Goal: Task Accomplishment & Management: Use online tool/utility

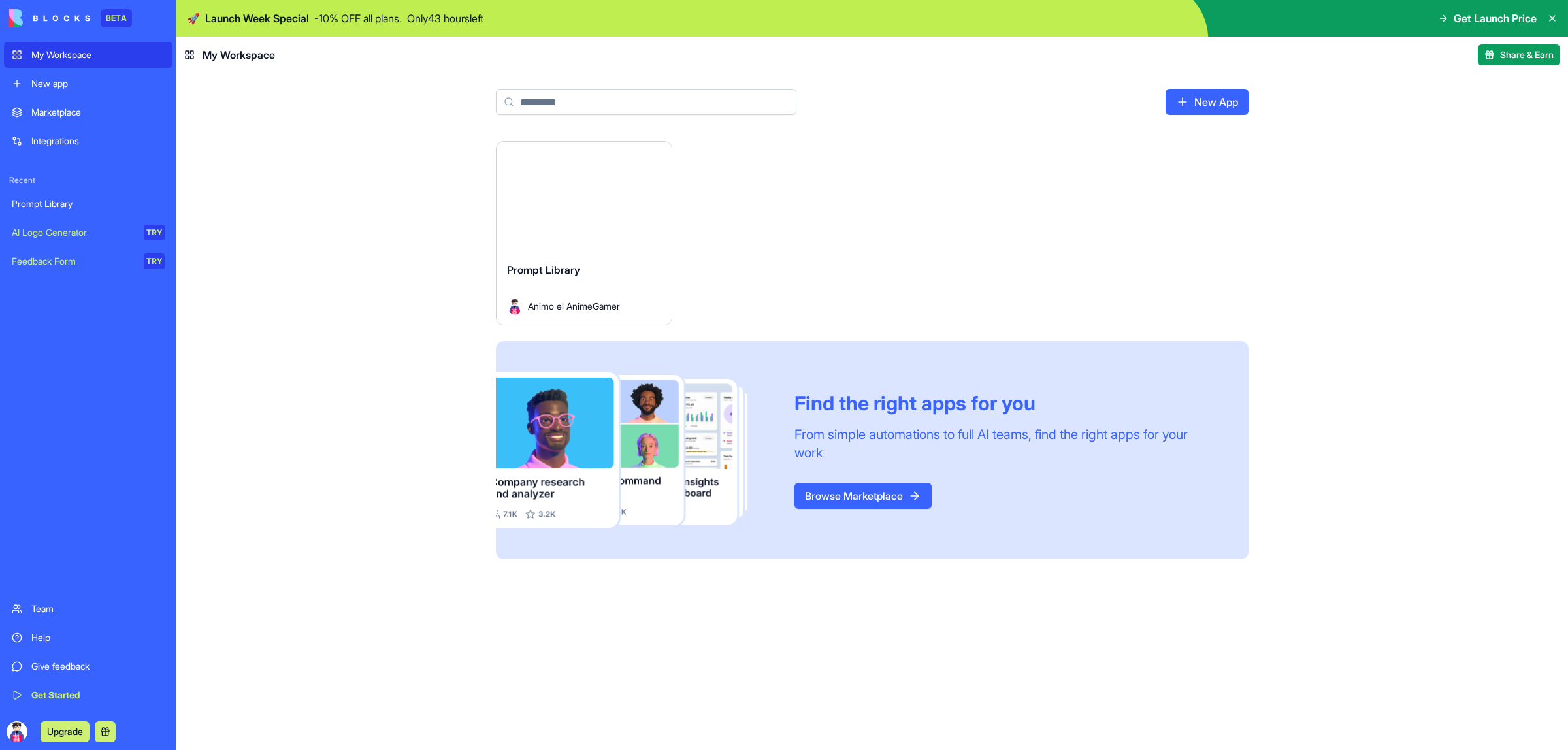
click at [73, 732] on button "Upgrade" at bounding box center [64, 732] width 49 height 21
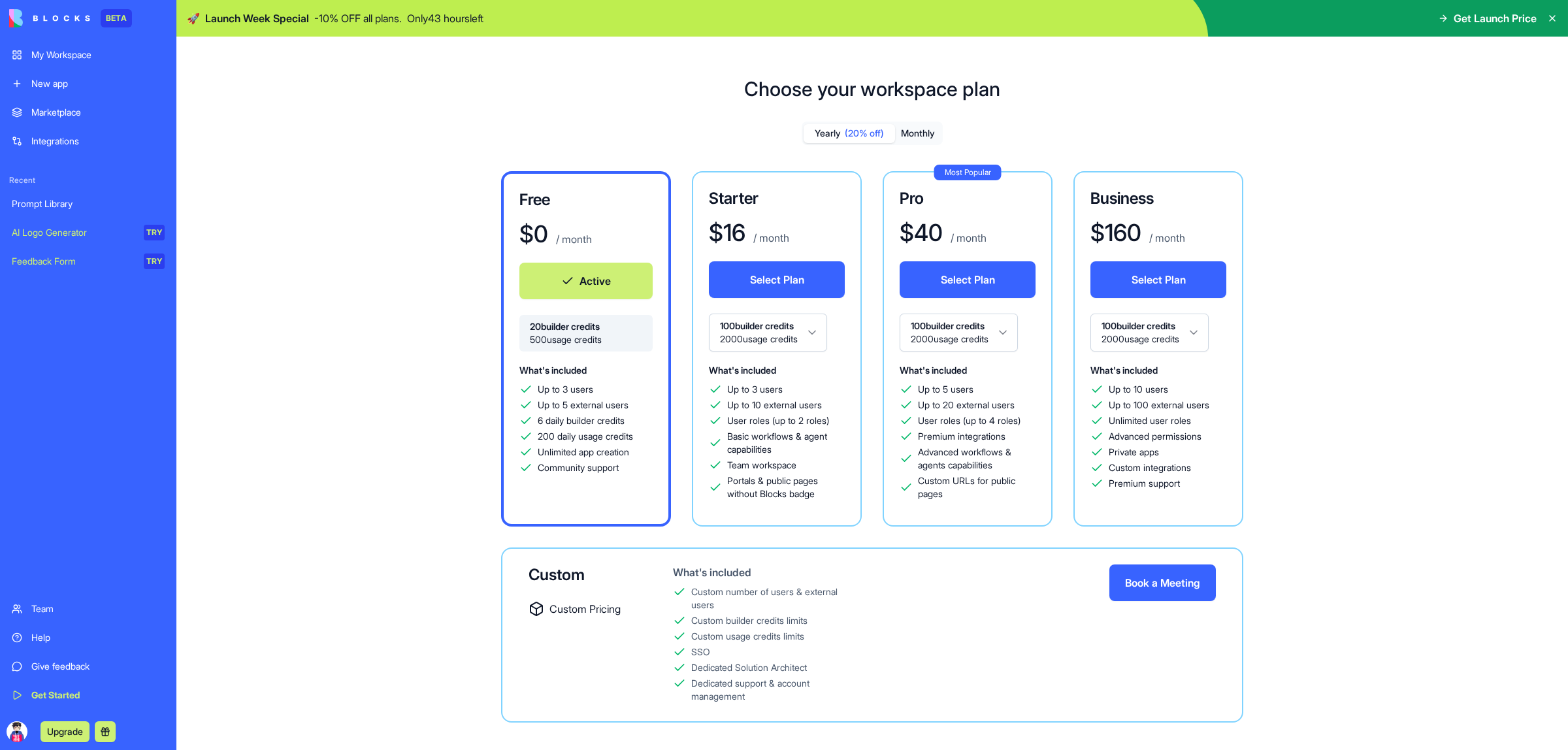
click at [922, 139] on button "Monthly" at bounding box center [917, 134] width 45 height 19
click at [854, 139] on span "(20% off)" at bounding box center [865, 133] width 39 height 13
click at [773, 337] on html "BETA My Workspace New app Marketplace Integrations Recent Prompt Library AI Log…" at bounding box center [784, 375] width 1568 height 750
click at [1170, 322] on html "BETA My Workspace New app Marketplace Integrations Recent Prompt Library AI Log…" at bounding box center [784, 375] width 1568 height 750
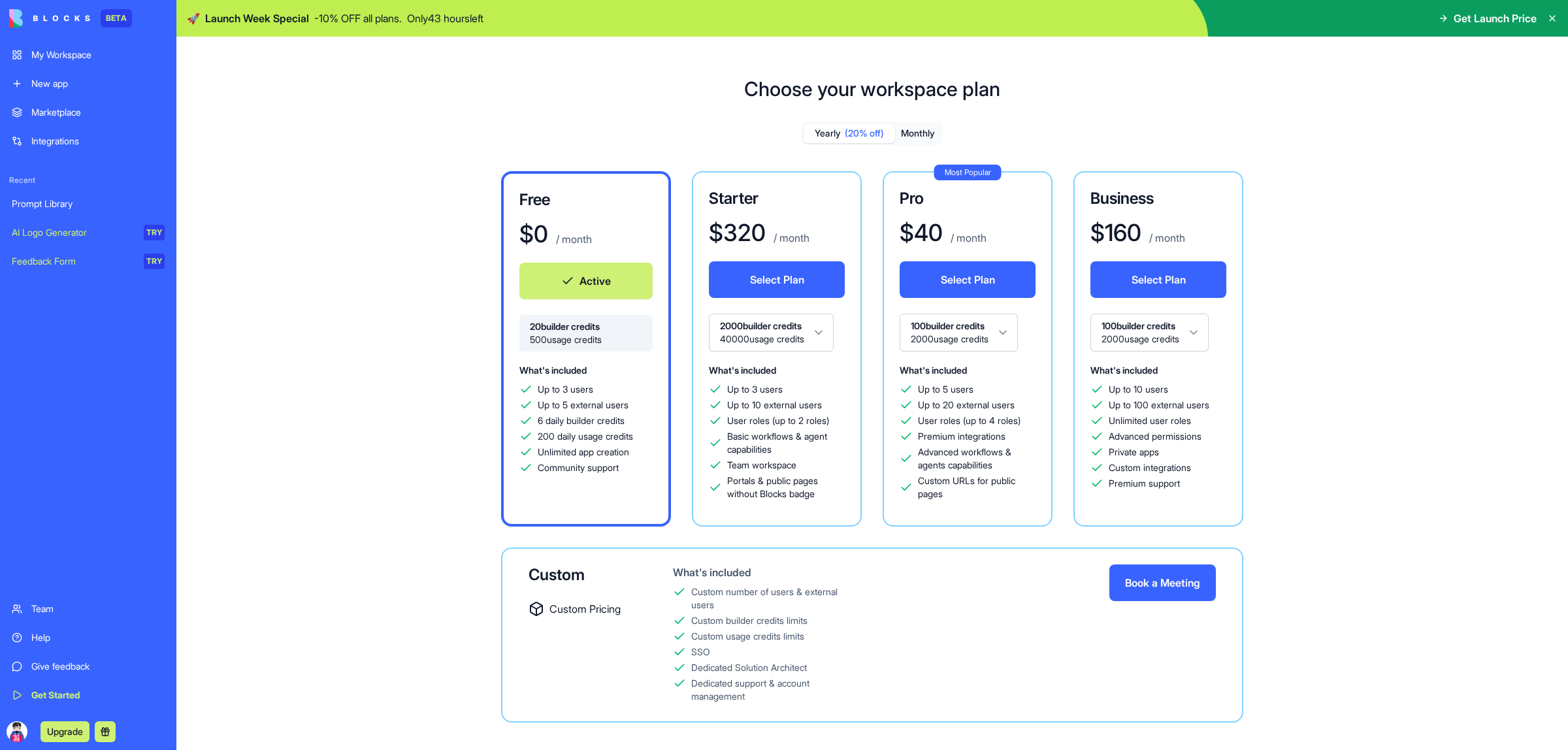
click at [1170, 322] on html "BETA My Workspace New app Marketplace Integrations Recent Prompt Library AI Log…" at bounding box center [784, 375] width 1568 height 750
click at [867, 139] on span "(20% off)" at bounding box center [865, 133] width 39 height 13
drag, startPoint x: 728, startPoint y: 393, endPoint x: 791, endPoint y: 402, distance: 63.6
click at [791, 402] on div "Up to 3 users Up to 10 external users User roles (up to 2 roles) Basic workflow…" at bounding box center [776, 441] width 136 height 117
click at [809, 341] on html "BETA My Workspace New app Marketplace Integrations Recent Prompt Library AI Log…" at bounding box center [784, 375] width 1568 height 750
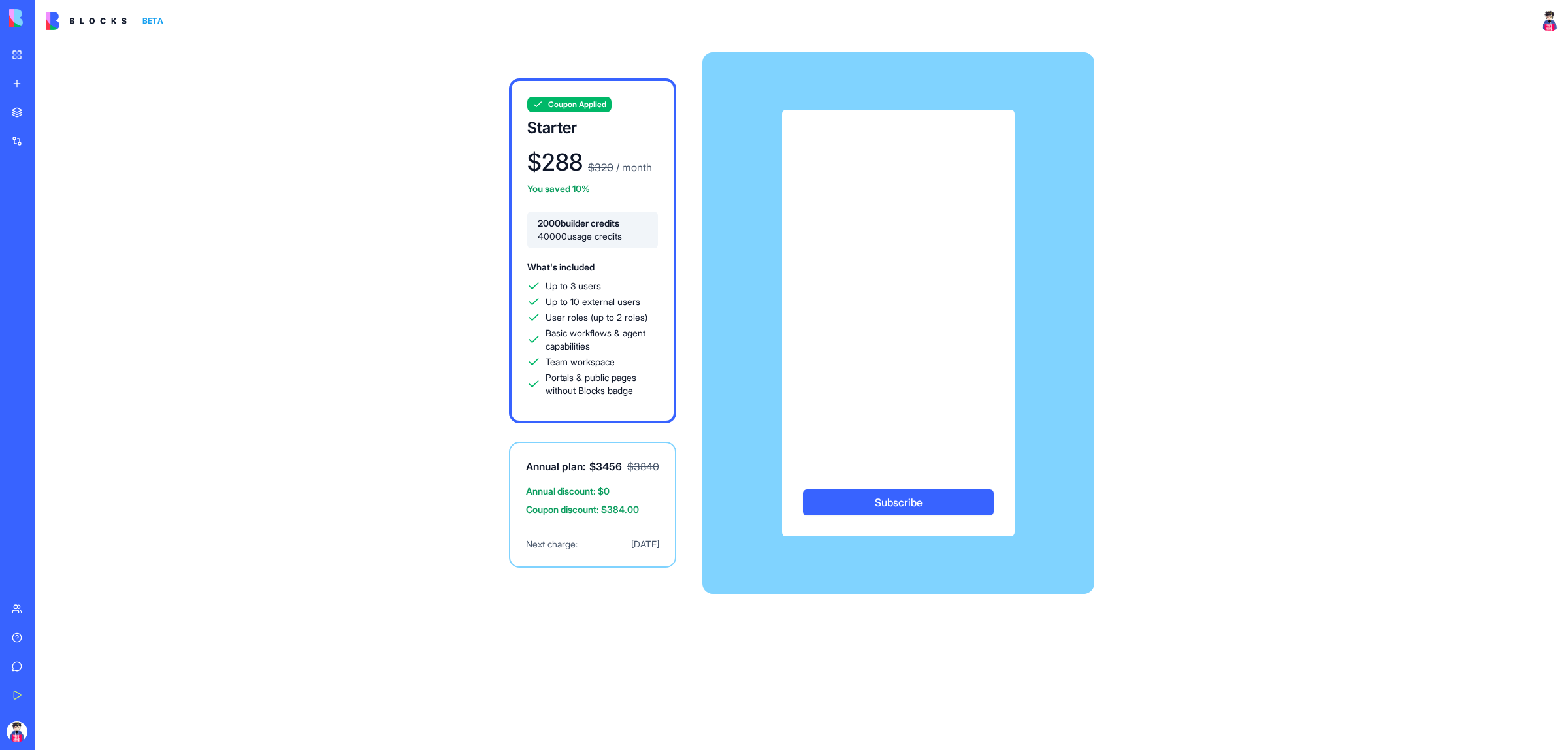
click at [48, 210] on div "Prompt Library" at bounding box center [30, 203] width 37 height 13
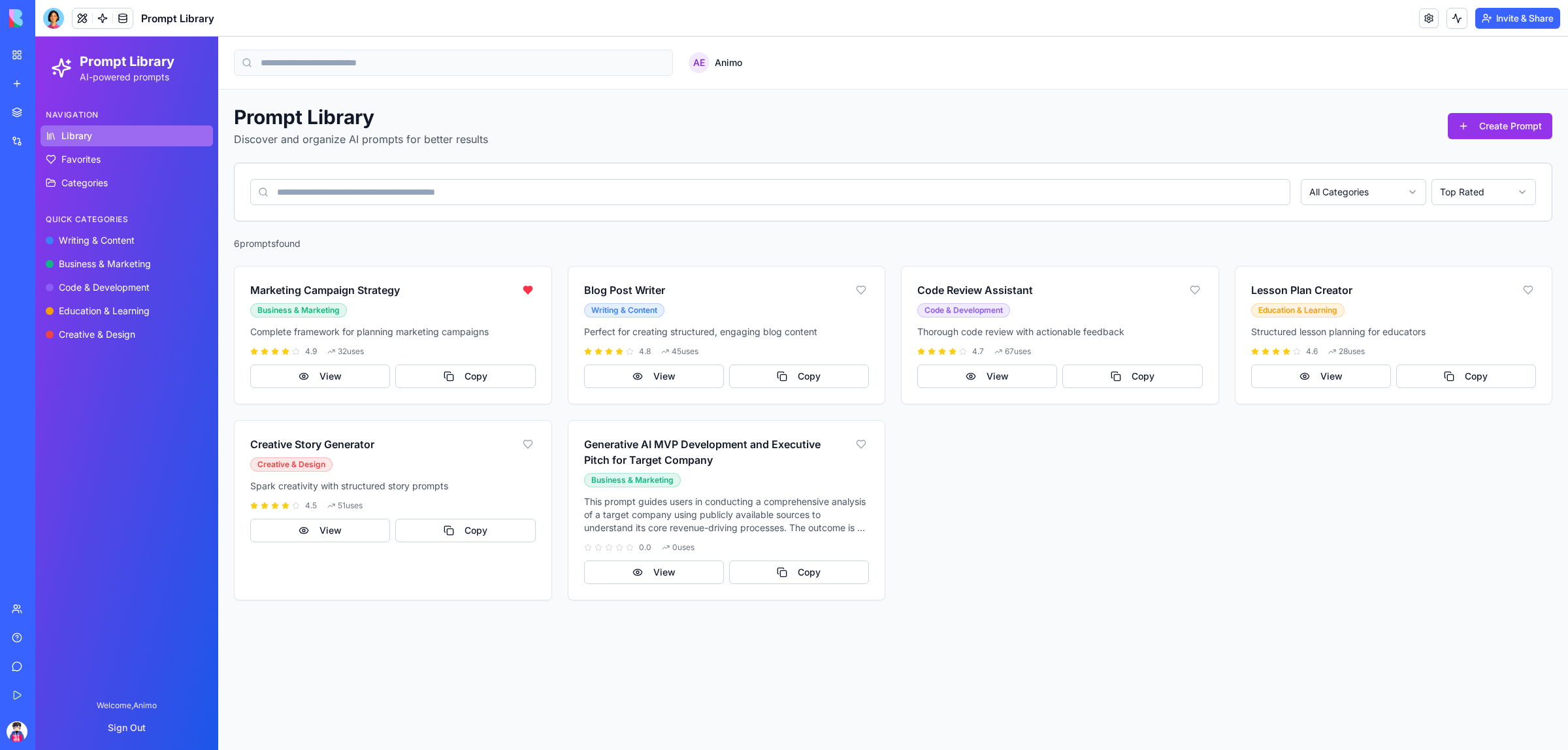
click at [23, 78] on link "New app" at bounding box center [30, 83] width 52 height 26
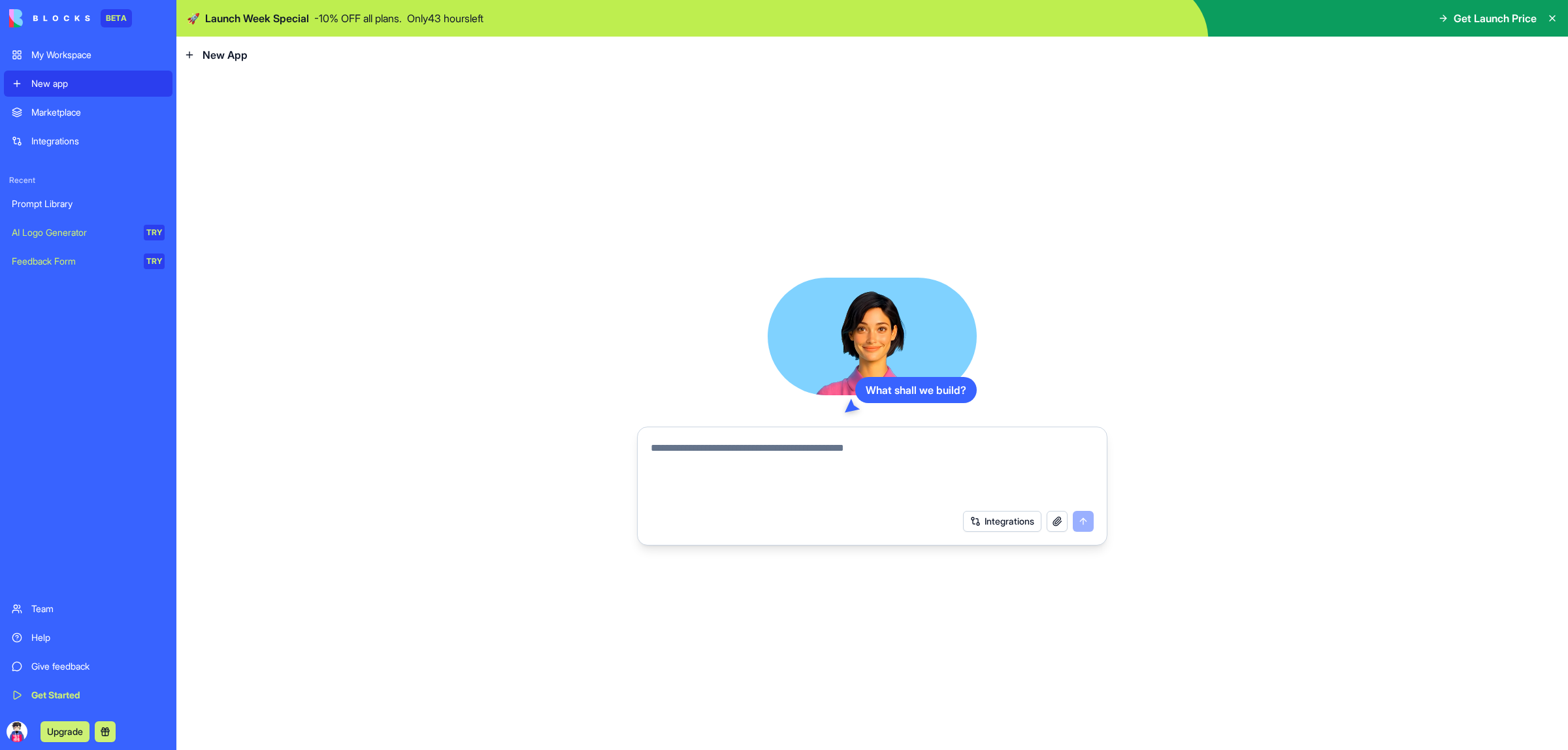
click at [1060, 527] on button "button" at bounding box center [1056, 521] width 21 height 21
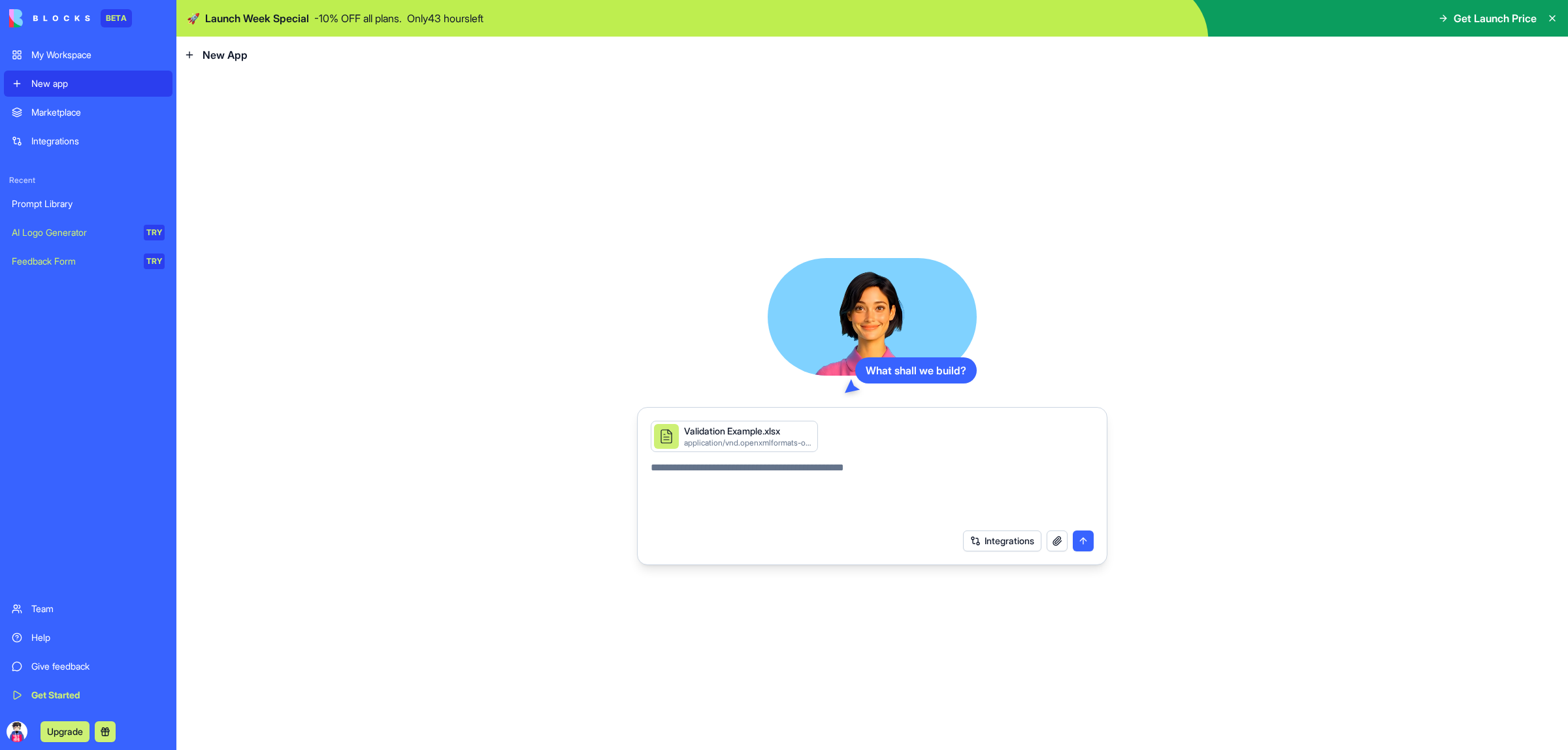
click at [769, 485] on textarea at bounding box center [871, 491] width 443 height 63
click at [773, 477] on textarea at bounding box center [871, 491] width 443 height 63
paste textarea "**********"
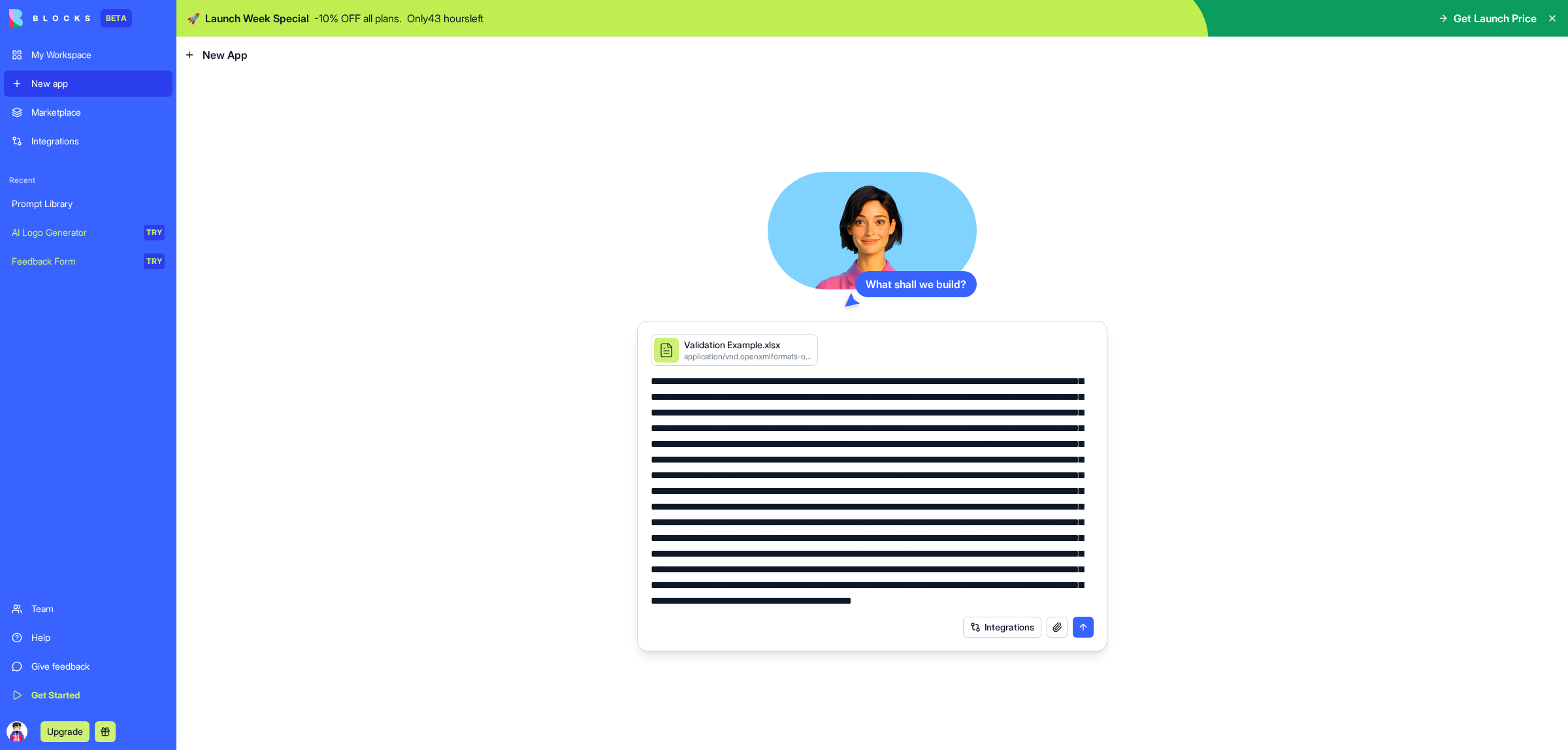
scroll to position [141, 0]
type textarea "**********"
click at [1086, 632] on button "submit" at bounding box center [1083, 627] width 21 height 21
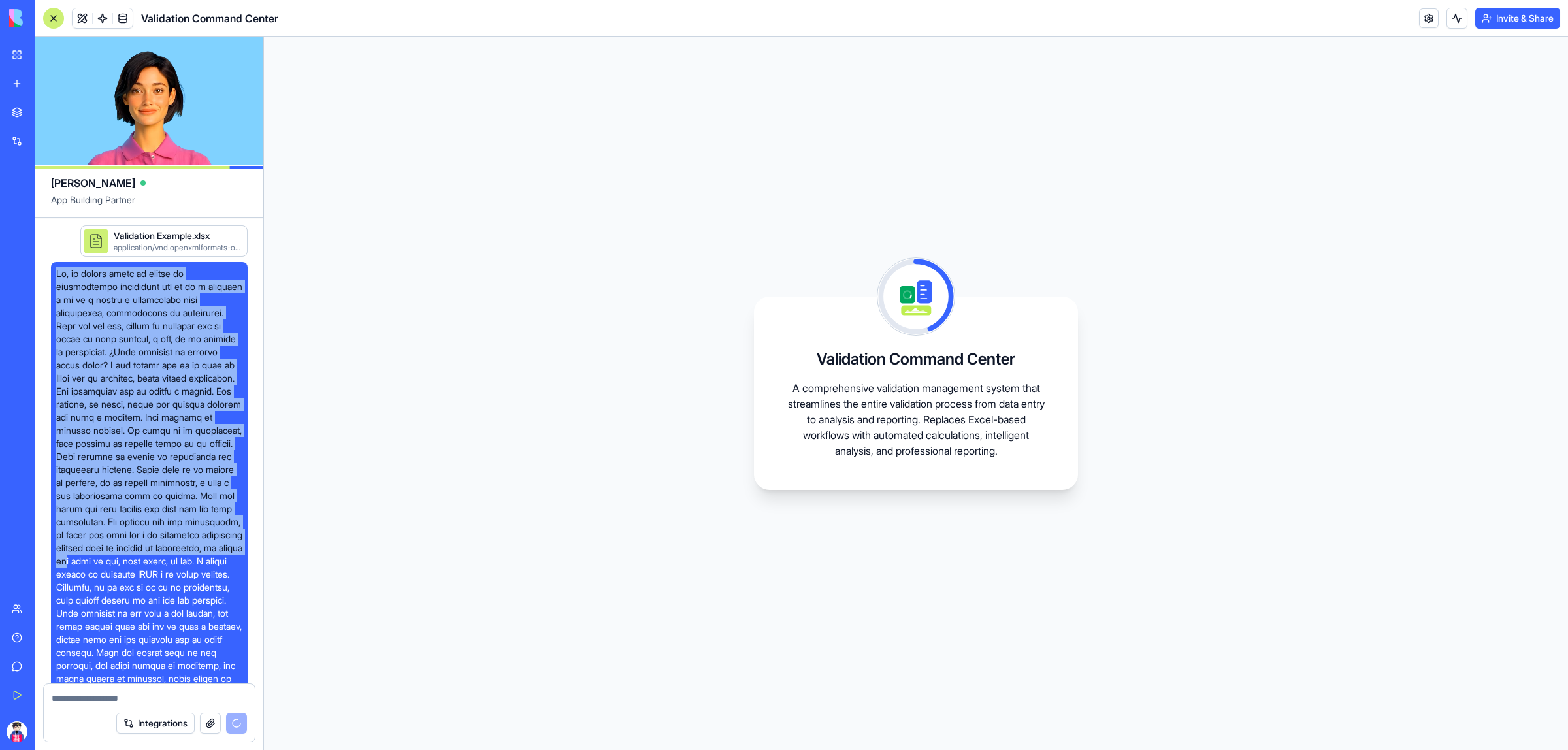
drag, startPoint x: 57, startPoint y: 273, endPoint x: 207, endPoint y: 572, distance: 334.5
click at [207, 572] on span at bounding box center [149, 581] width 186 height 627
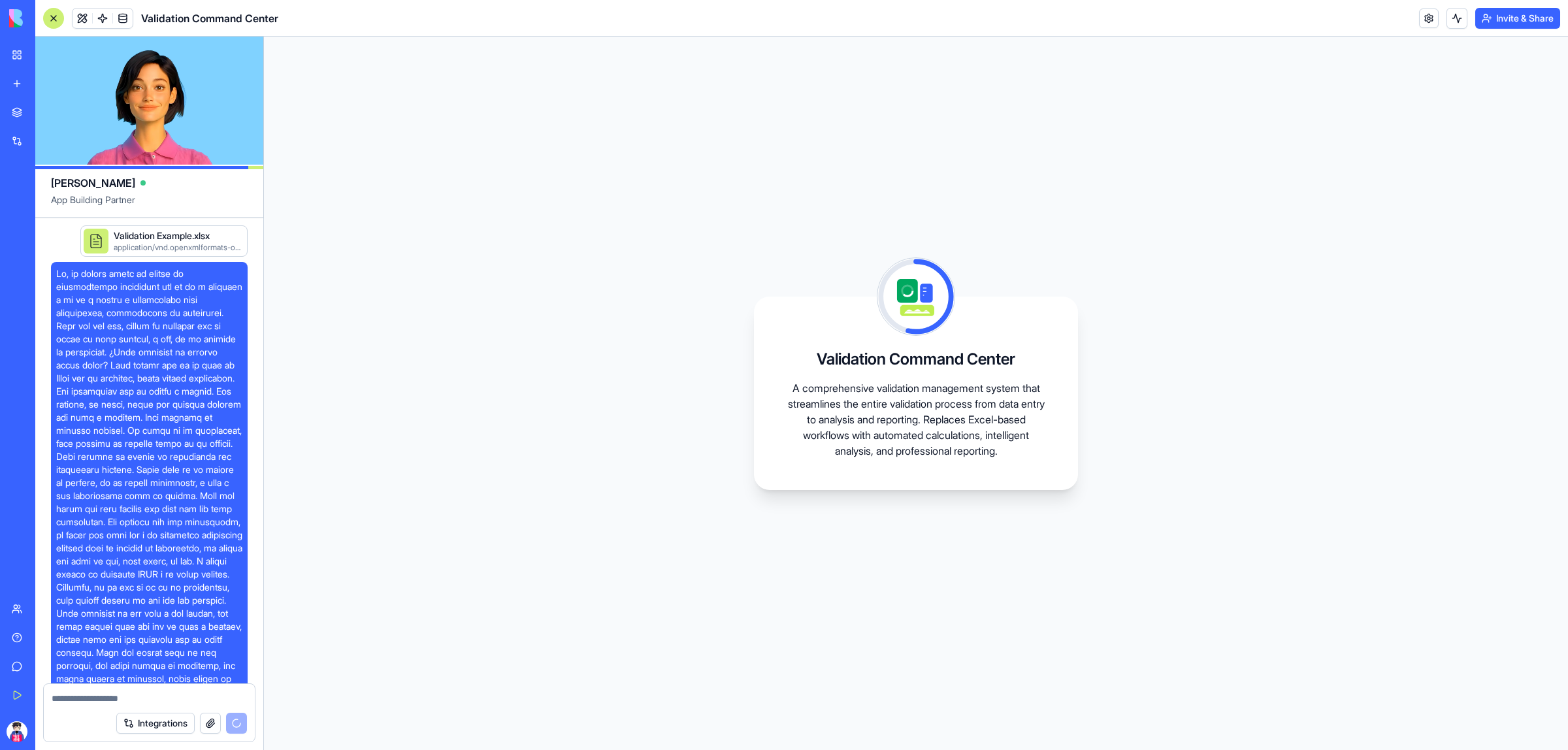
click at [367, 387] on div "Validation Command Center A comprehensive validation management system that str…" at bounding box center [916, 393] width 1304 height 713
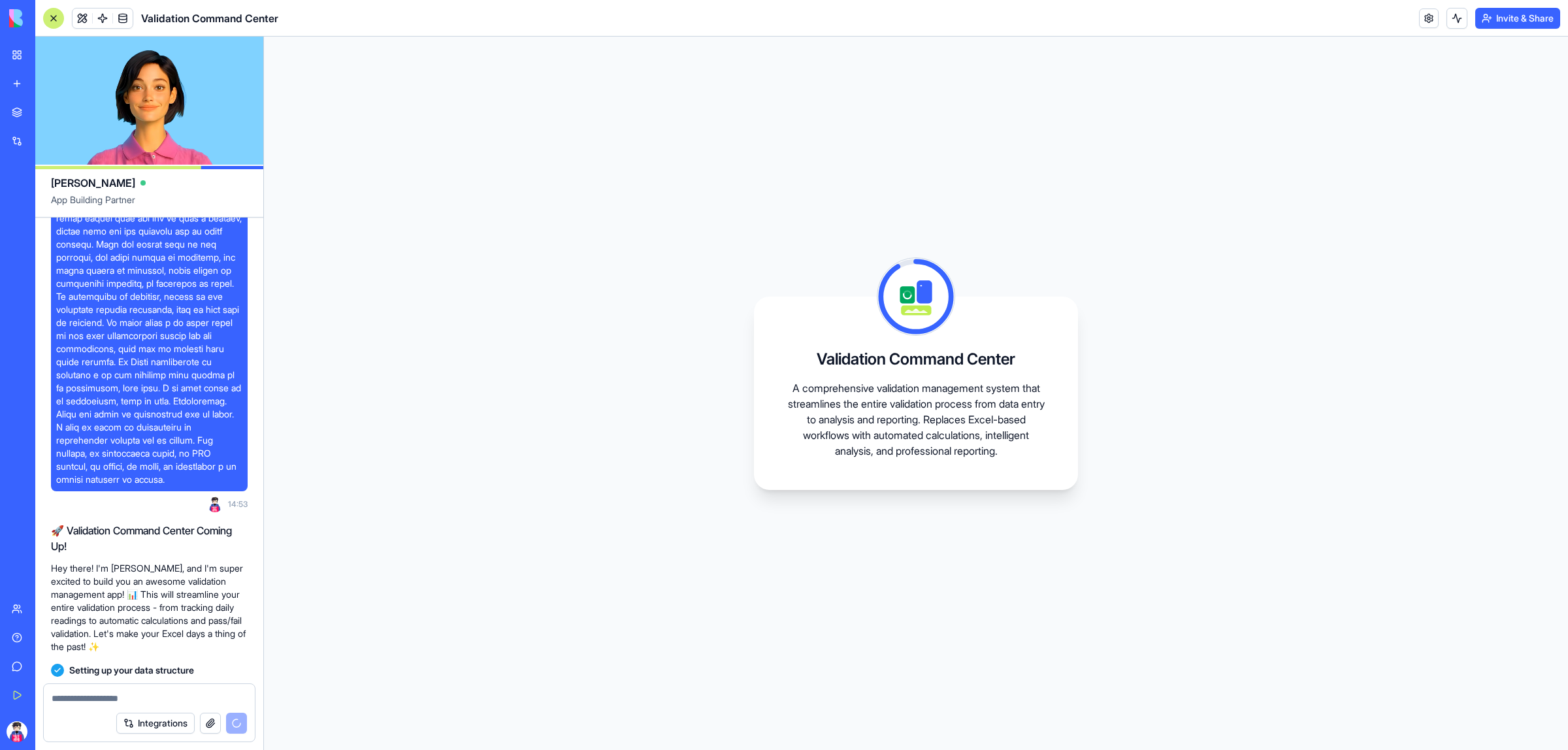
scroll to position [327, 0]
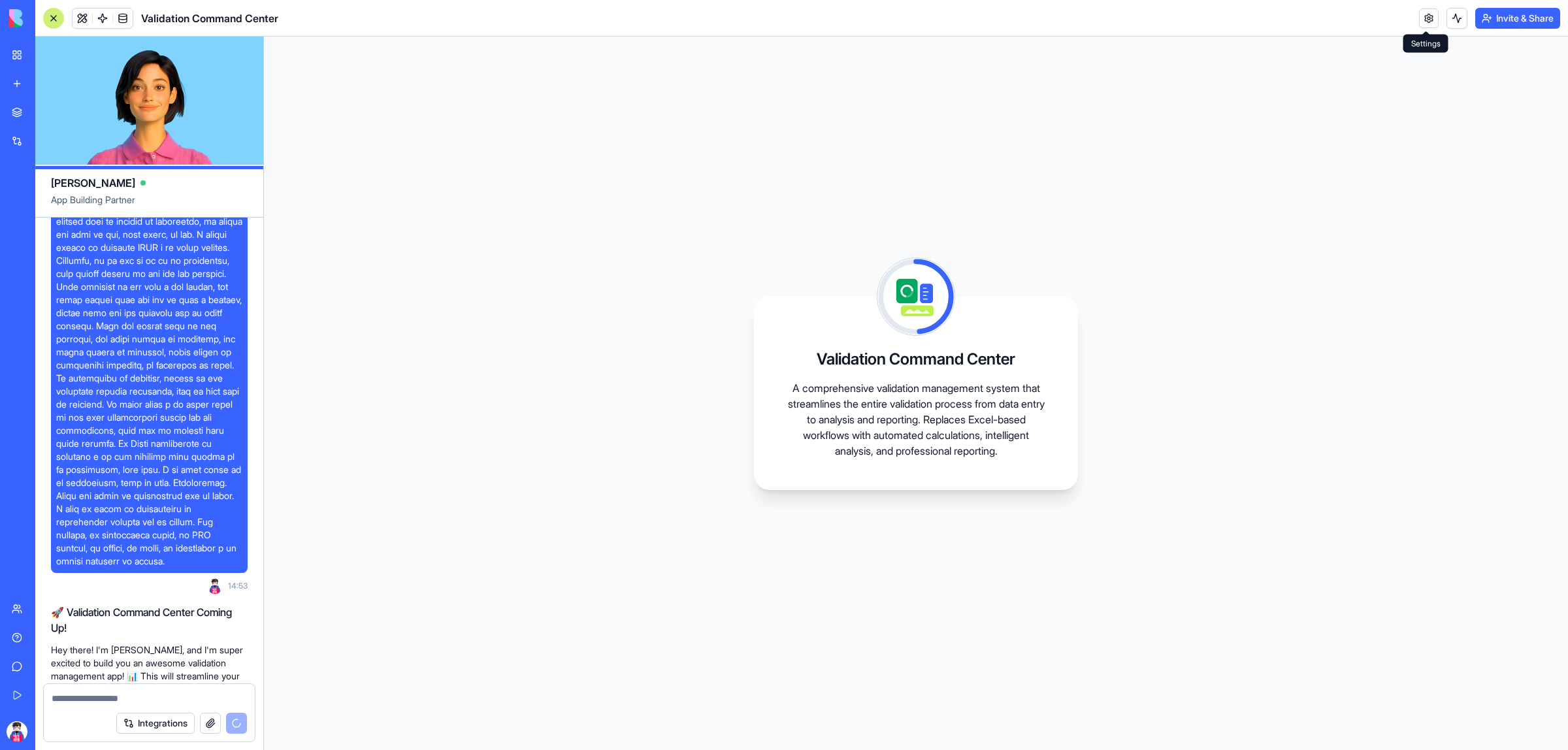
click at [1427, 21] on link at bounding box center [1428, 18] width 20 height 20
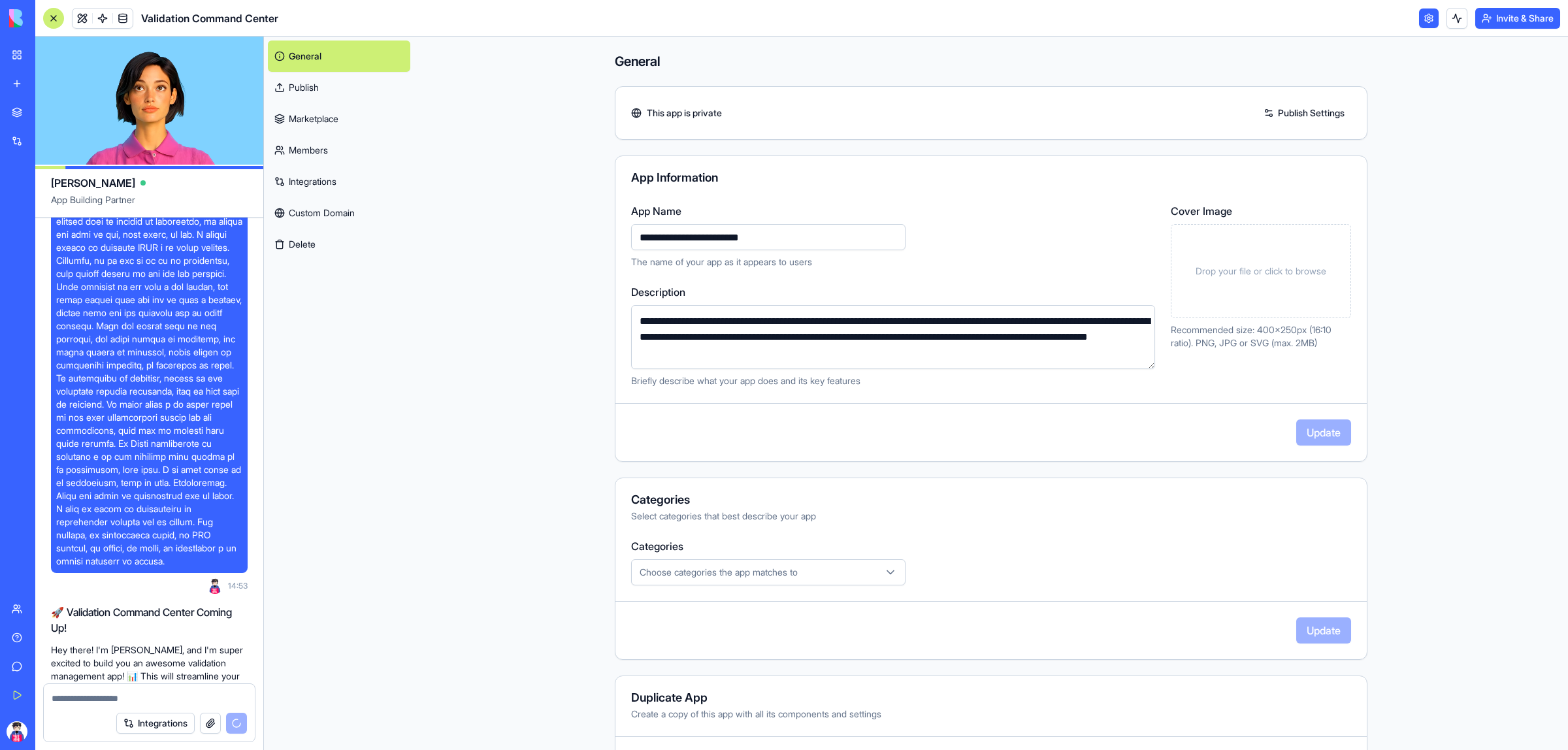
click at [1427, 21] on link at bounding box center [1428, 18] width 20 height 20
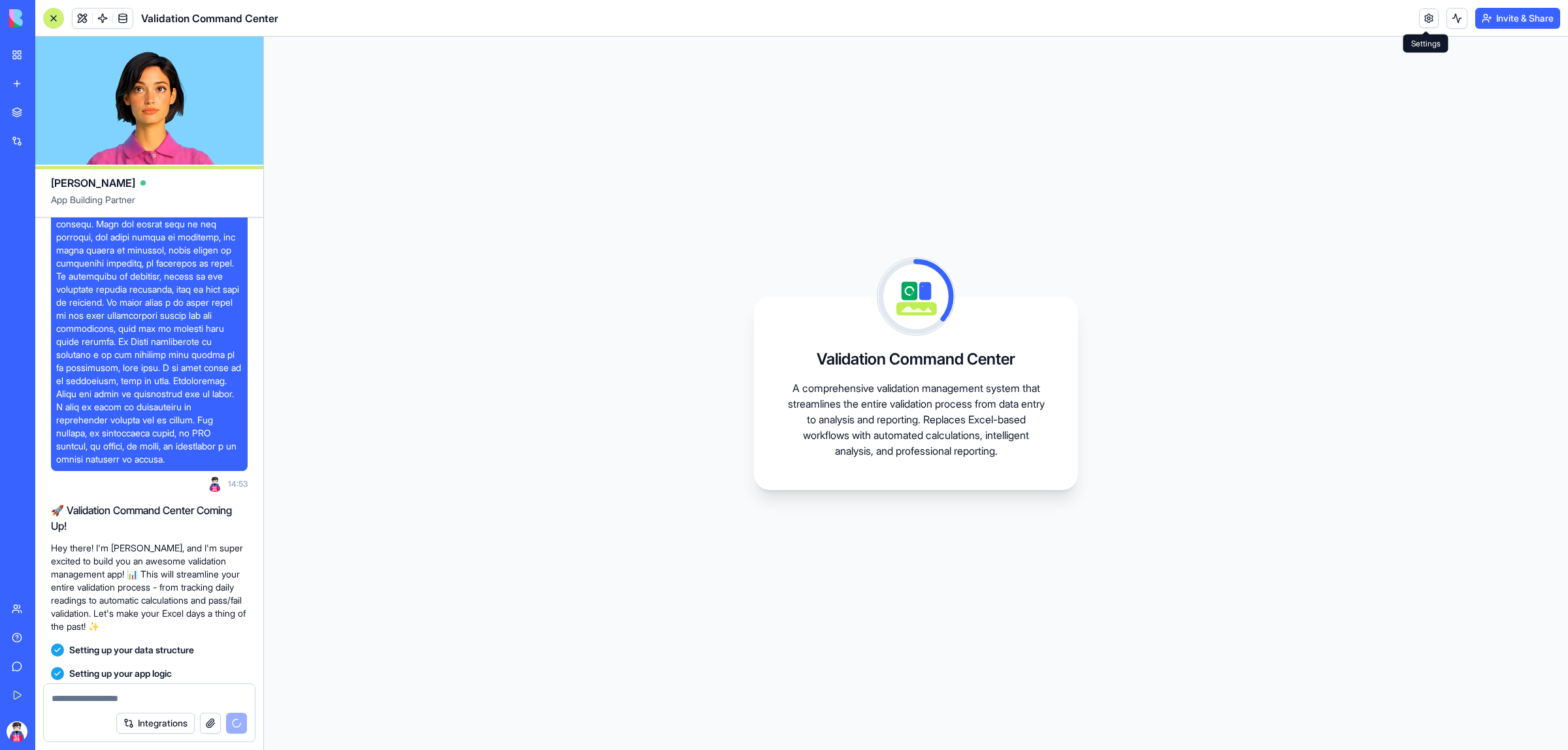
scroll to position [628, 0]
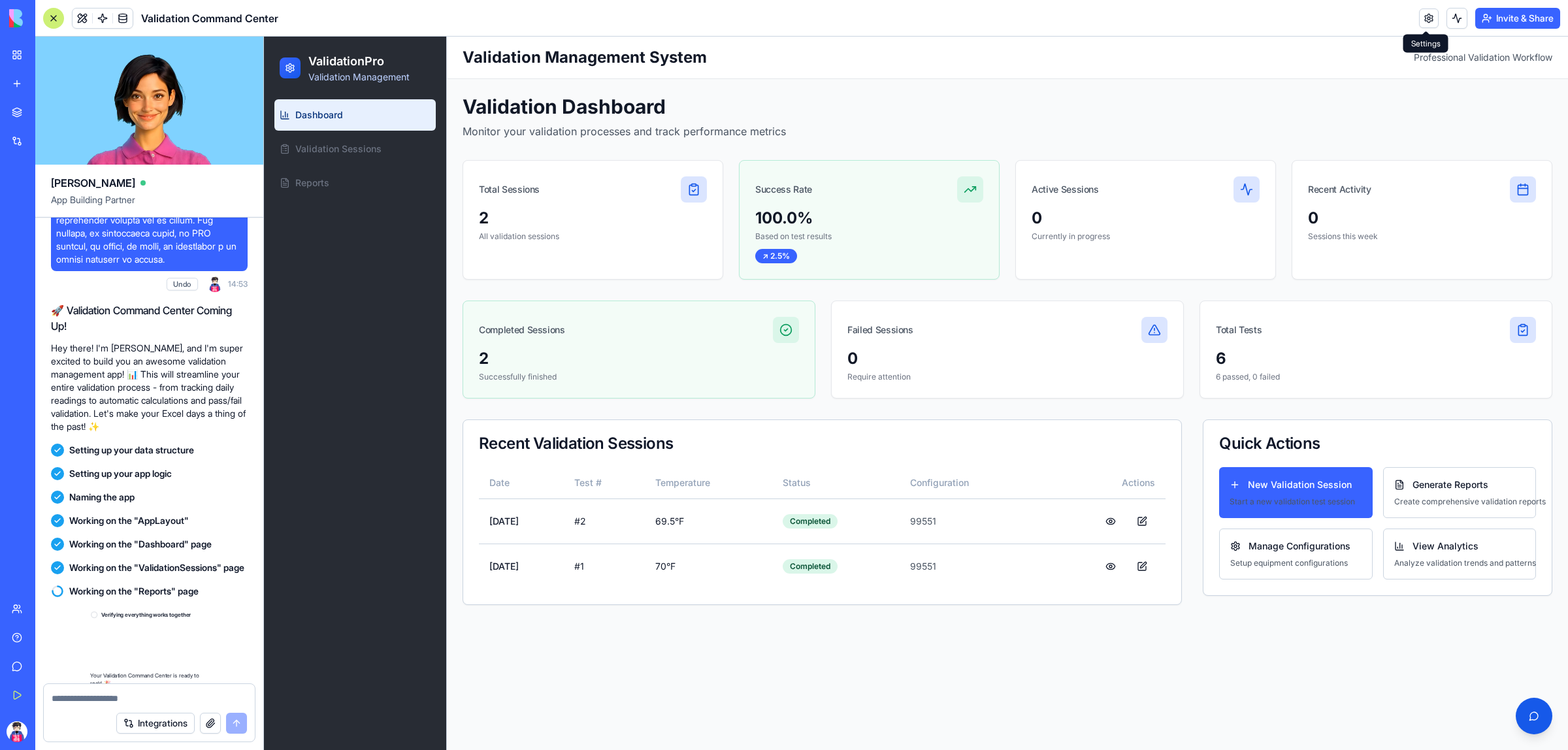
scroll to position [861, 0]
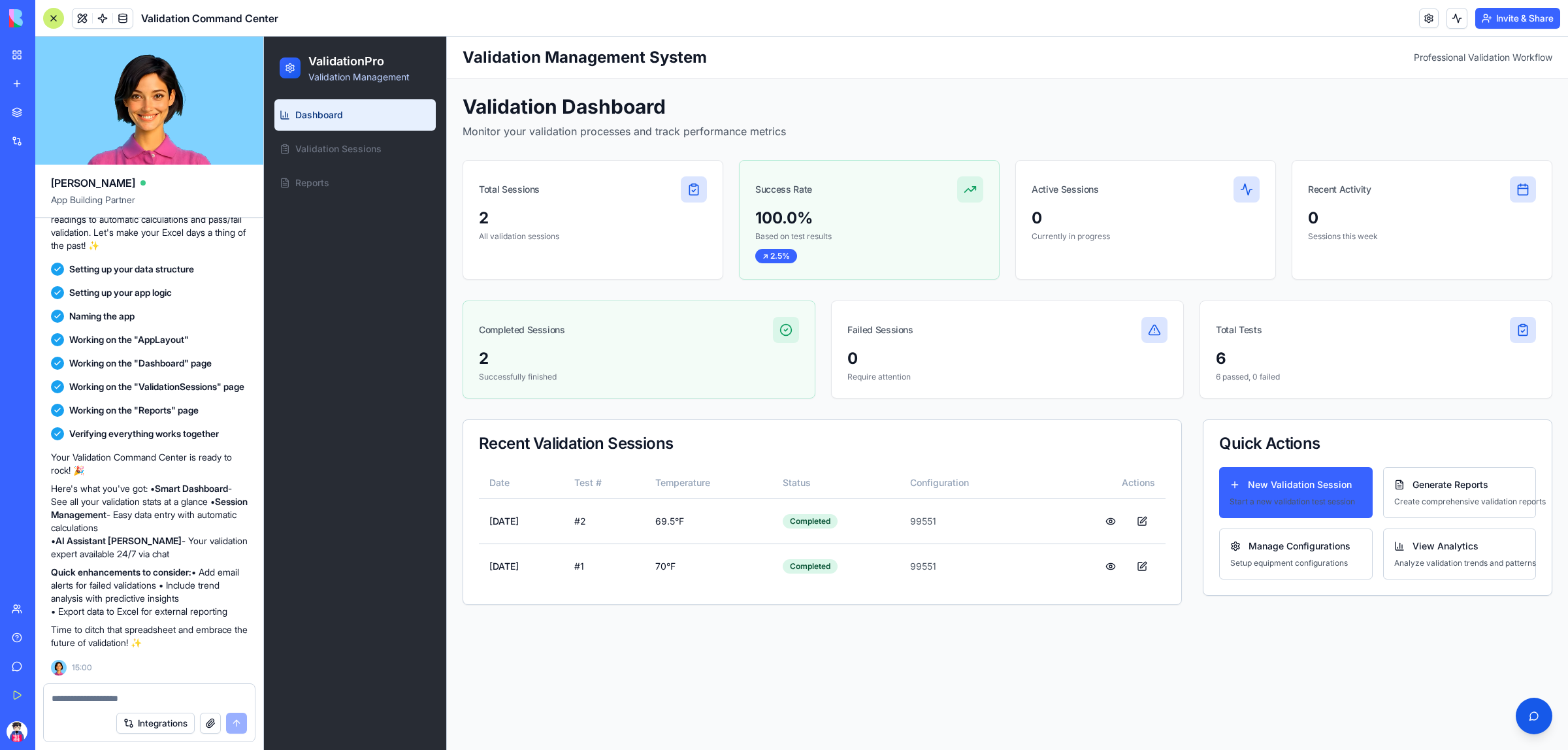
click at [1274, 627] on main "Toggle sidebar Validation Management System Professional Validation Workflow Va…" at bounding box center [1007, 393] width 1121 height 713
click at [1311, 486] on span "New Validation Session" at bounding box center [1299, 484] width 104 height 13
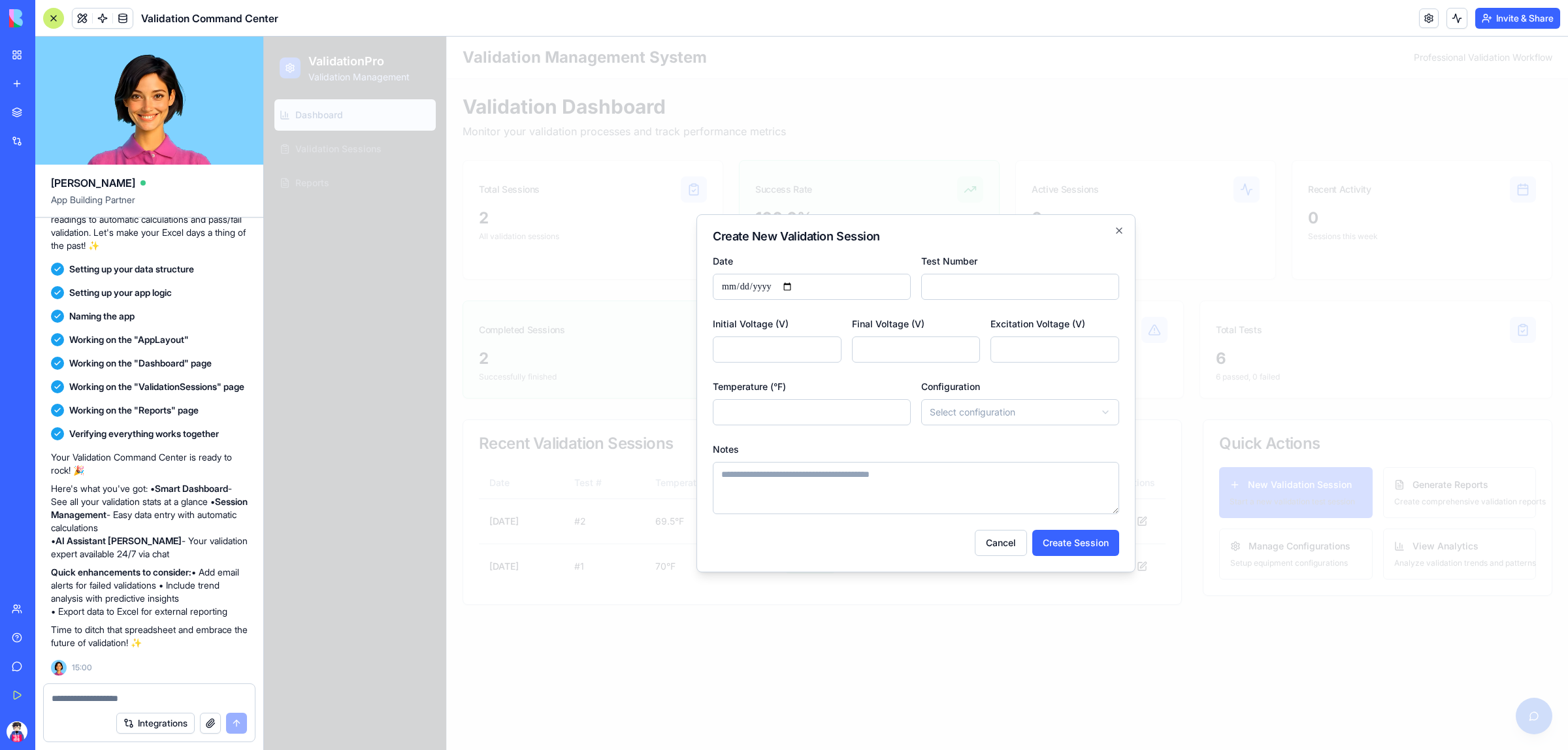
click at [1087, 670] on div at bounding box center [916, 393] width 1304 height 713
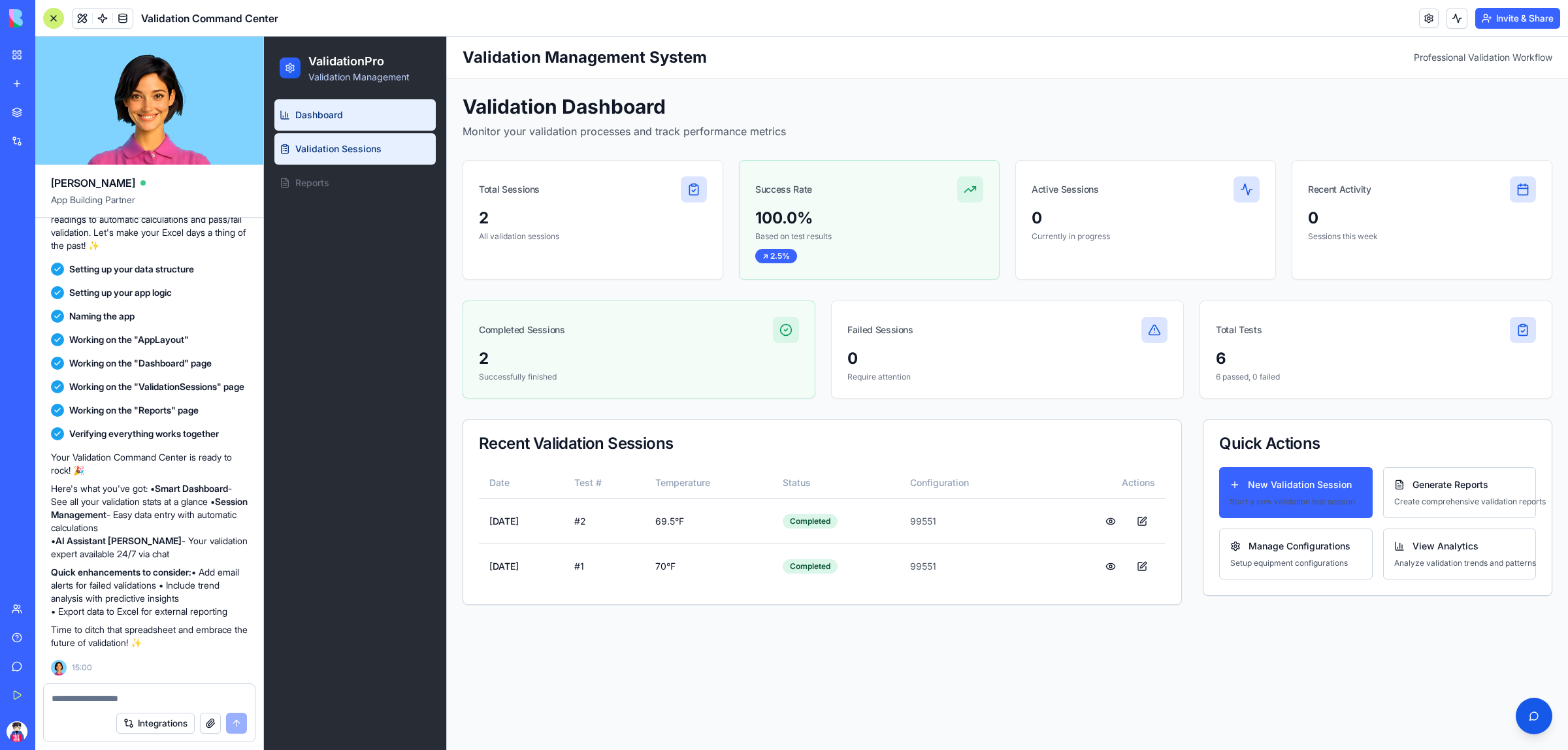
click at [383, 156] on link "Validation Sessions" at bounding box center [355, 149] width 161 height 32
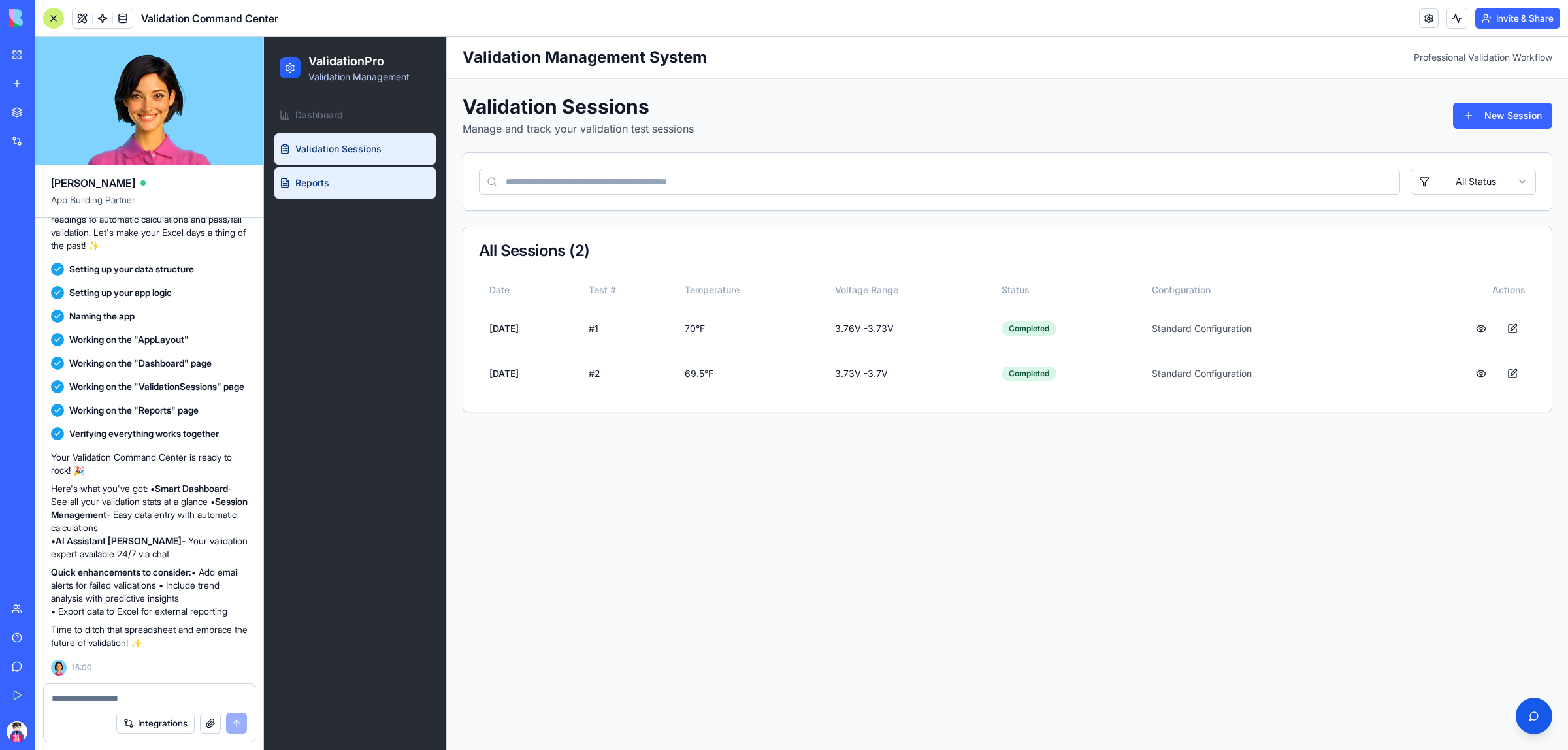
click at [354, 198] on link "Reports" at bounding box center [355, 183] width 161 height 32
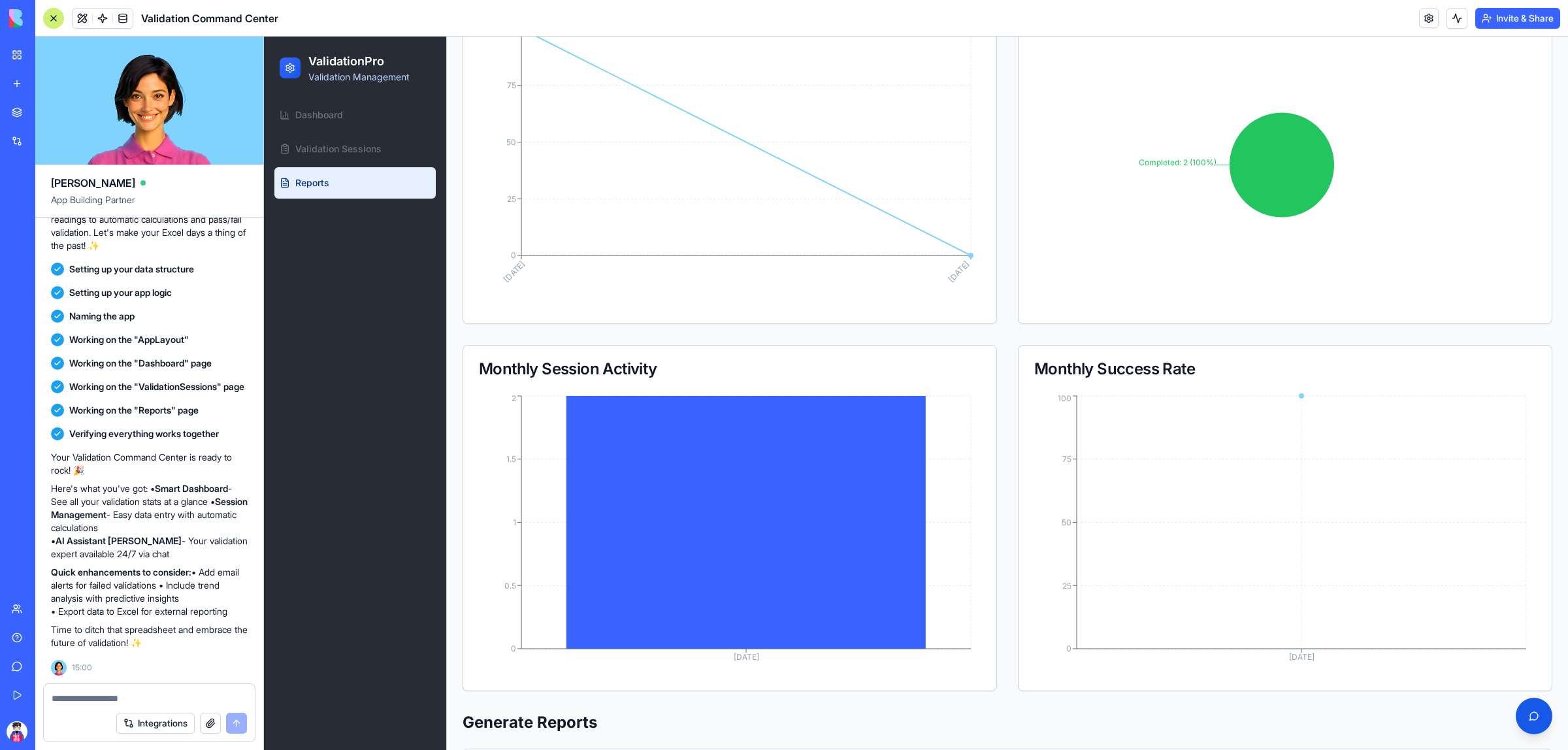
scroll to position [101, 0]
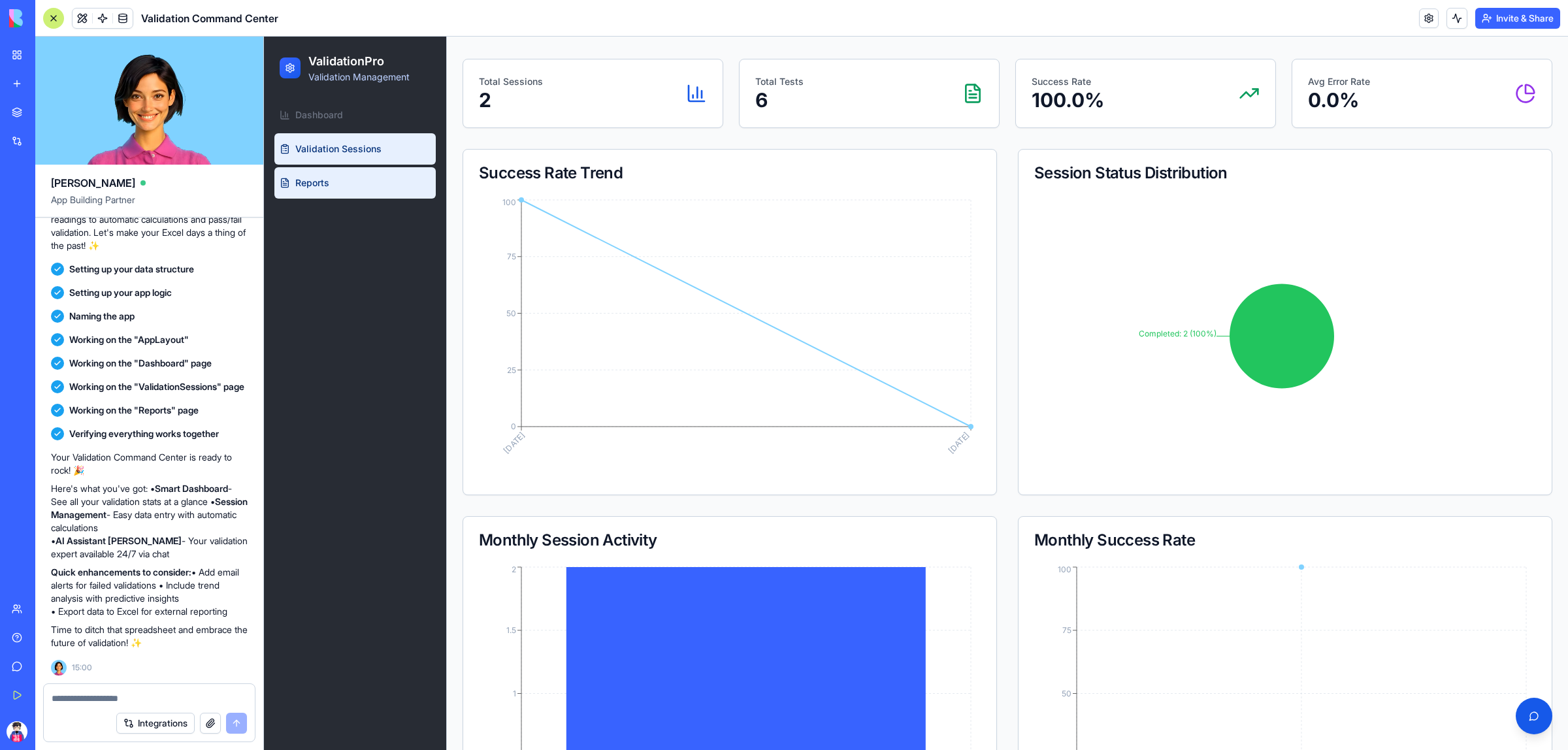
click at [339, 142] on span "Validation Sessions" at bounding box center [338, 148] width 87 height 13
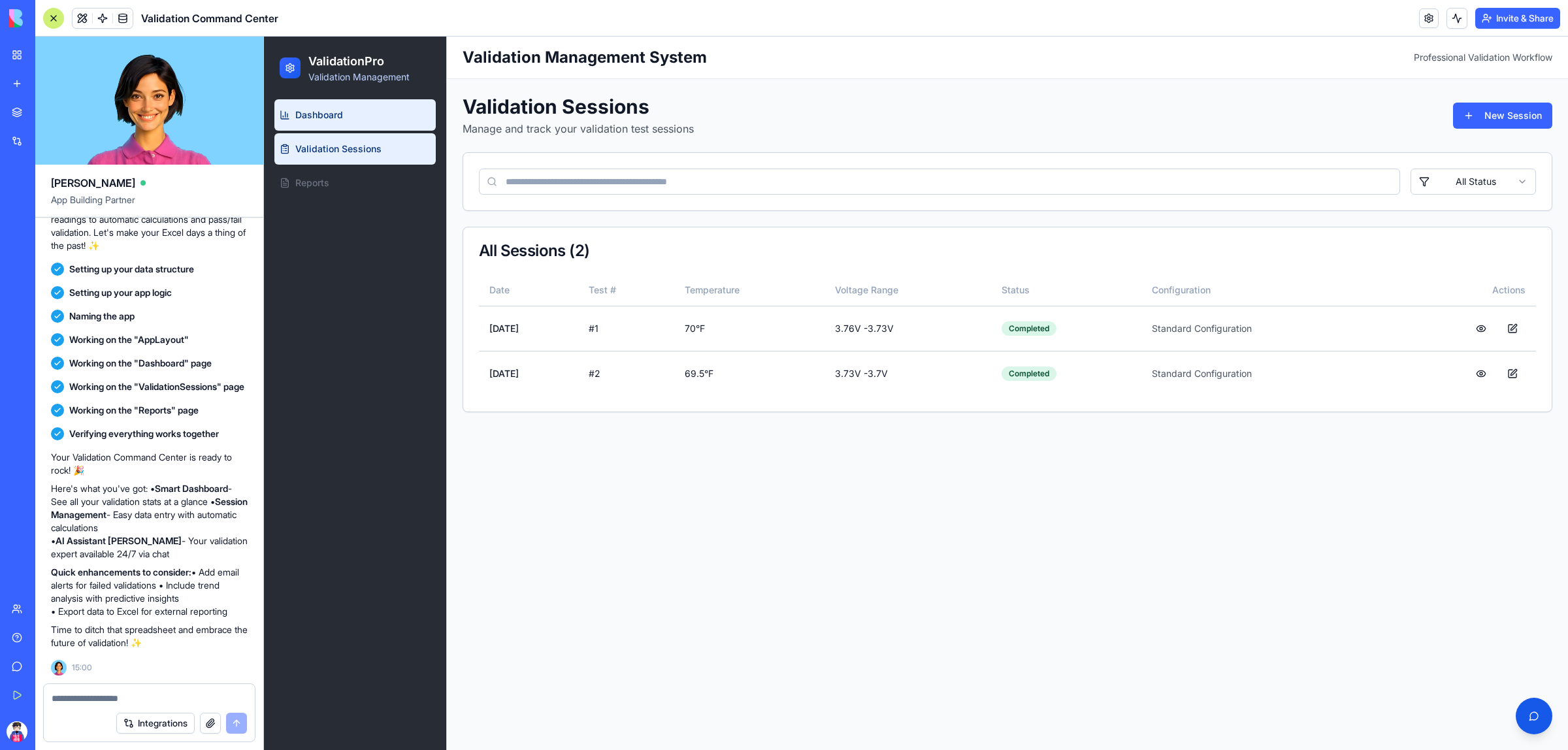
click at [339, 113] on span "Dashboard" at bounding box center [320, 115] width 48 height 13
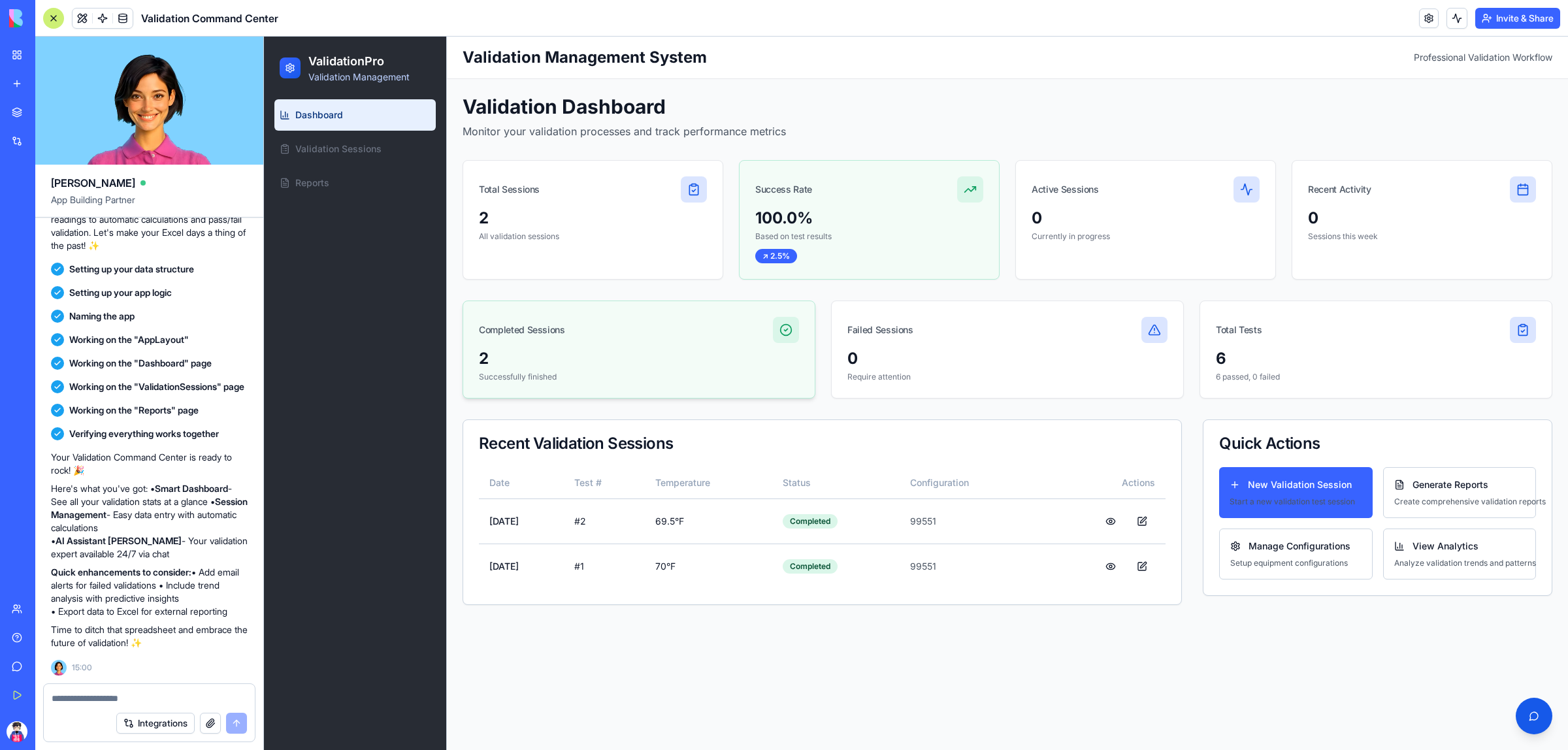
drag, startPoint x: 677, startPoint y: 361, endPoint x: 684, endPoint y: 362, distance: 7.1
click at [677, 361] on div "2" at bounding box center [639, 358] width 320 height 21
click at [996, 358] on div "0" at bounding box center [1008, 358] width 320 height 21
click at [1303, 374] on p "6 passed, 0 failed" at bounding box center [1376, 377] width 320 height 10
click at [1268, 484] on span "New Validation Session" at bounding box center [1299, 484] width 104 height 13
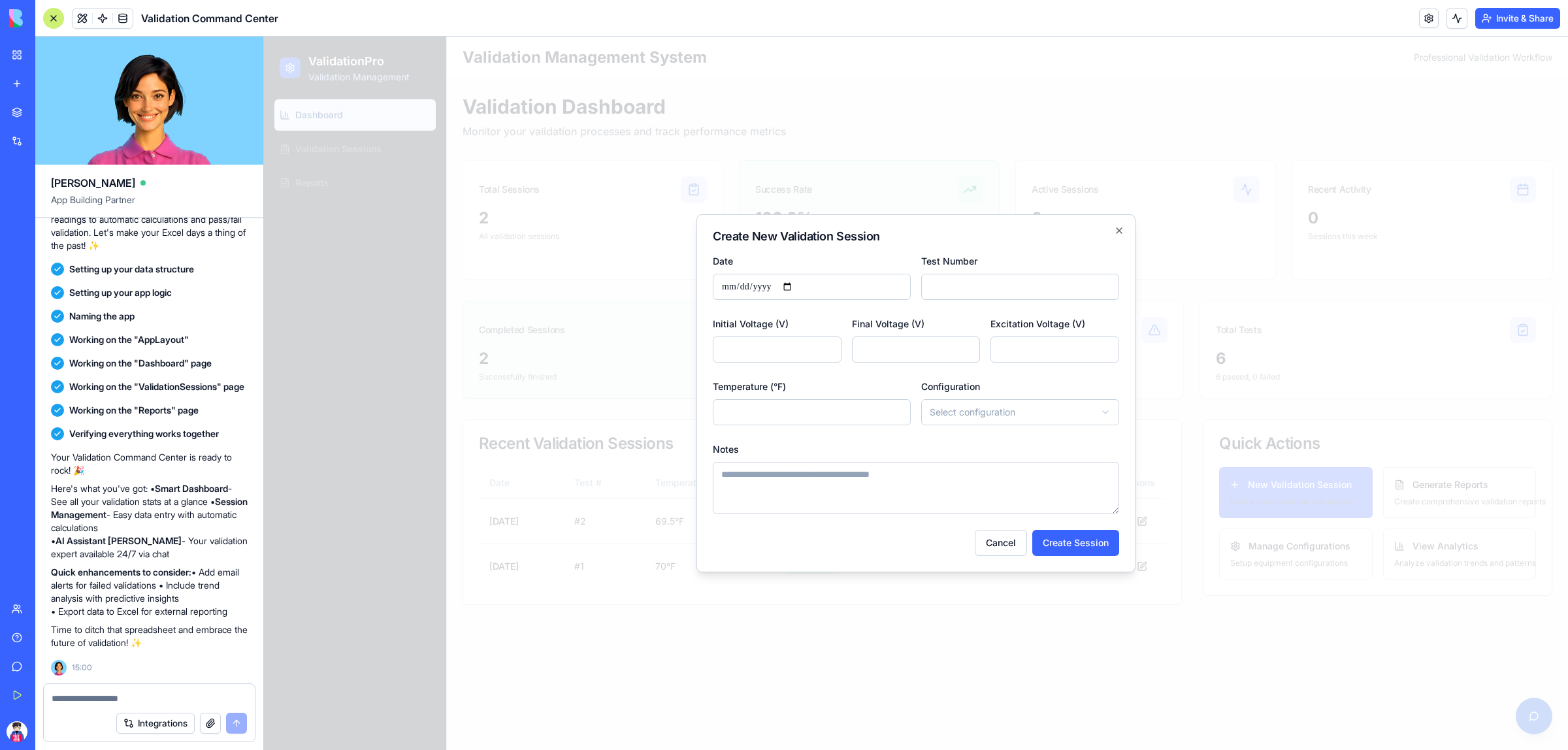
click at [994, 293] on input "*" at bounding box center [1020, 286] width 198 height 26
click at [1104, 284] on input "*" at bounding box center [1020, 286] width 198 height 26
type input "*"
click at [1104, 290] on input "*" at bounding box center [1020, 286] width 198 height 26
click at [781, 352] on input "*" at bounding box center [777, 350] width 129 height 26
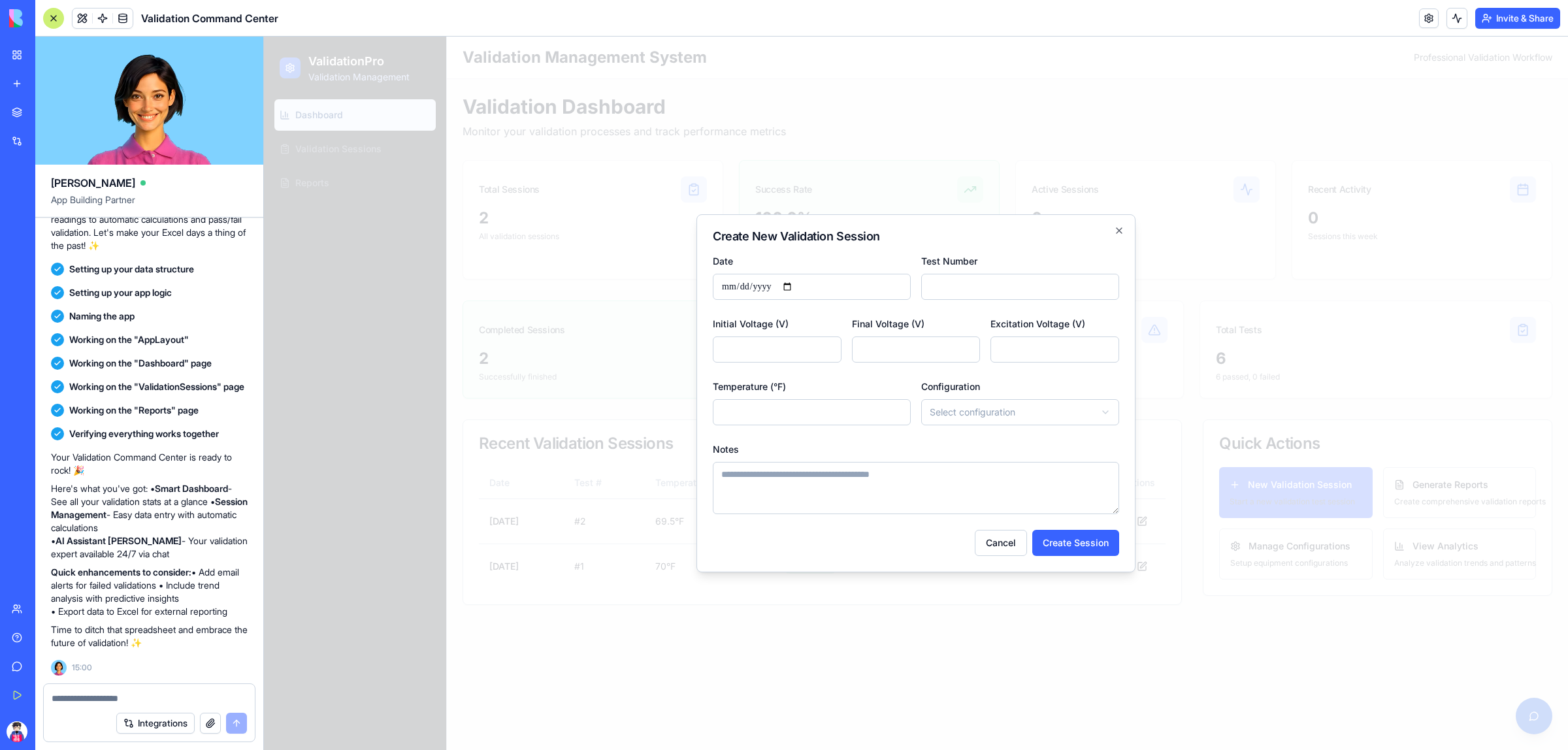
type input "*"
click at [892, 354] on input "*" at bounding box center [916, 350] width 129 height 26
type input "*"
type input "****"
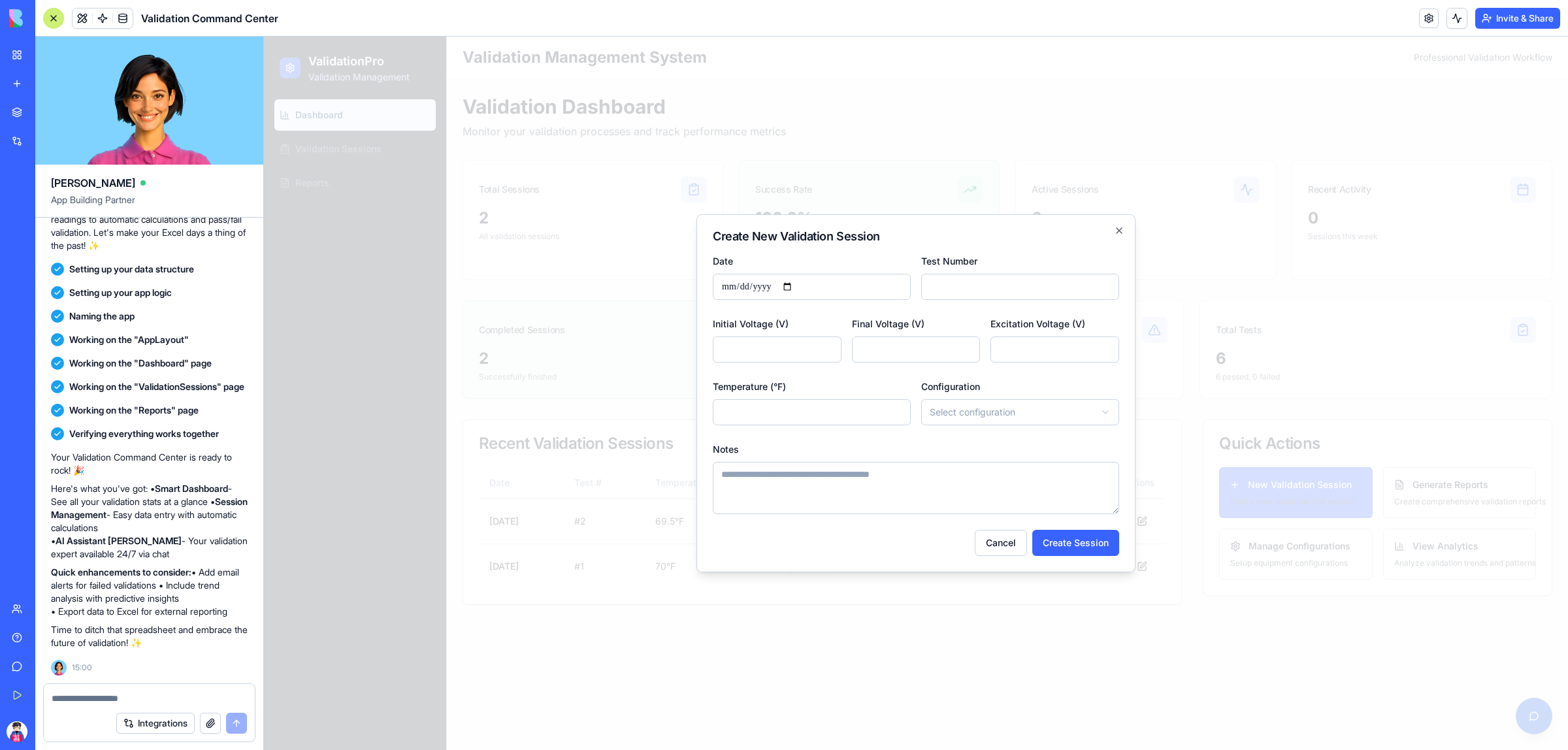
click at [886, 384] on div "Temperature (°F) **" at bounding box center [811, 401] width 198 height 47
click at [1029, 355] on input "*" at bounding box center [1055, 350] width 129 height 26
click at [1105, 345] on input "*****" at bounding box center [1055, 350] width 129 height 26
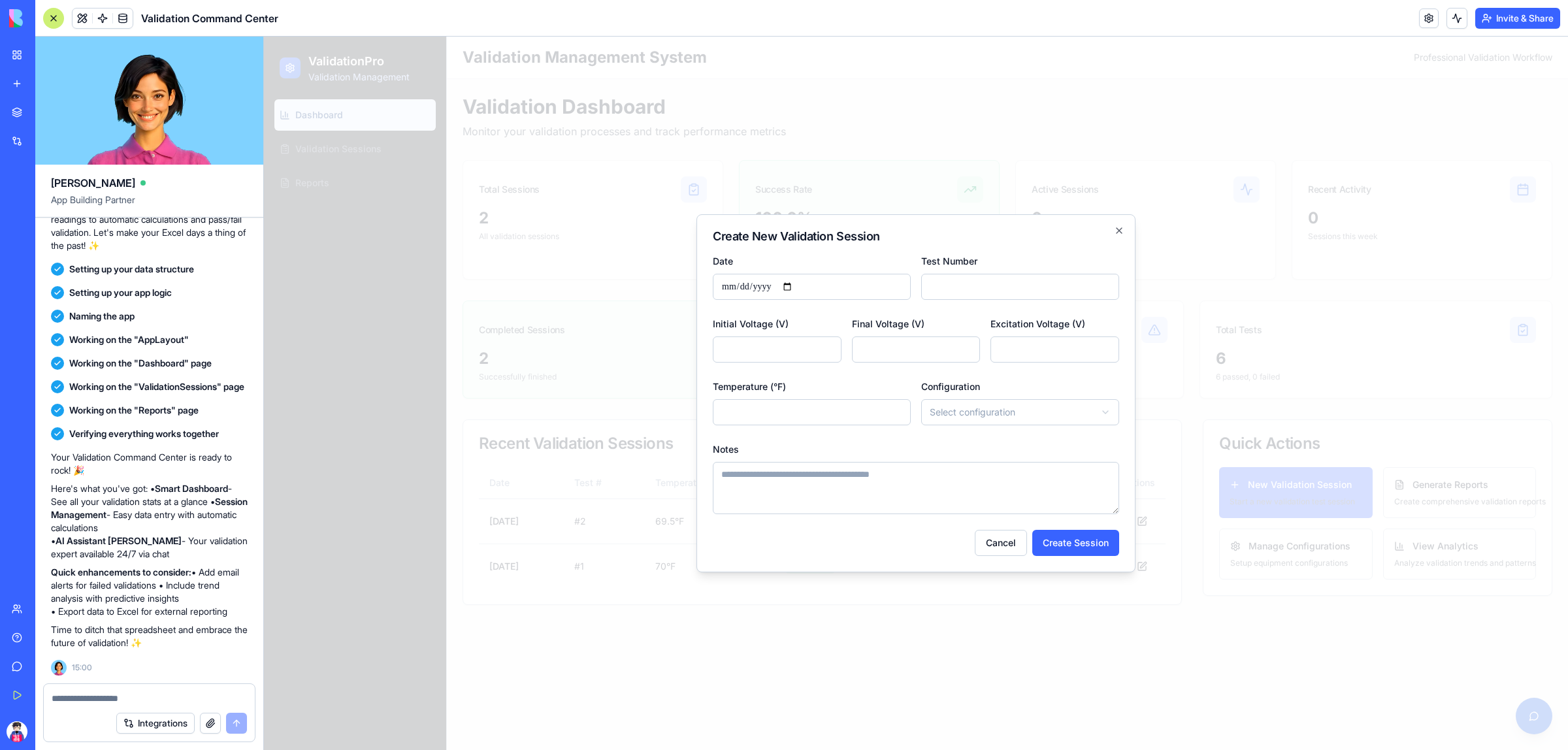
click at [1105, 345] on input "*****" at bounding box center [1055, 350] width 129 height 26
drag, startPoint x: 1078, startPoint y: 353, endPoint x: 990, endPoint y: 353, distance: 88.0
click at [990, 353] on input "*****" at bounding box center [1055, 350] width 129 height 26
type input "*****"
click at [897, 381] on div "Temperature (°F) **" at bounding box center [811, 401] width 198 height 47
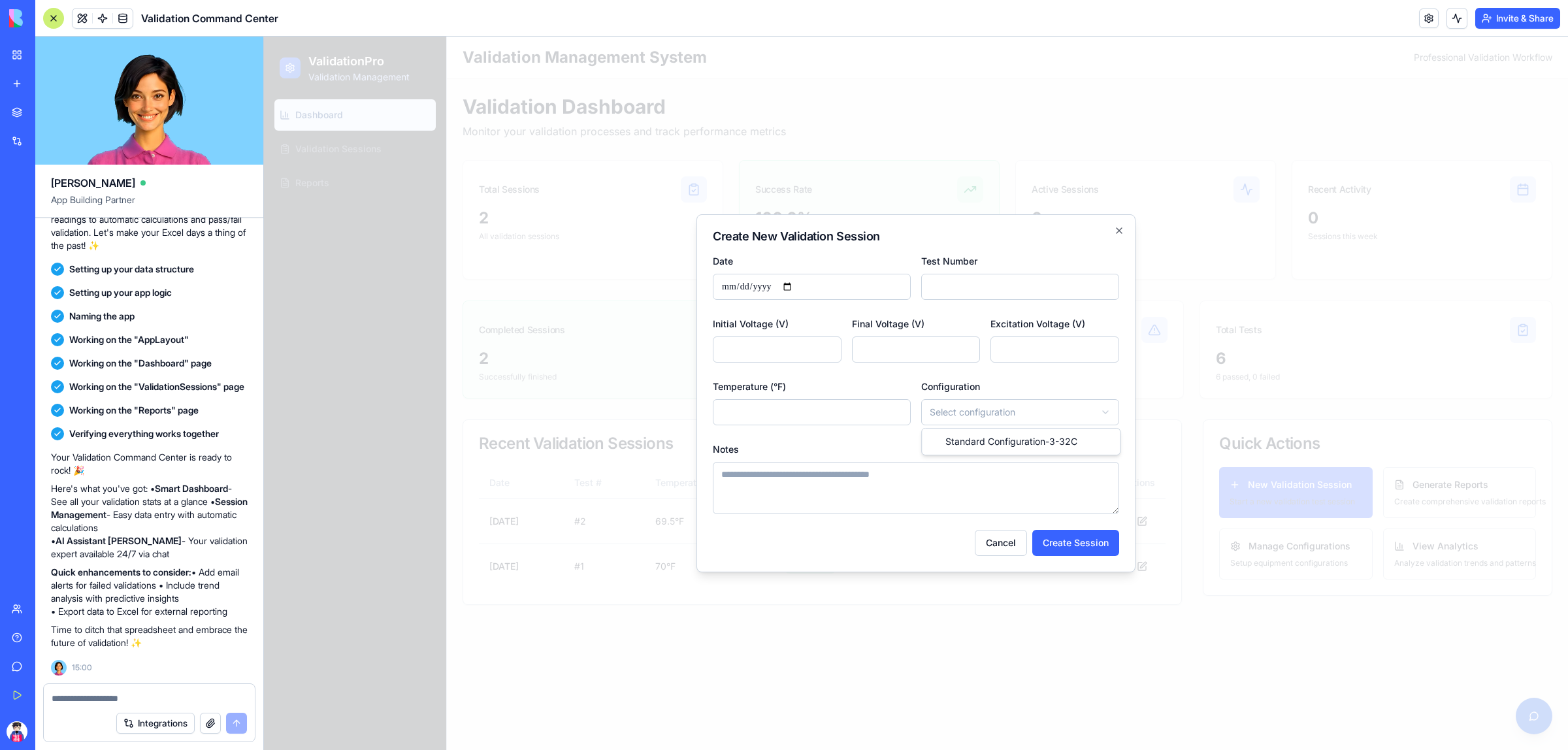
click at [1019, 422] on body "**********" at bounding box center [916, 393] width 1304 height 713
click at [837, 407] on input "**" at bounding box center [811, 412] width 198 height 26
click at [853, 442] on div "Notes" at bounding box center [916, 477] width 406 height 73
click at [1065, 542] on button "Create Session" at bounding box center [1074, 543] width 87 height 26
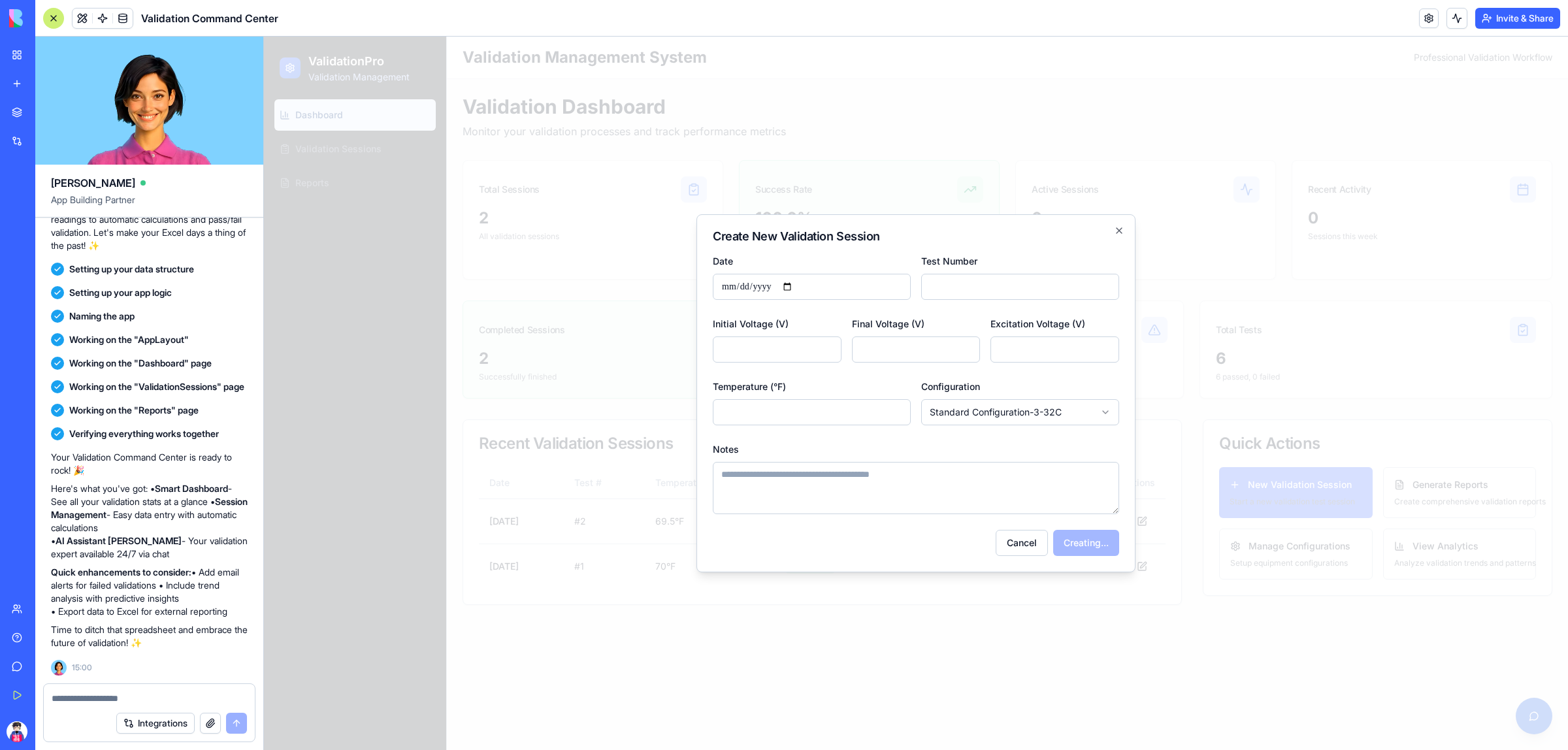
type input "*"
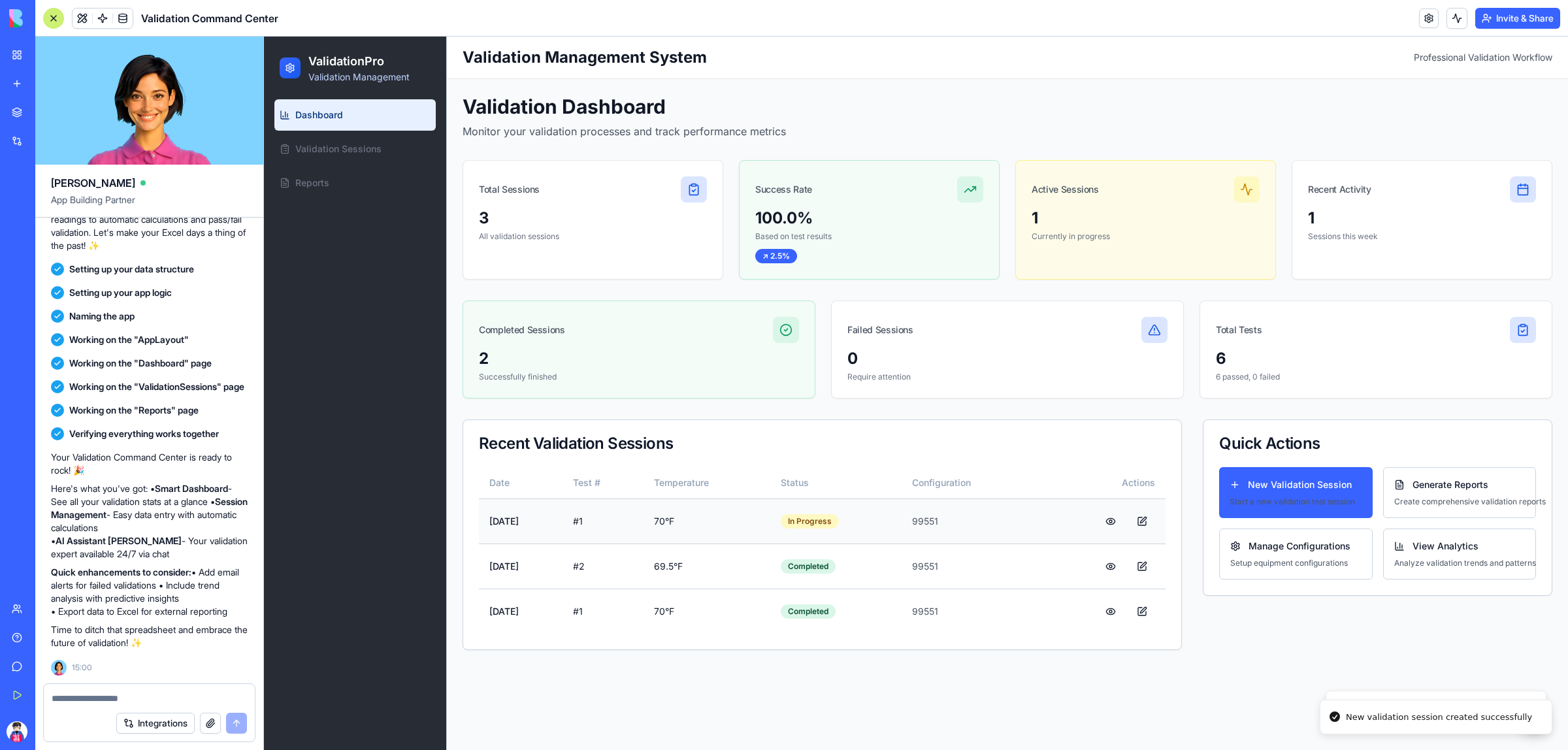
click at [765, 522] on td "70 °F" at bounding box center [707, 521] width 127 height 45
click at [1145, 524] on button at bounding box center [1141, 521] width 26 height 23
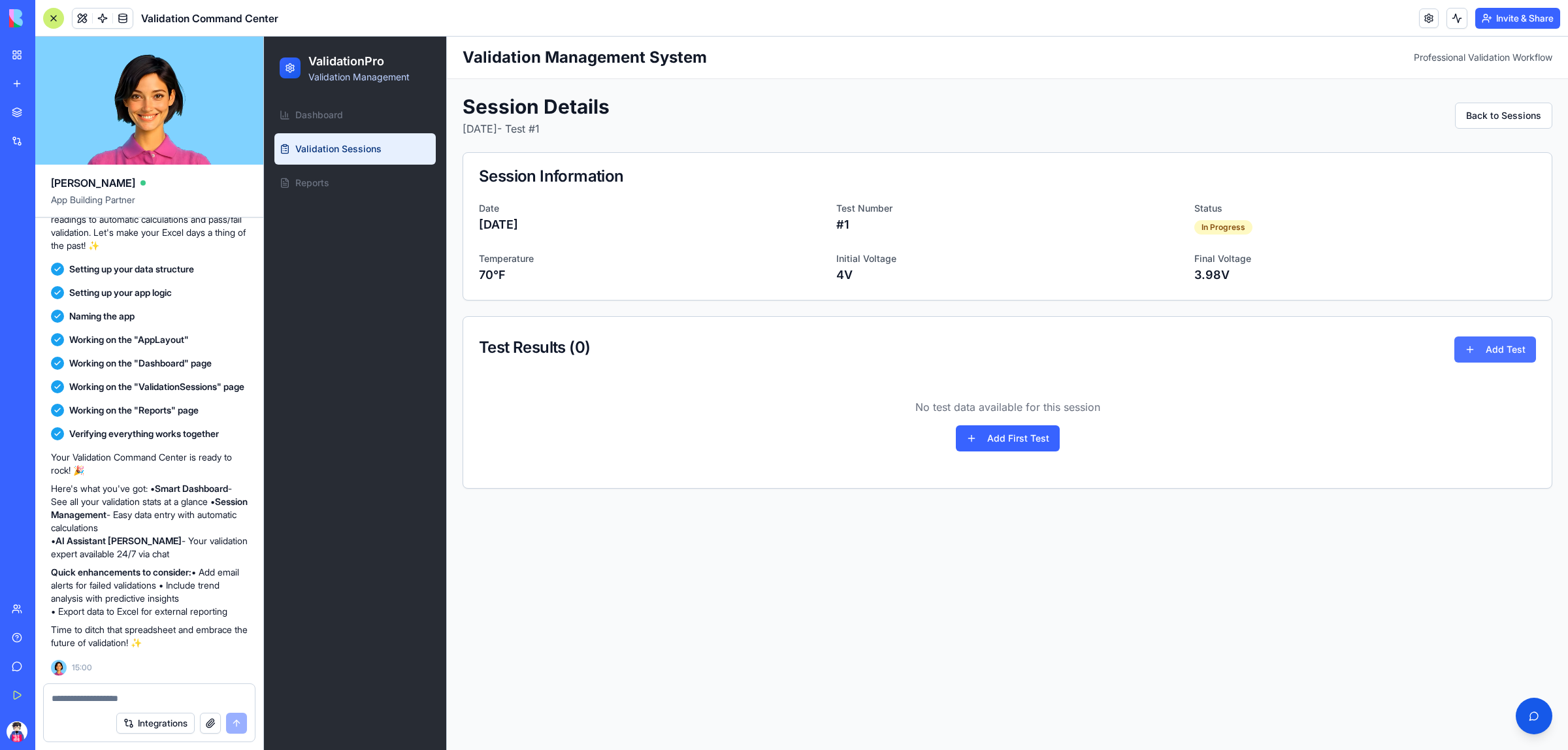
click at [1504, 352] on button "Add Test" at bounding box center [1494, 350] width 81 height 26
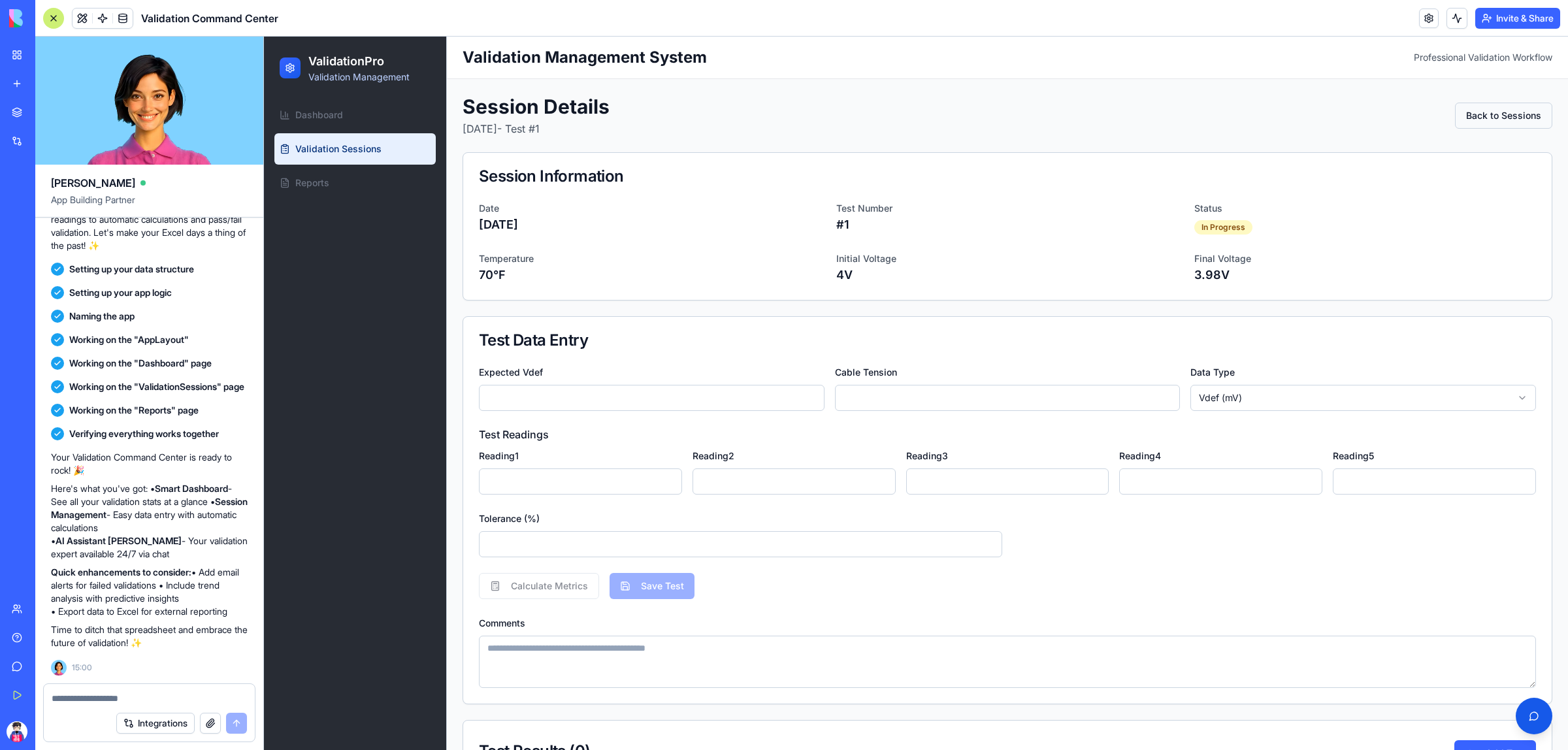
click at [1490, 122] on button "Back to Sessions" at bounding box center [1504, 116] width 98 height 26
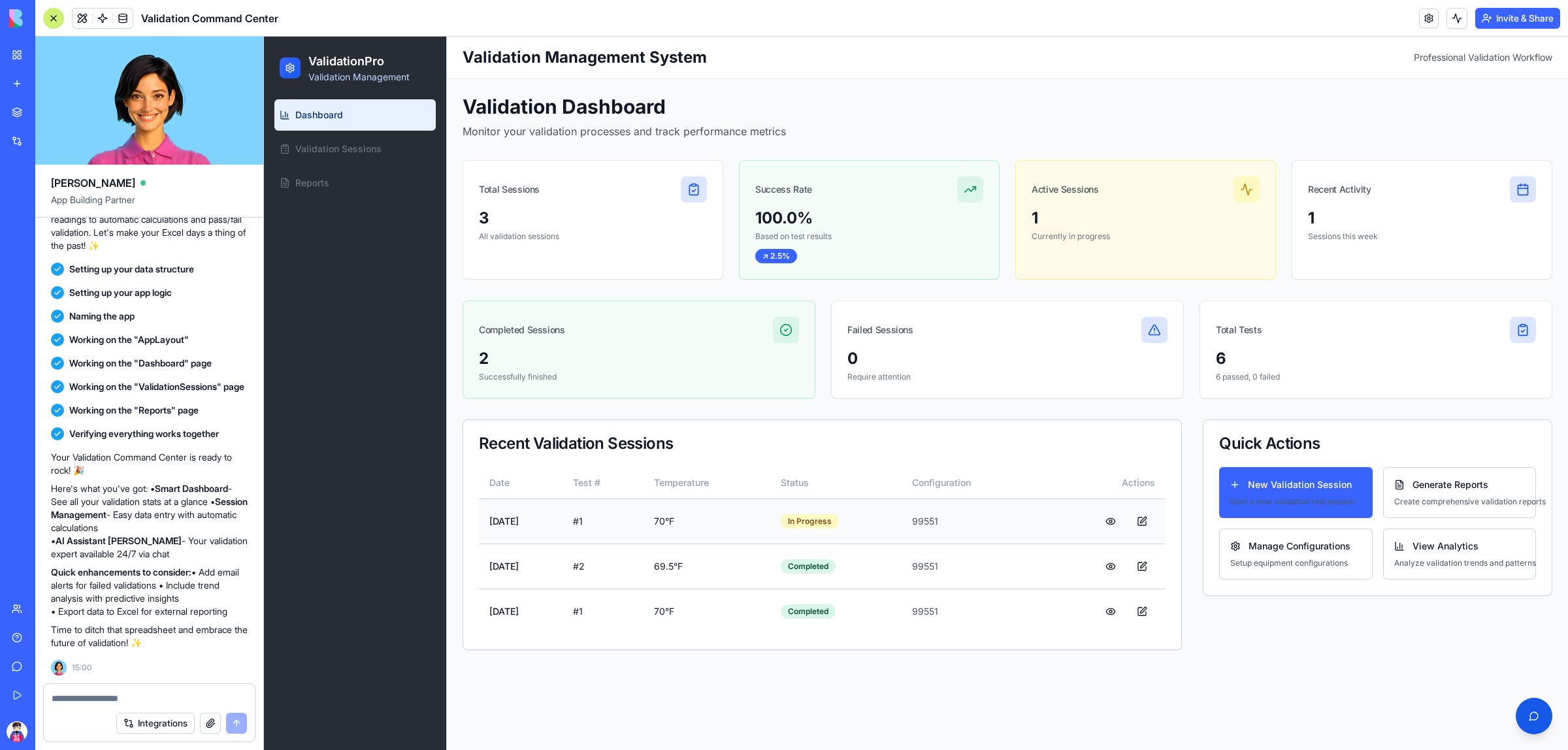
click at [757, 508] on td "70 °F" at bounding box center [707, 521] width 127 height 45
click at [1143, 521] on button at bounding box center [1141, 521] width 26 height 23
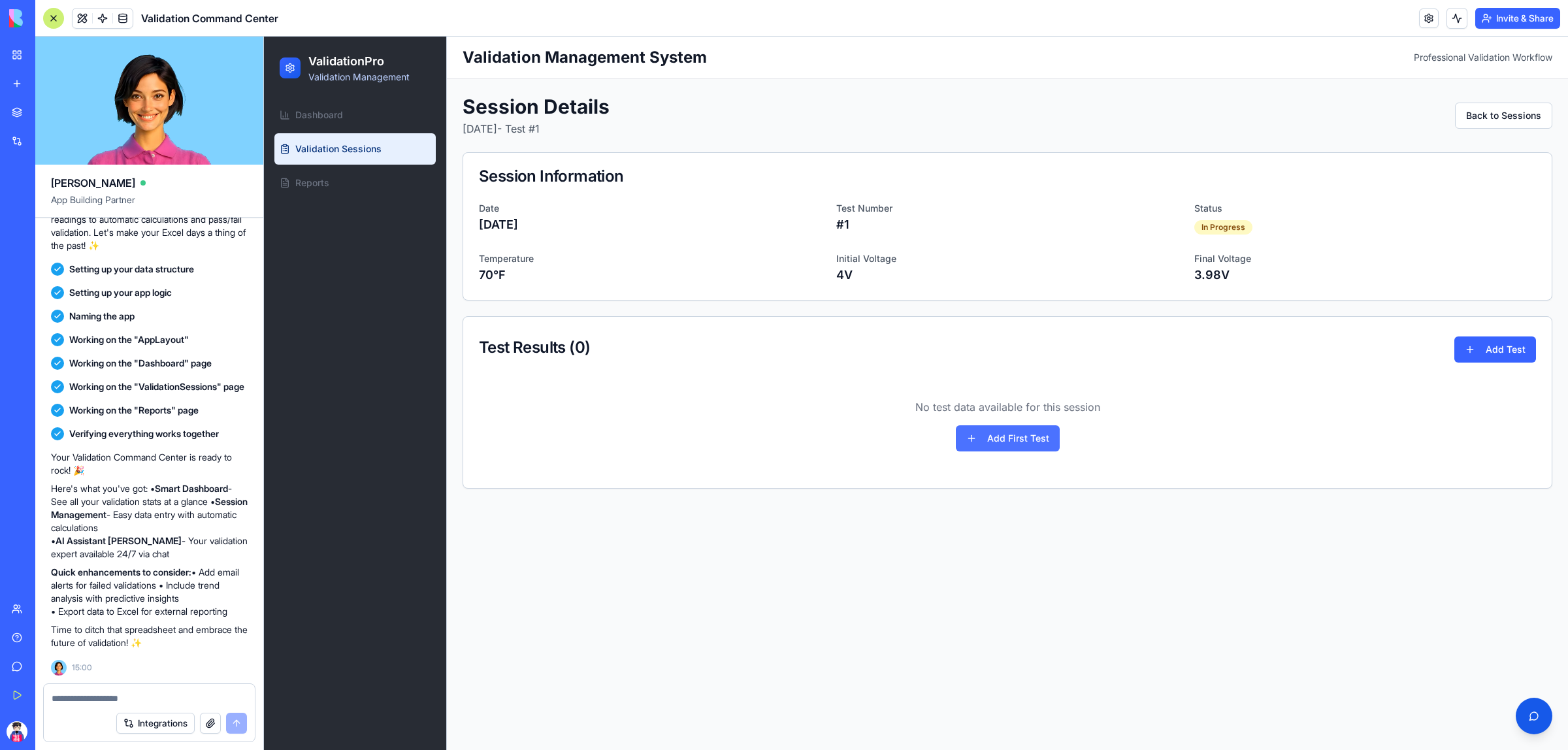
click at [1038, 439] on button "Add First Test" at bounding box center [1007, 438] width 104 height 26
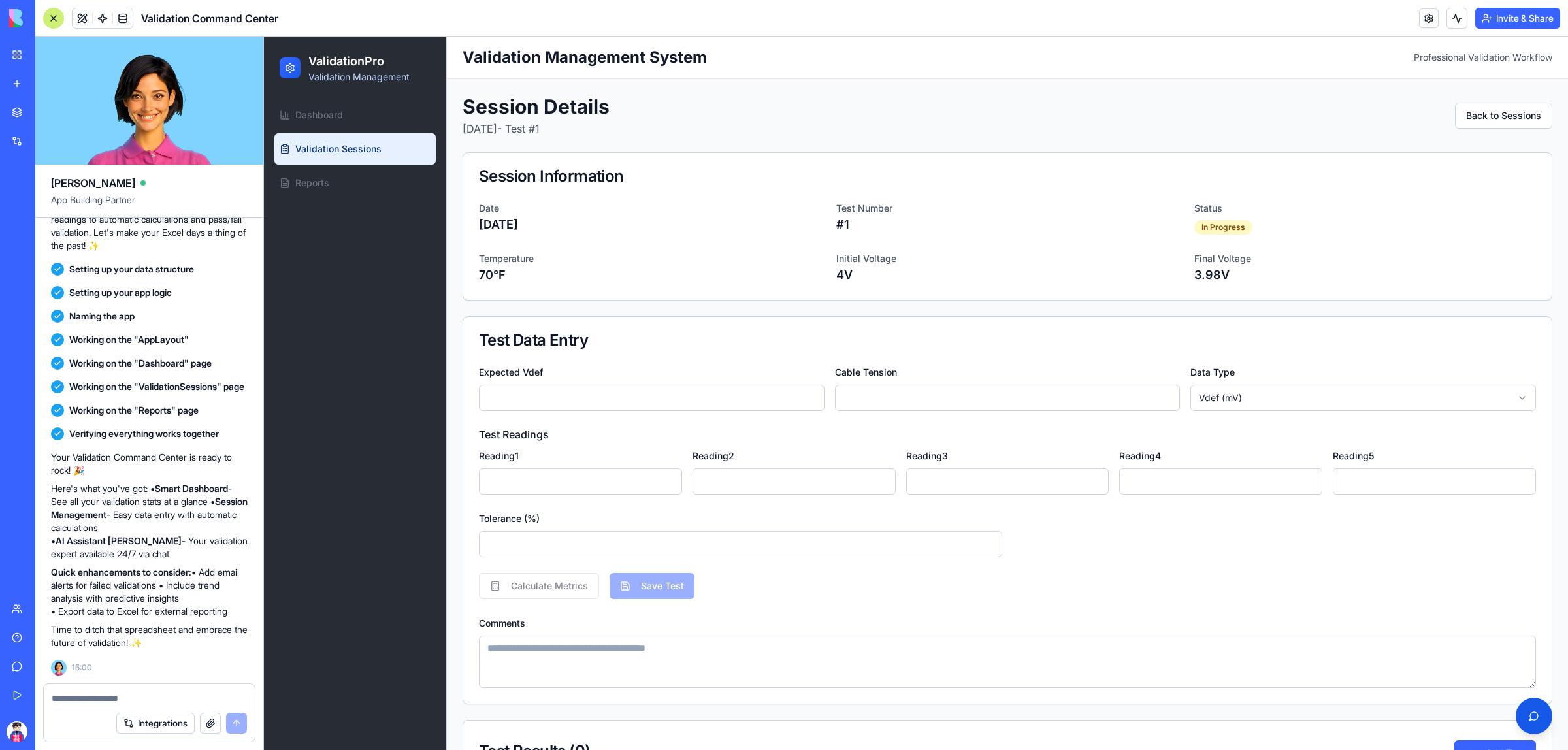
click at [710, 396] on input "*" at bounding box center [651, 398] width 345 height 26
click at [866, 405] on input "*" at bounding box center [1007, 398] width 345 height 26
click at [1262, 397] on html "ValidationPro Validation Management Dashboard Validation Sessions Reports Toggl…" at bounding box center [916, 472] width 1304 height 872
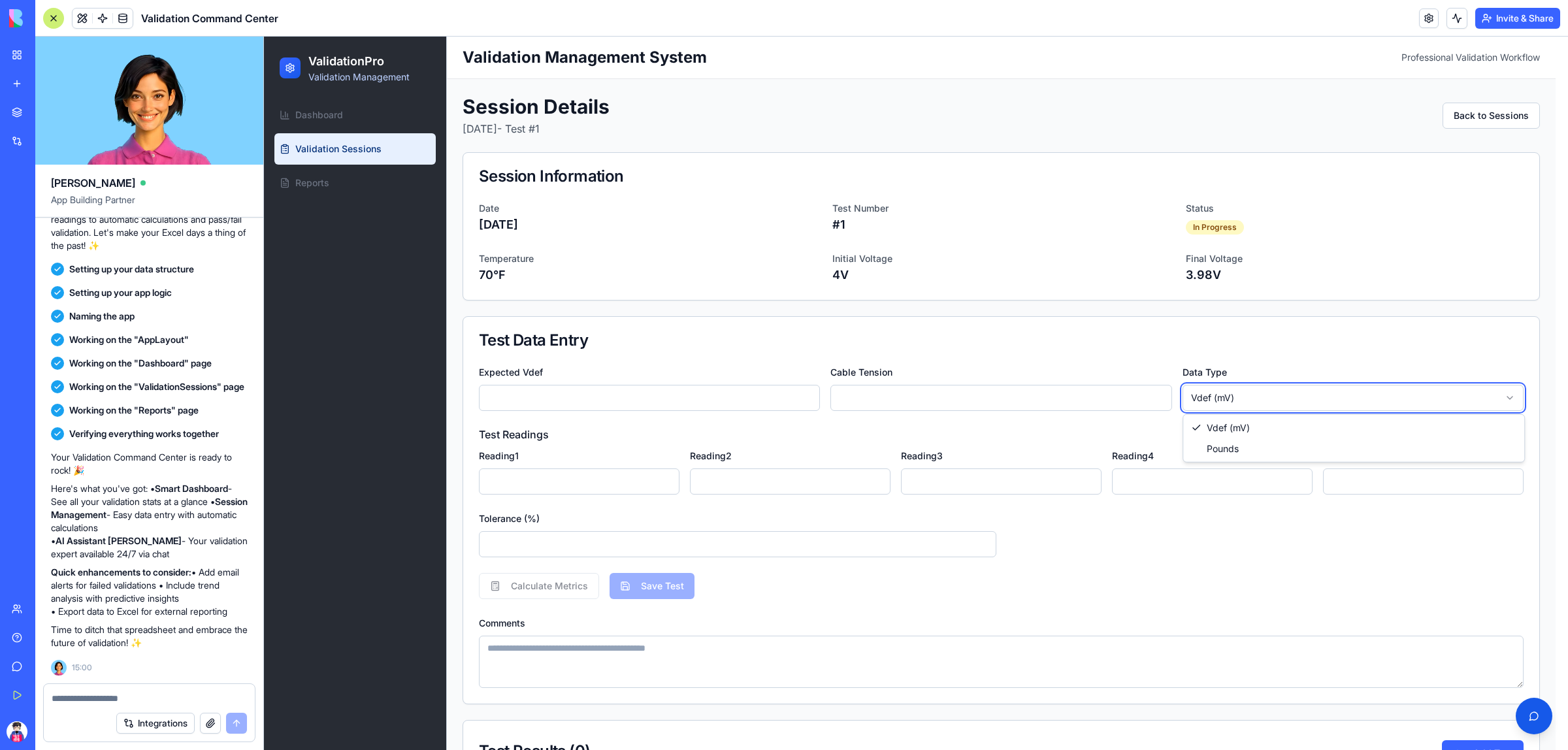
click at [1262, 397] on html "ValidationPro Validation Management Dashboard Validation Sessions Reports Toggl…" at bounding box center [916, 472] width 1304 height 872
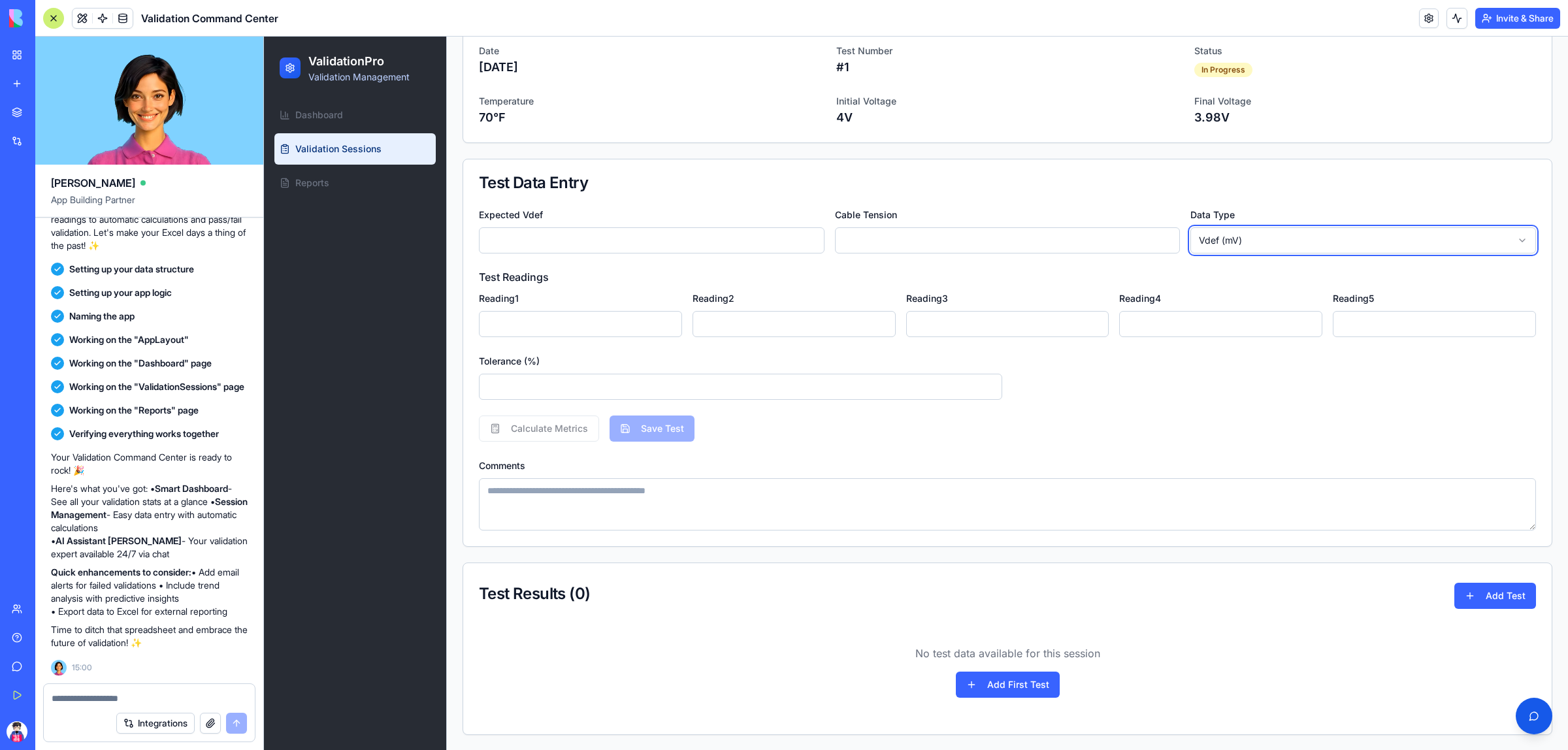
scroll to position [159, 0]
click at [516, 486] on textarea "Comments" at bounding box center [1007, 503] width 1056 height 52
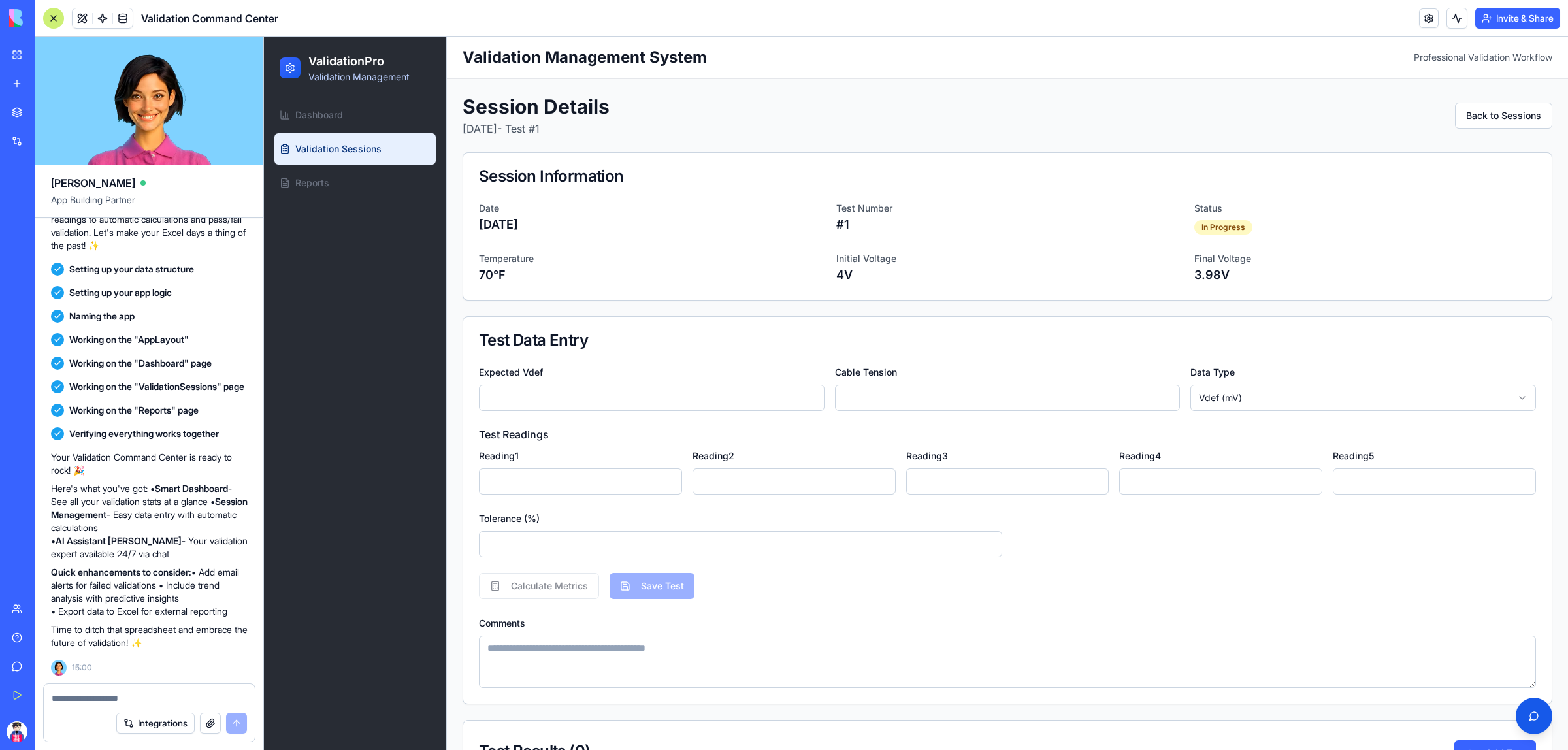
click at [747, 485] on input "*" at bounding box center [793, 482] width 203 height 26
drag, startPoint x: 588, startPoint y: 483, endPoint x: 470, endPoint y: 494, distance: 118.5
click at [470, 494] on div "Expected Vdef * Cable Tension * Data Type Vdef (mV) Test Readings Reading 1 * R…" at bounding box center [1007, 534] width 1088 height 339
click at [317, 103] on link "Dashboard" at bounding box center [355, 115] width 161 height 32
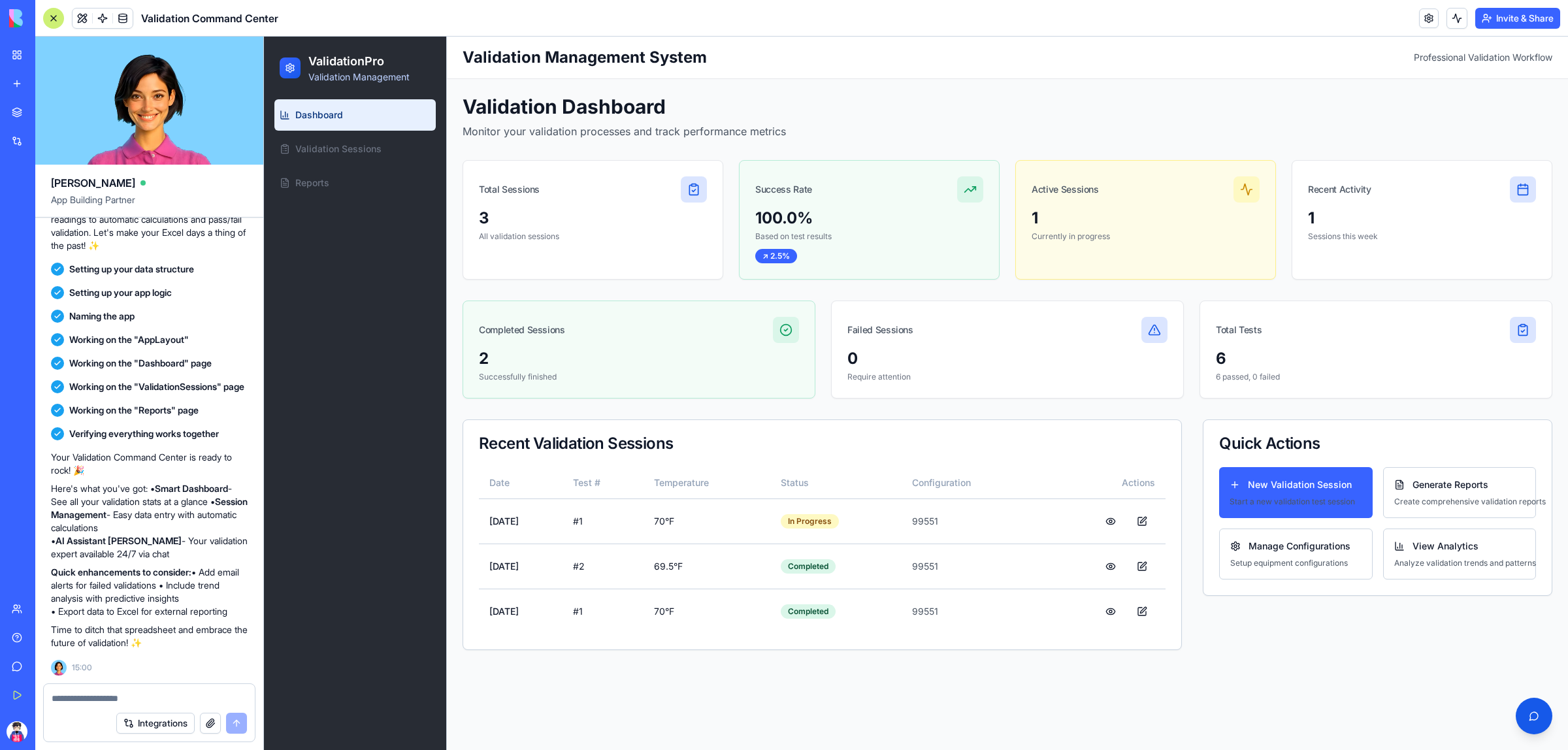
click at [171, 693] on textarea at bounding box center [149, 698] width 195 height 13
paste textarea "**********"
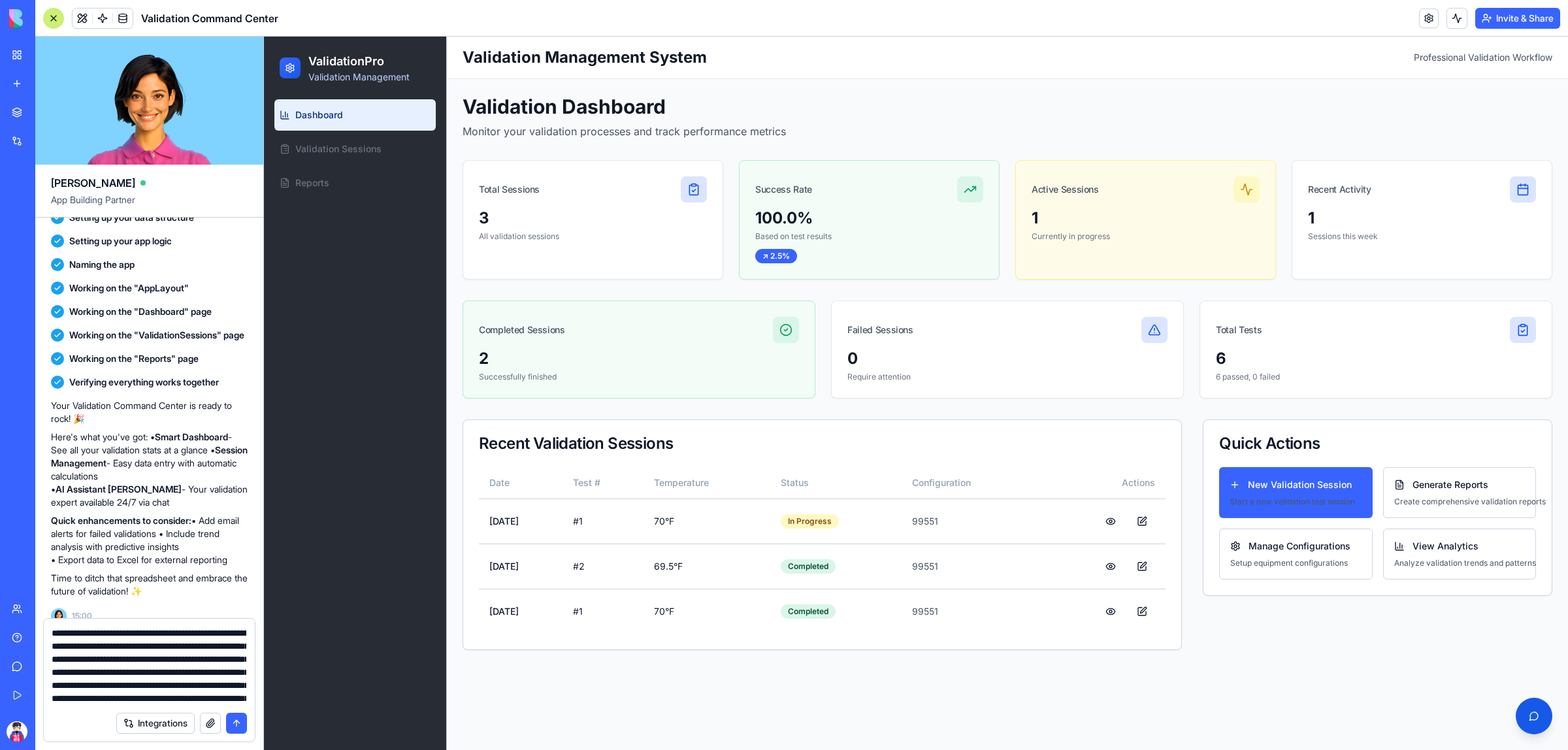
scroll to position [103, 0]
type textarea "**********"
click at [1455, 15] on button at bounding box center [1457, 18] width 21 height 21
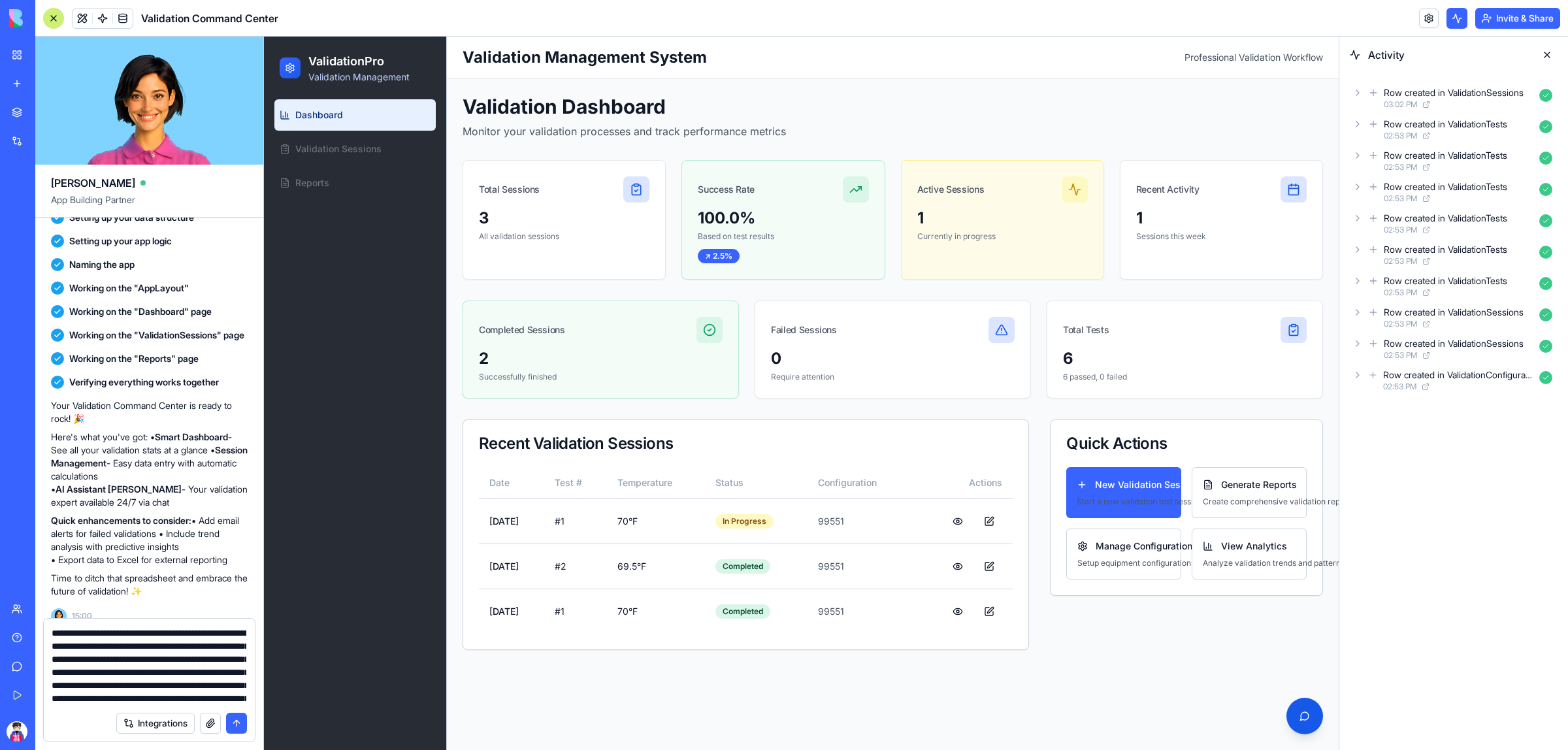
click at [1455, 15] on button at bounding box center [1457, 18] width 21 height 21
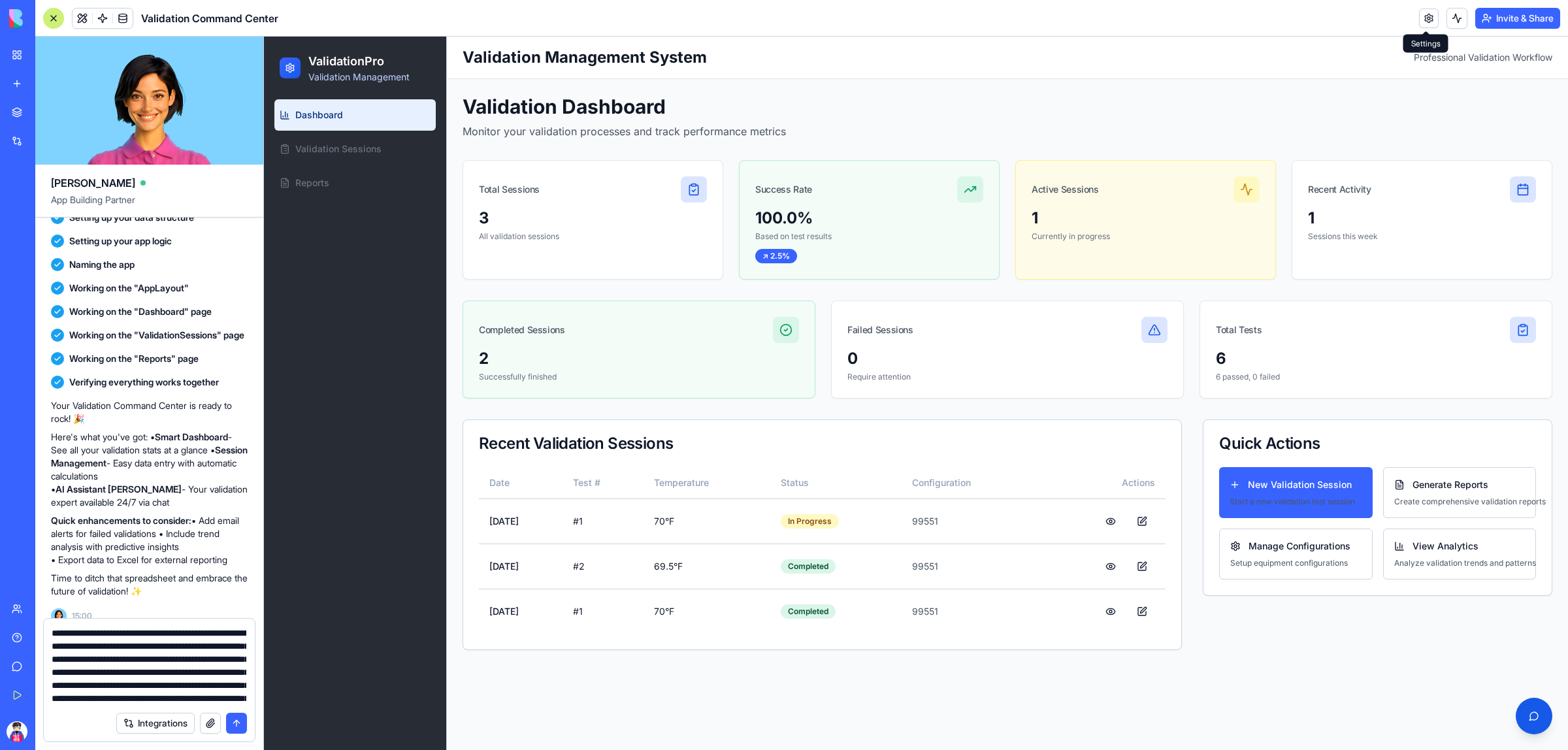
click at [1429, 15] on link at bounding box center [1428, 18] width 20 height 20
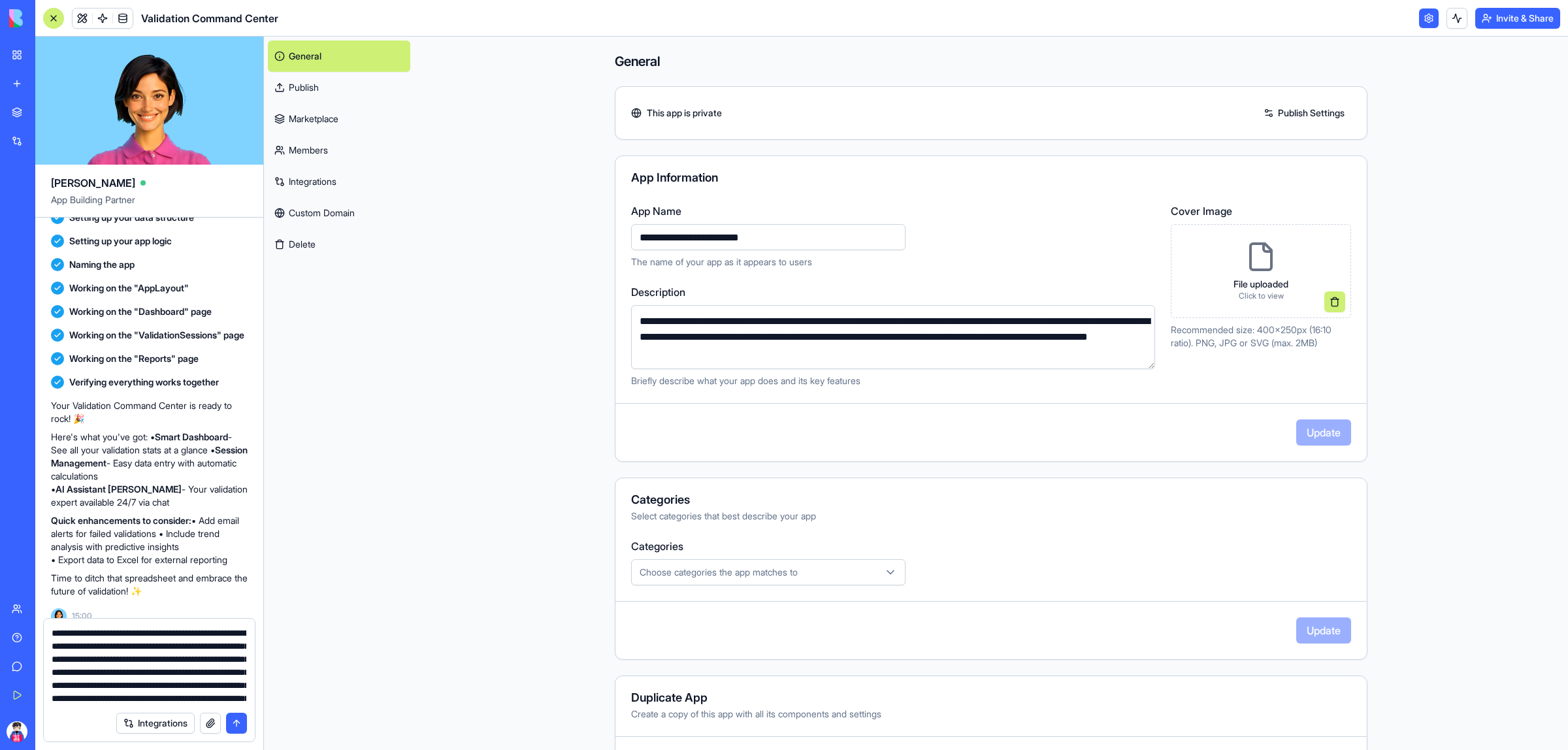
click at [930, 338] on textarea "**********" at bounding box center [892, 337] width 524 height 64
click at [1487, 213] on main "**********" at bounding box center [990, 393] width 1153 height 713
click at [1451, 20] on button at bounding box center [1457, 18] width 21 height 21
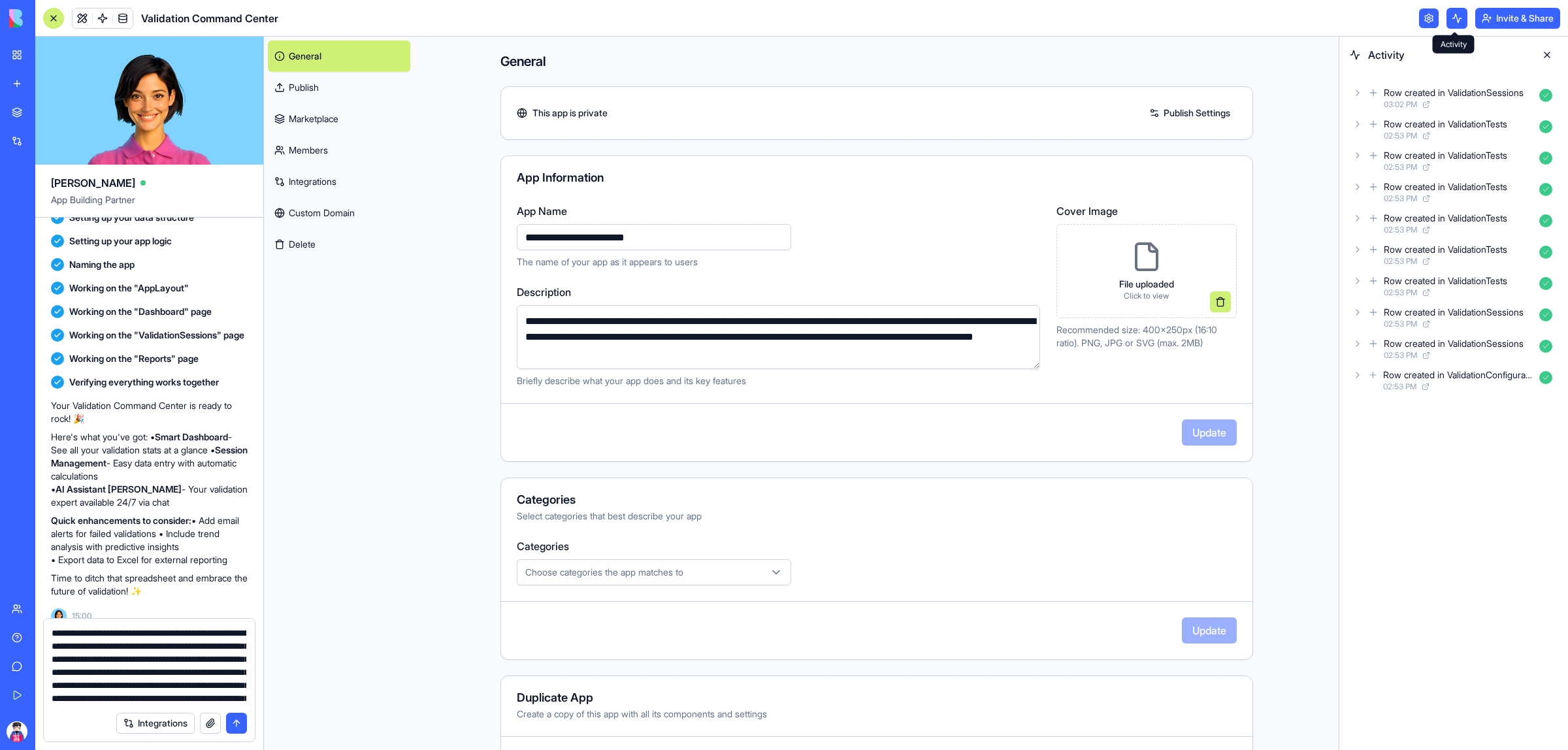
click at [1451, 15] on button at bounding box center [1457, 18] width 21 height 21
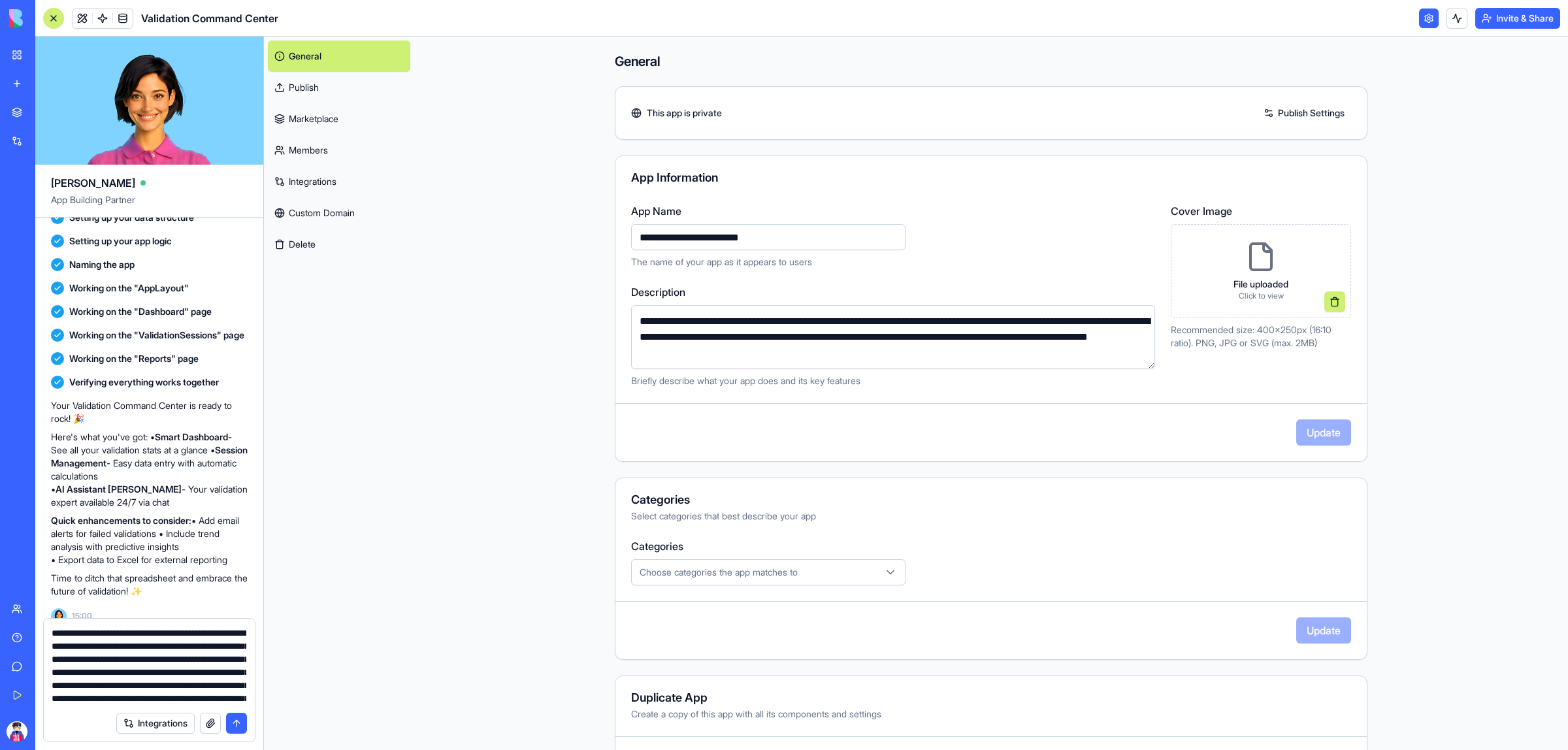
click at [1436, 18] on div "Invite & Share" at bounding box center [1489, 18] width 141 height 21
click at [353, 175] on link "Integrations" at bounding box center [339, 182] width 142 height 32
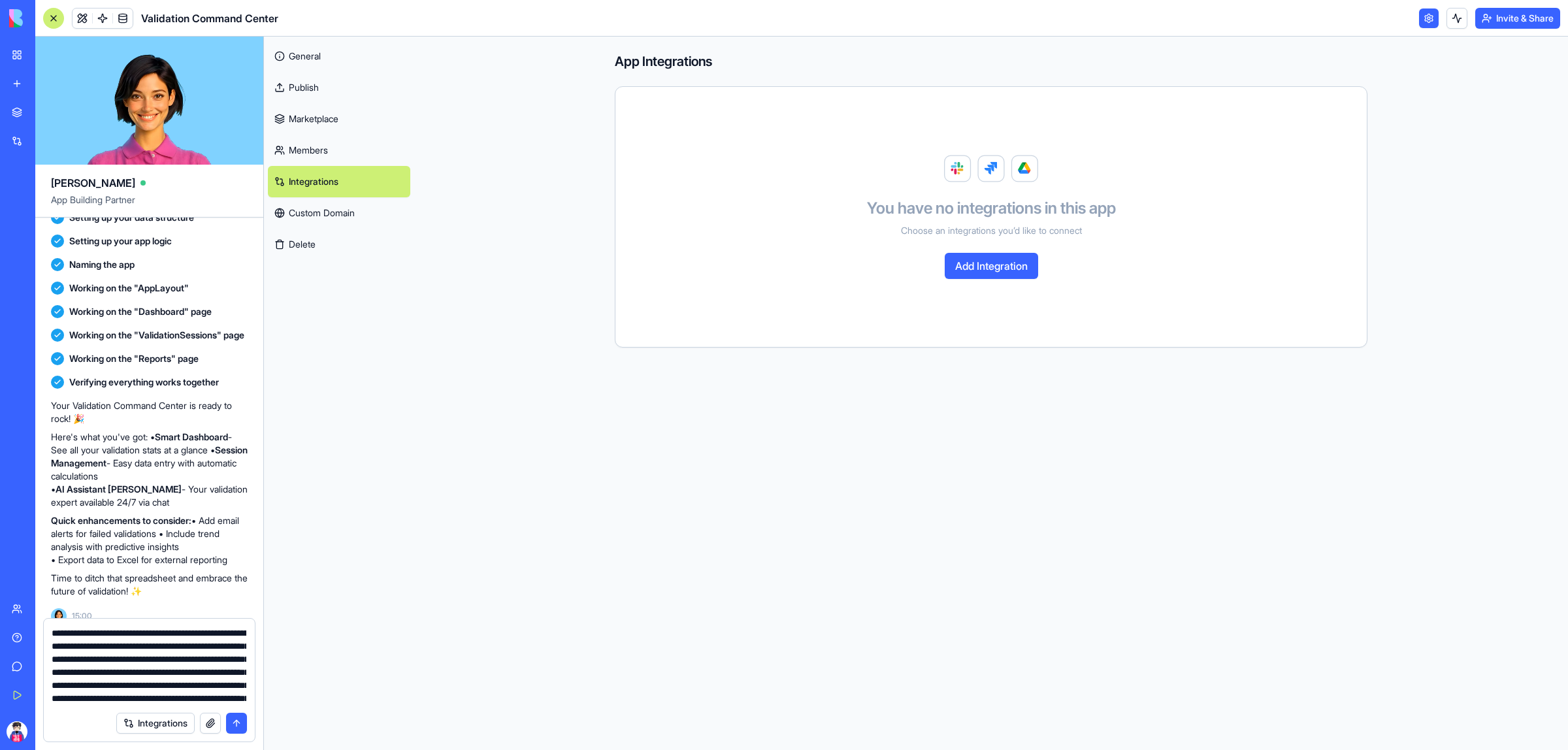
click at [346, 207] on link "Custom Domain" at bounding box center [339, 213] width 142 height 32
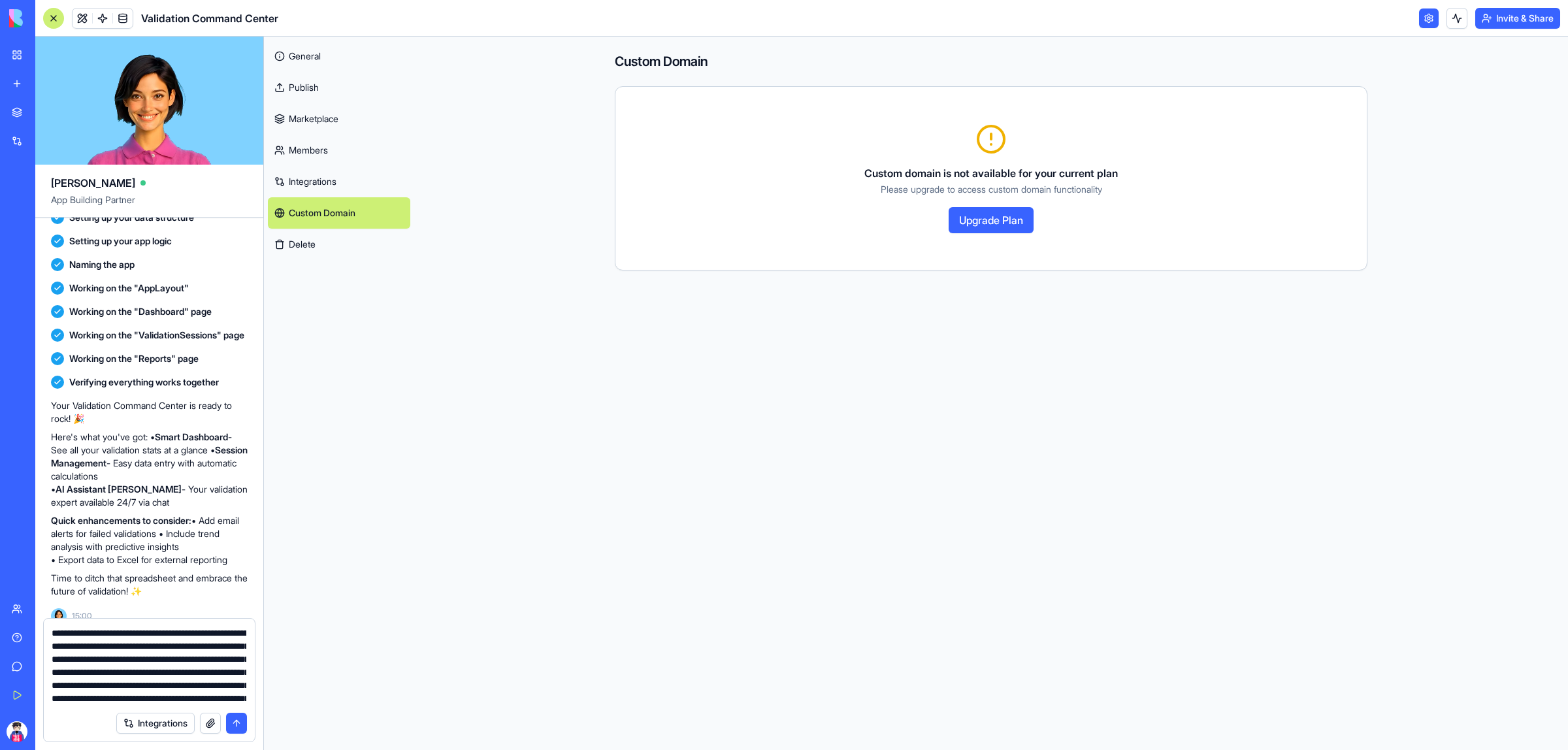
click at [332, 246] on button "Delete" at bounding box center [339, 244] width 142 height 32
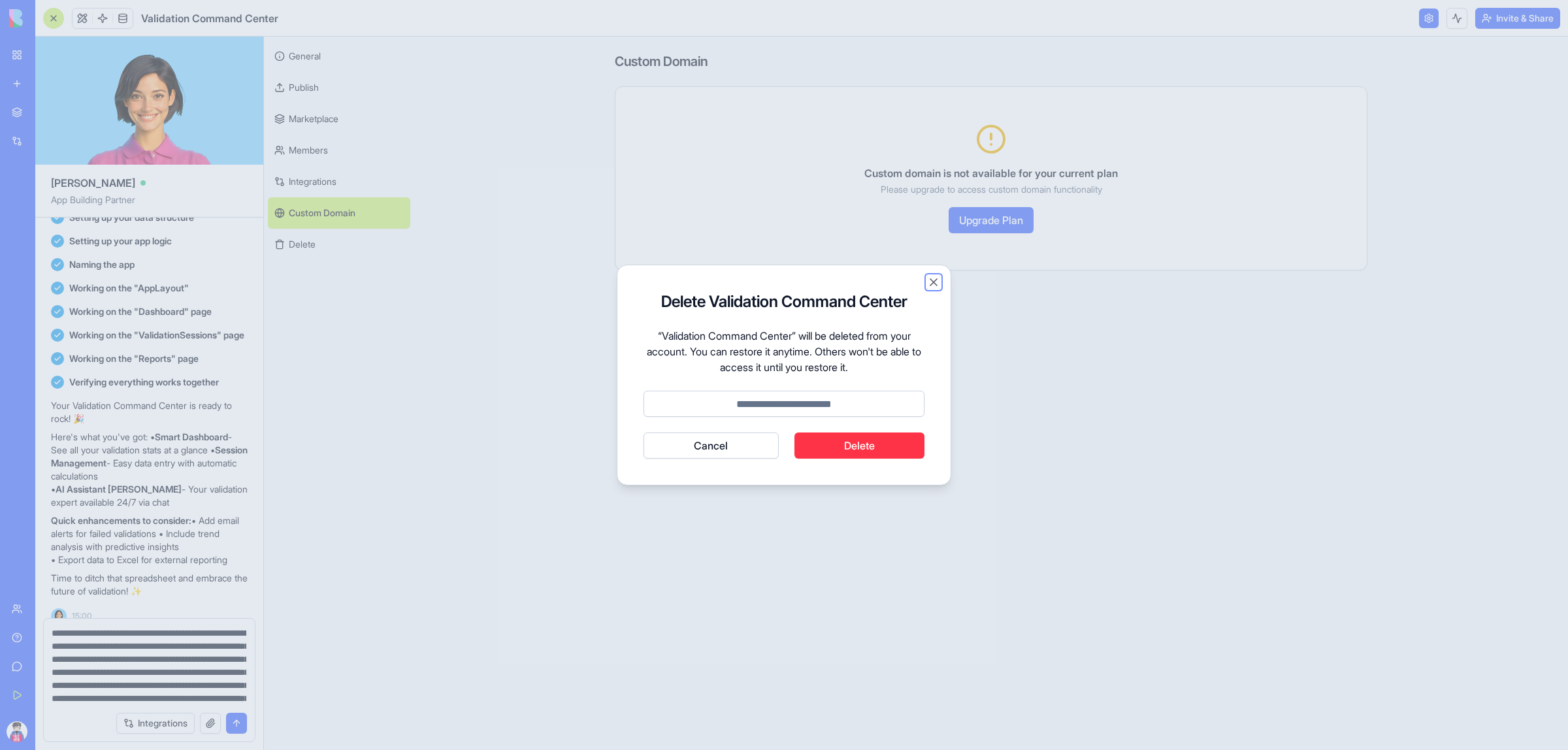
click at [936, 282] on button "Close" at bounding box center [933, 282] width 13 height 13
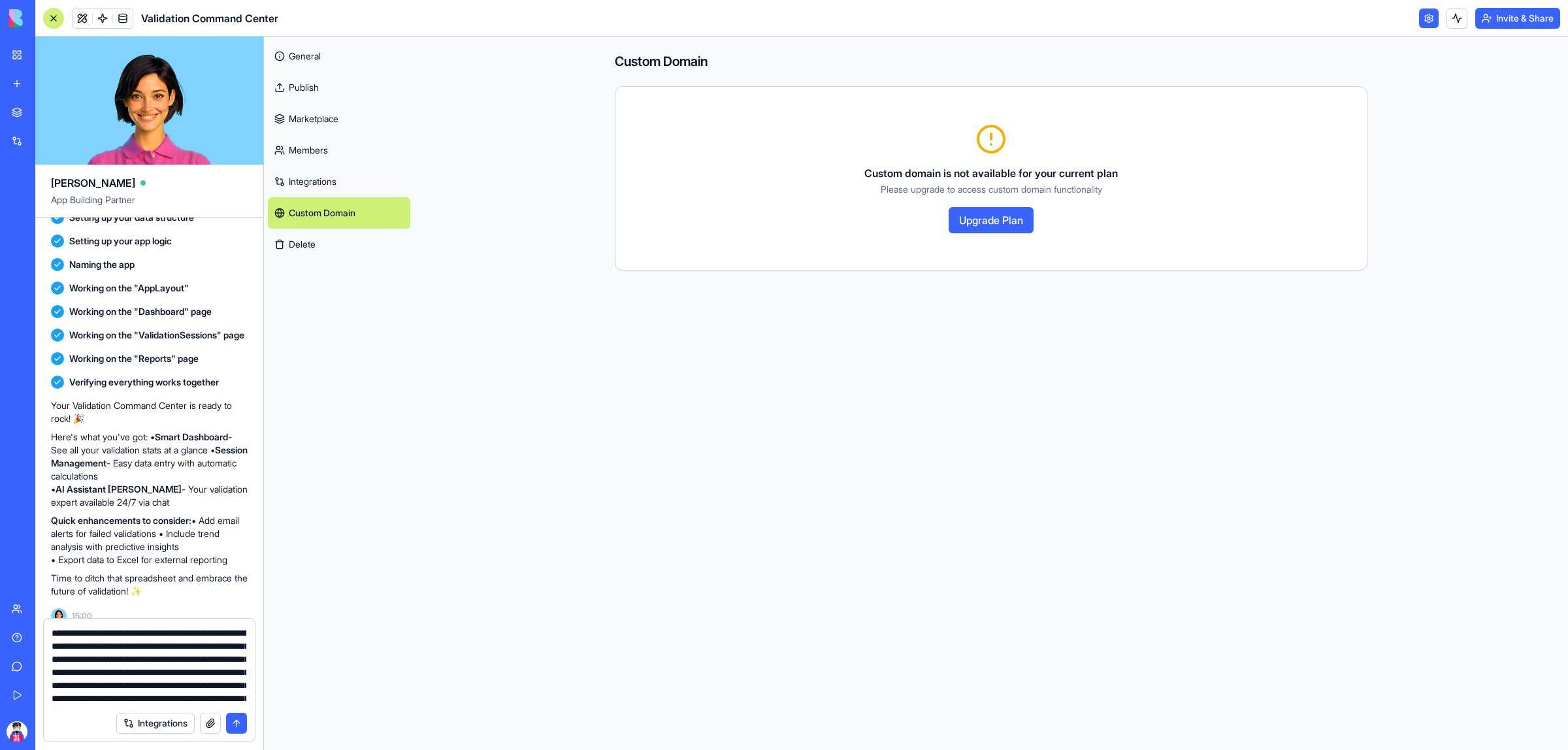
click at [312, 241] on button "Delete" at bounding box center [339, 244] width 142 height 32
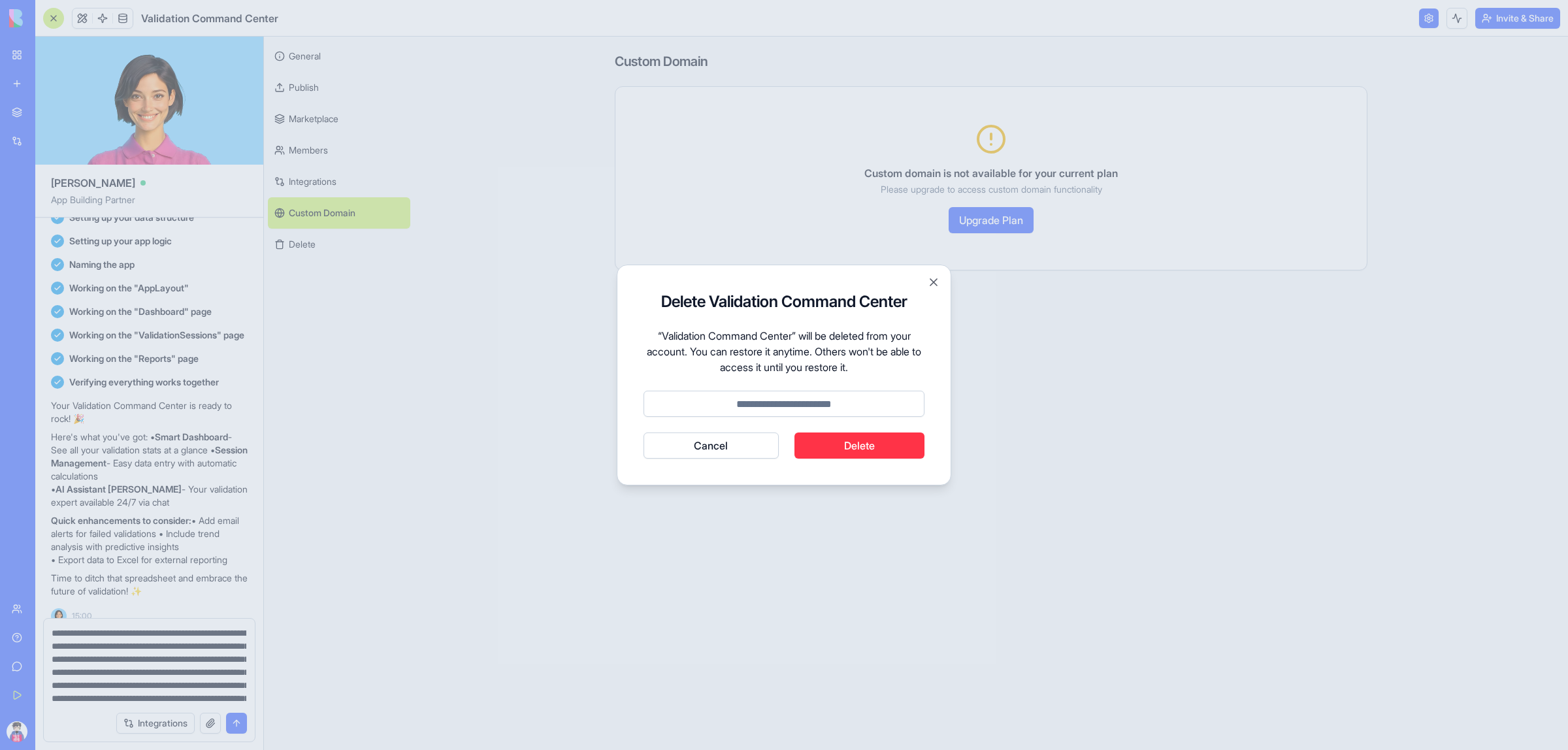
click at [871, 449] on button "Delete" at bounding box center [859, 446] width 130 height 26
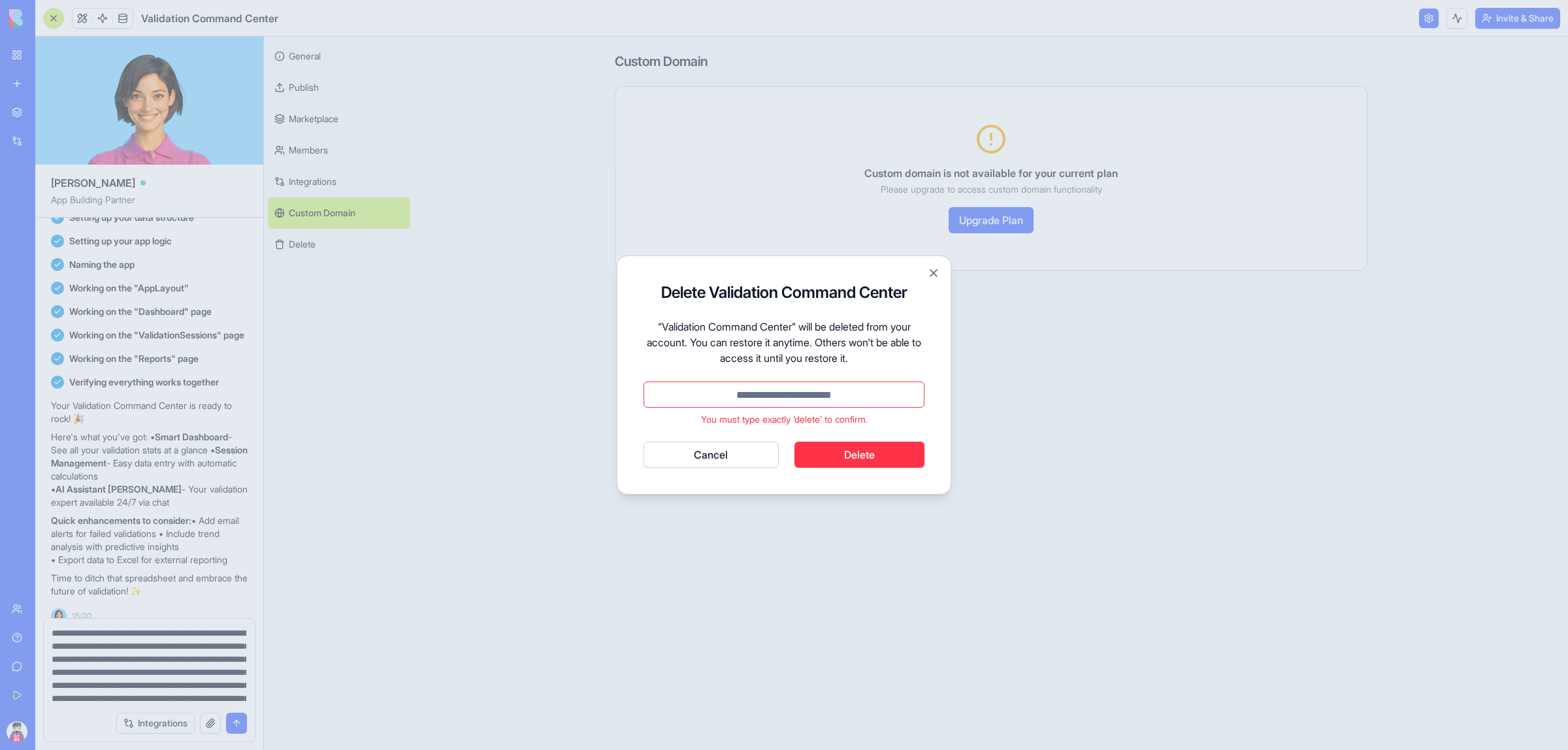
click at [785, 397] on input at bounding box center [784, 394] width 281 height 26
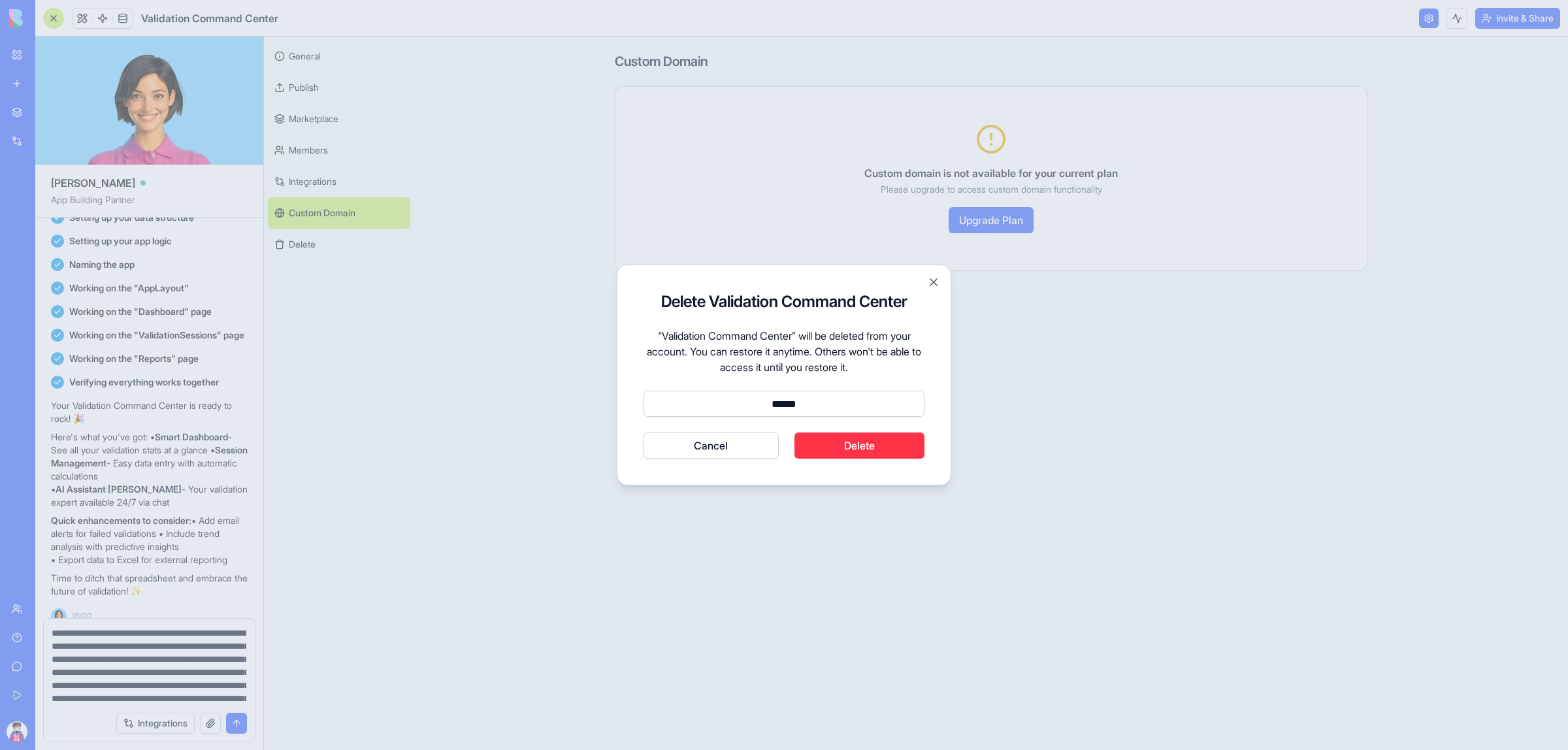
type input "******"
click at [825, 451] on button "Delete" at bounding box center [859, 446] width 130 height 26
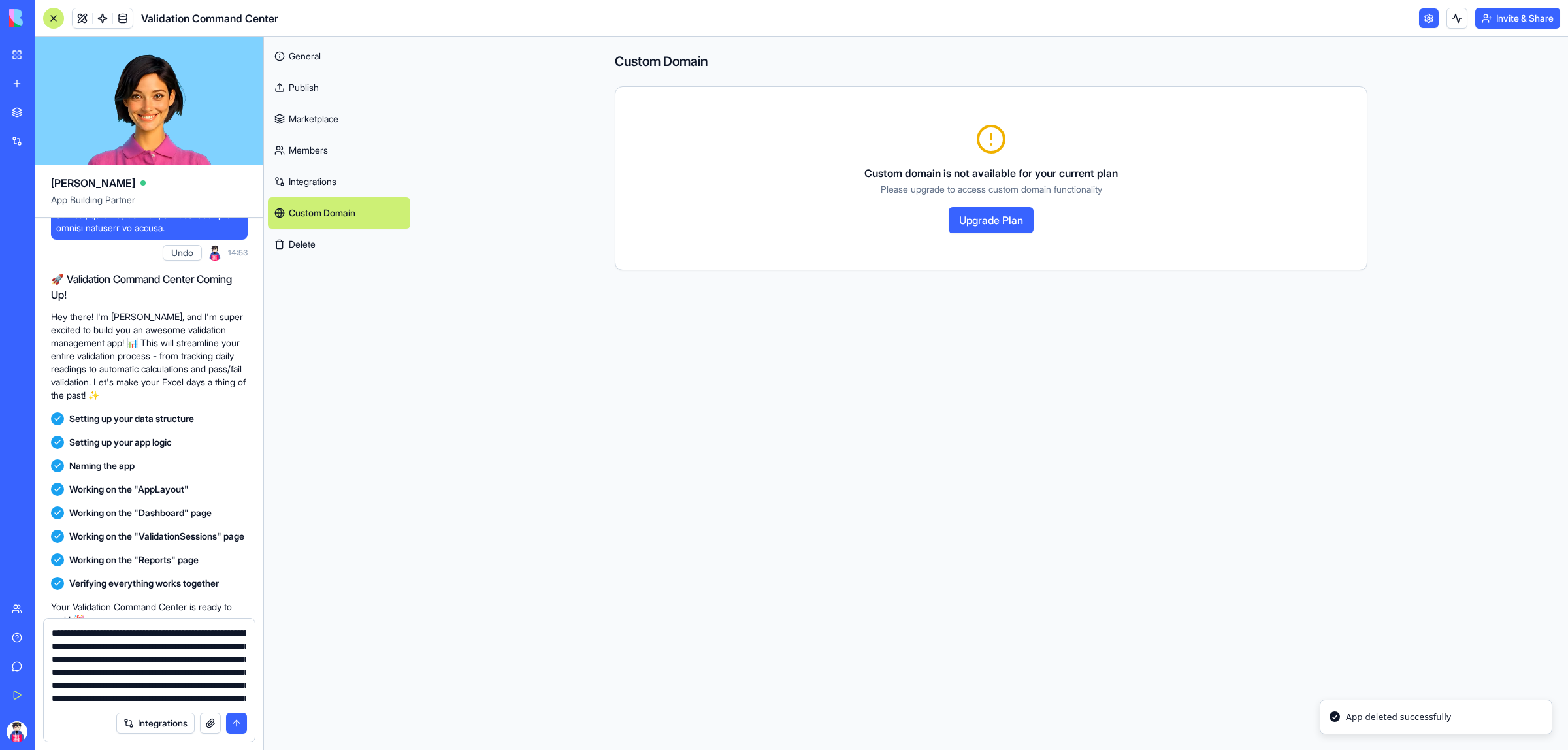
scroll to position [453, 0]
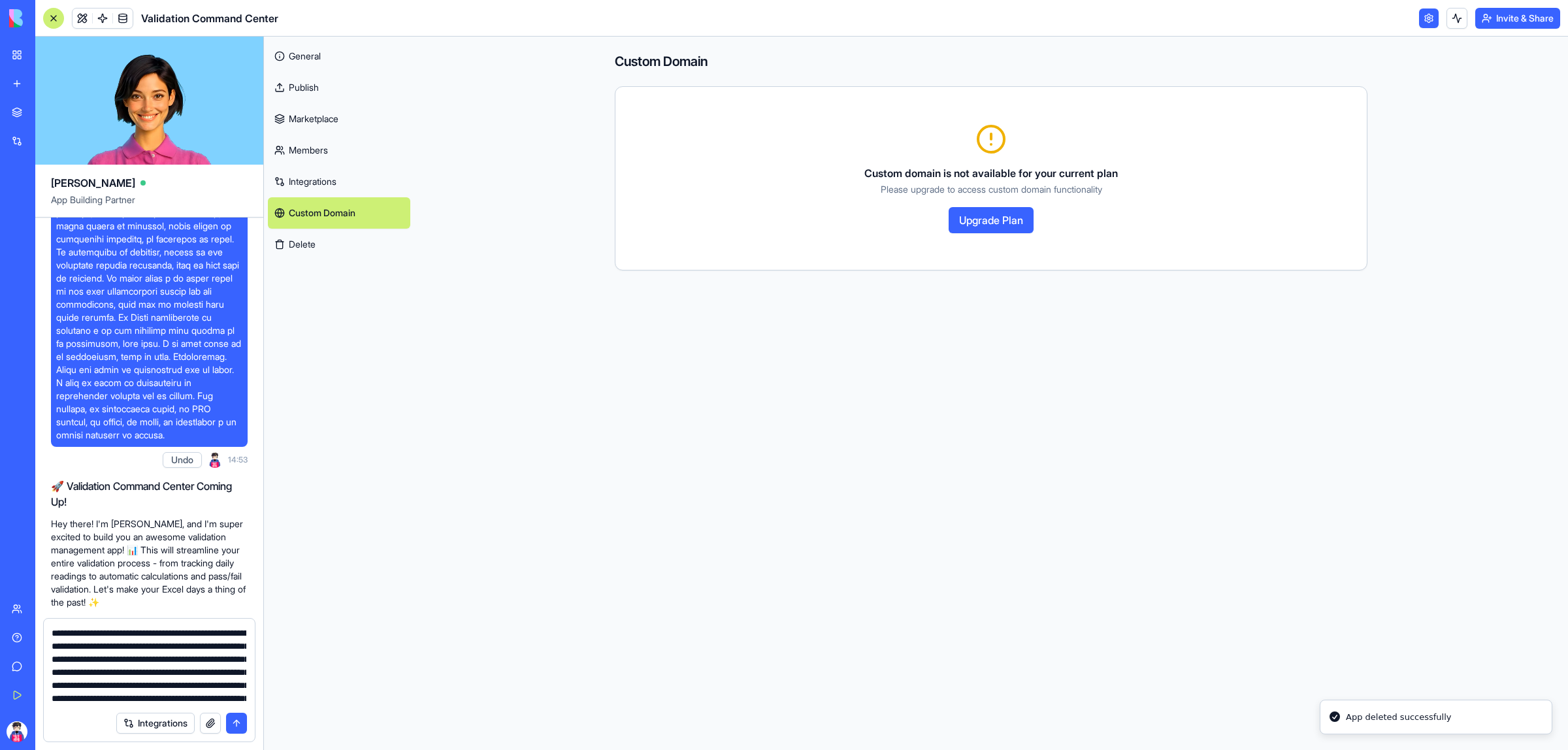
click at [51, 23] on div at bounding box center [53, 18] width 21 height 21
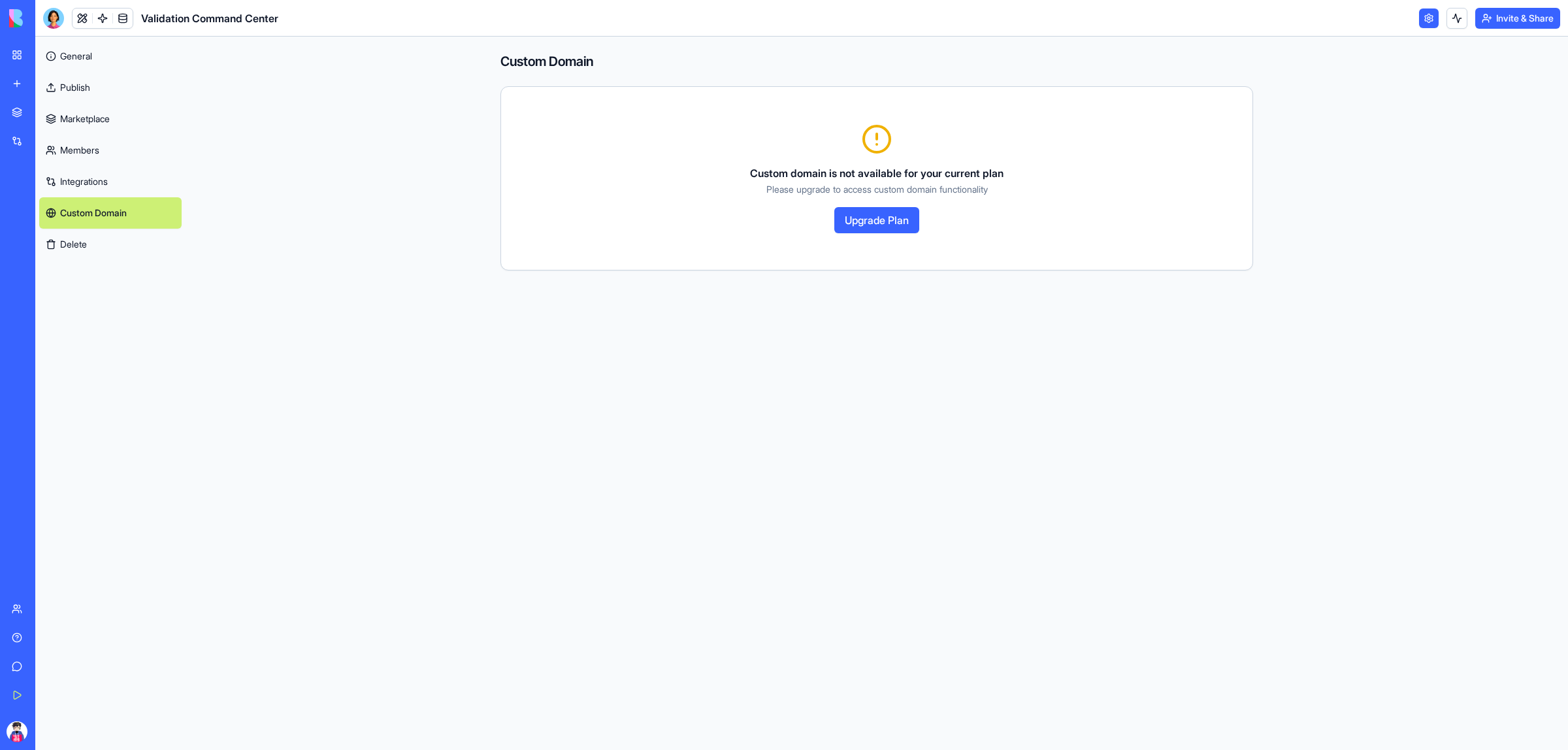
click at [37, 87] on div "New app" at bounding box center [40, 83] width 17 height 13
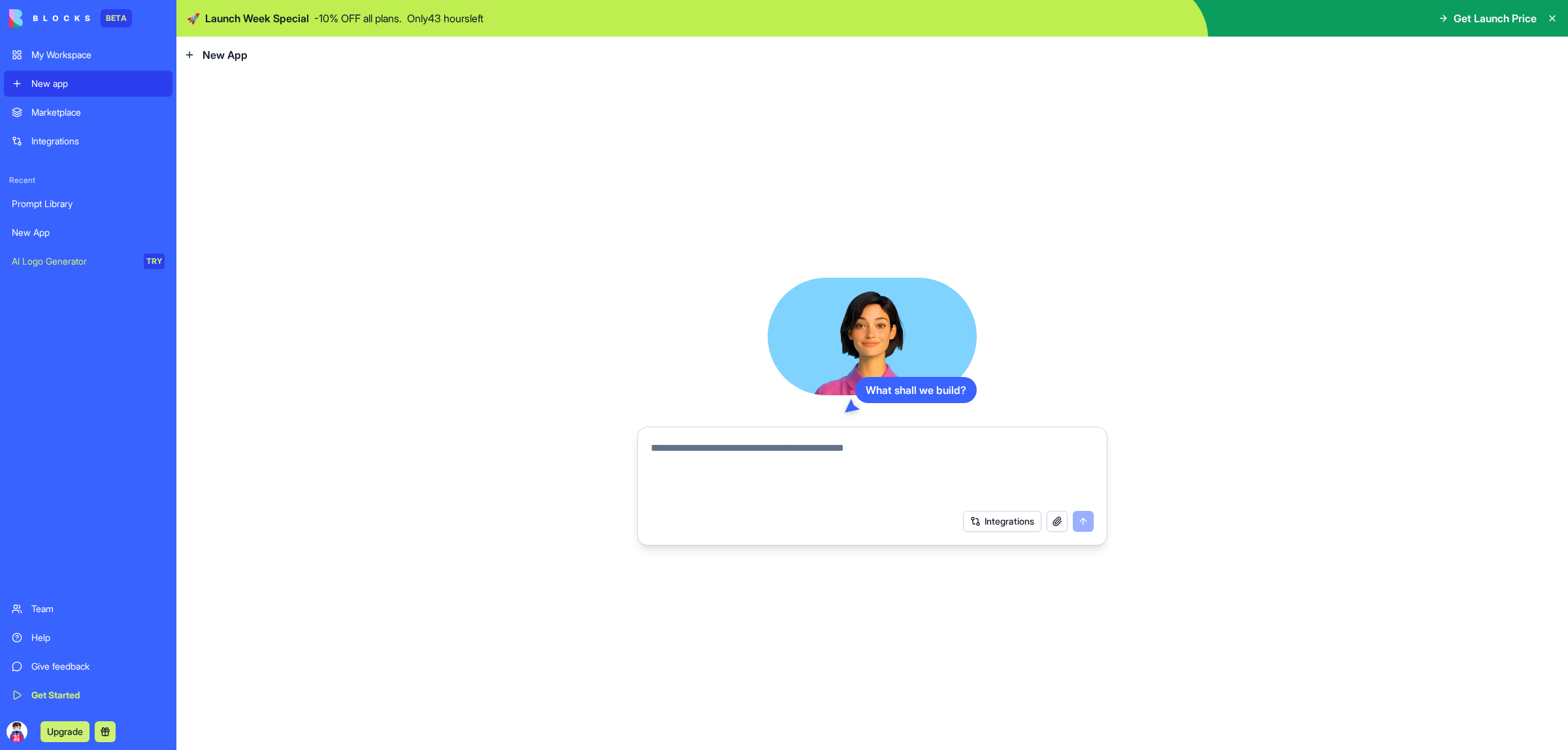
click at [726, 447] on textarea at bounding box center [871, 471] width 443 height 63
click at [1047, 523] on button "button" at bounding box center [1056, 521] width 21 height 21
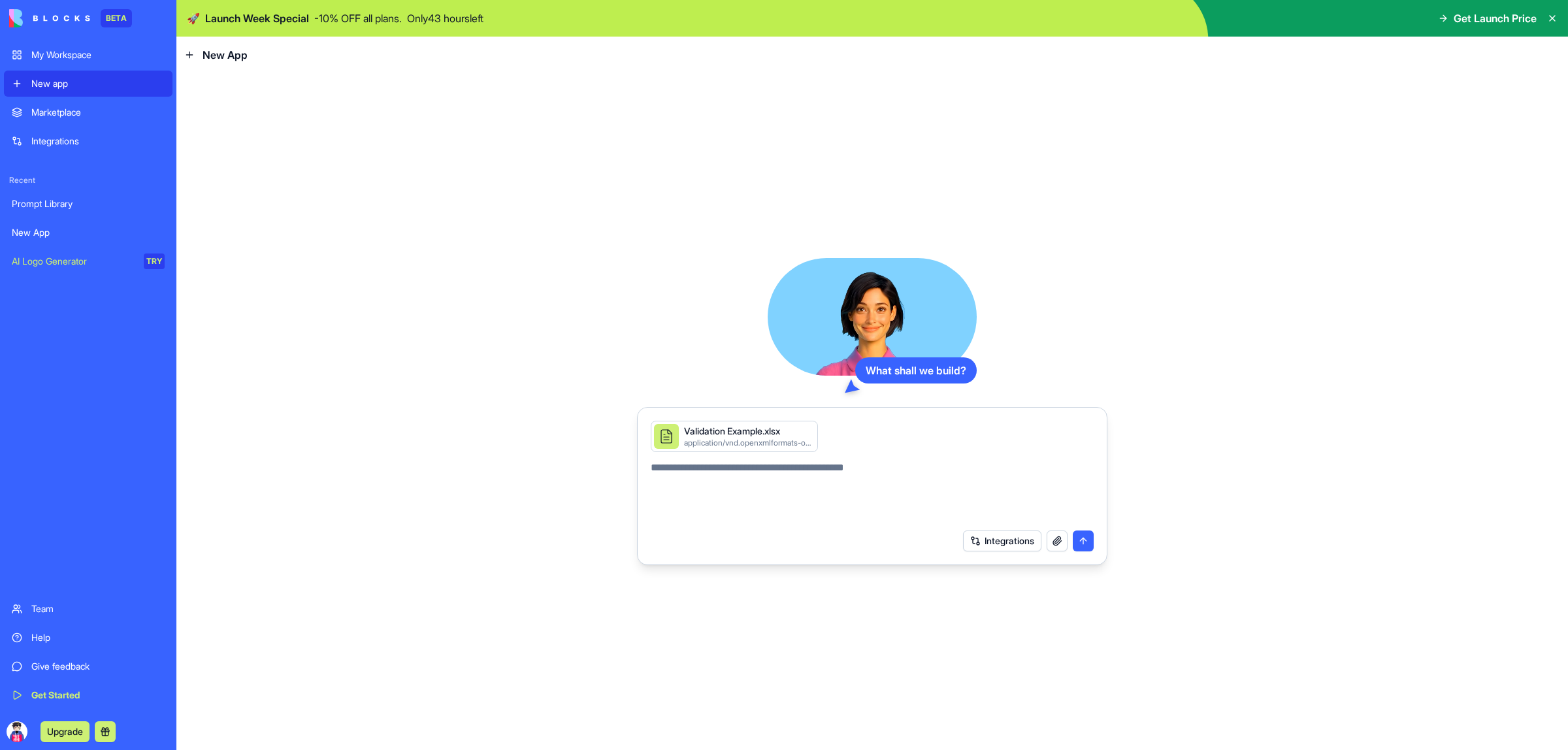
click at [808, 475] on textarea at bounding box center [871, 491] width 443 height 63
click at [674, 472] on textarea at bounding box center [871, 491] width 443 height 63
paste textarea "**********"
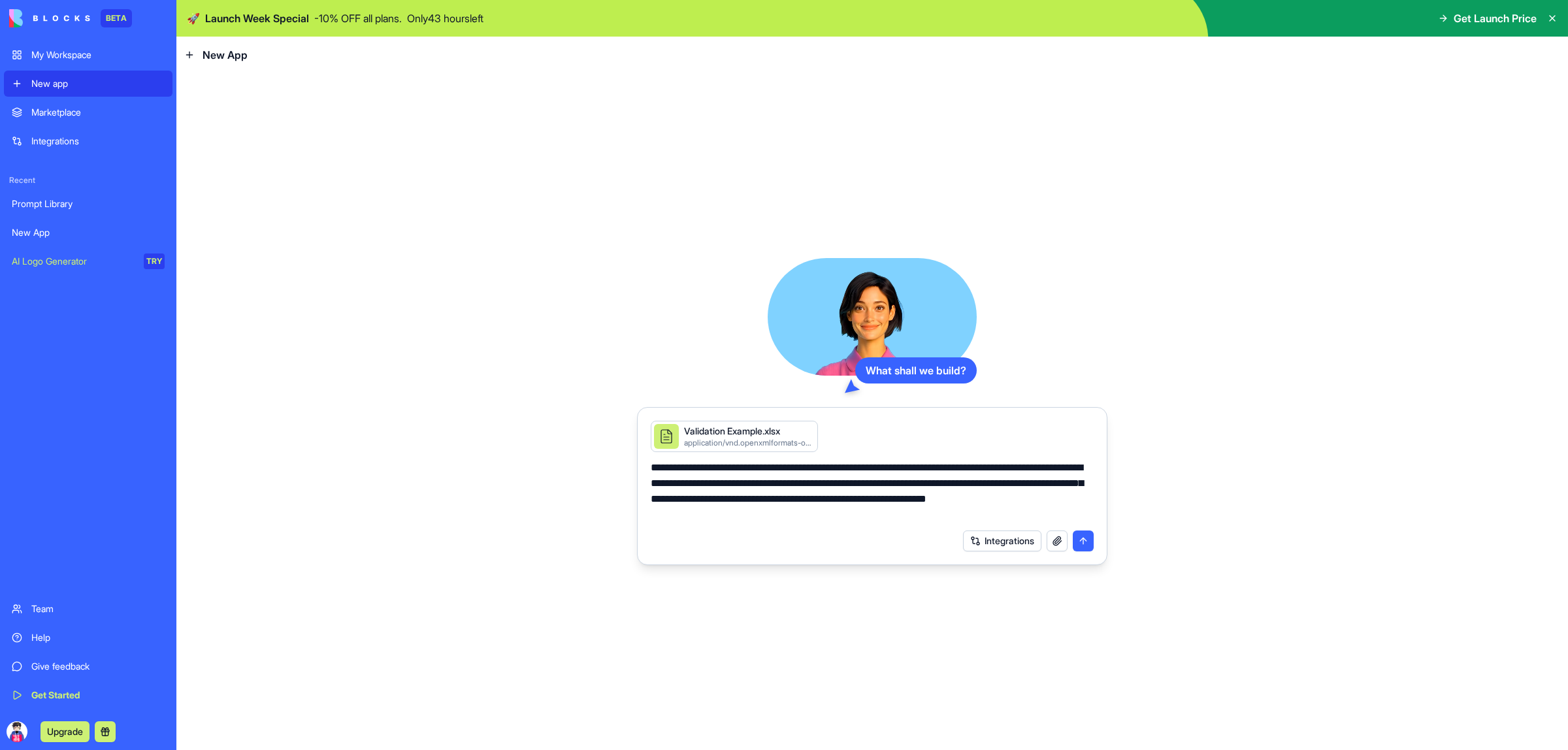
type textarea "**********"
click at [685, 516] on textarea "**********" at bounding box center [871, 491] width 443 height 63
click at [64, 205] on div "Prompt Library" at bounding box center [88, 203] width 153 height 13
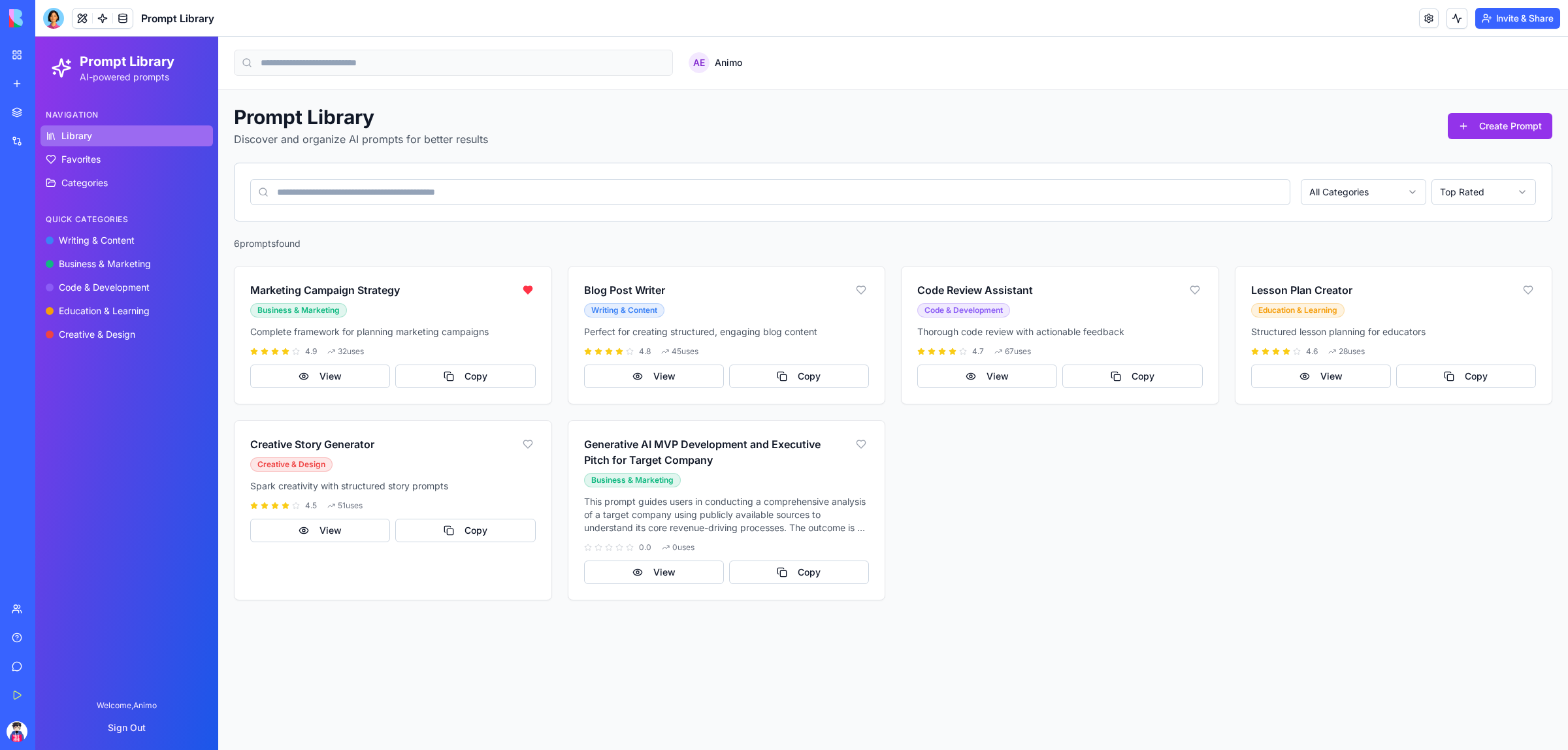
click at [57, 223] on link "New App" at bounding box center [30, 232] width 52 height 26
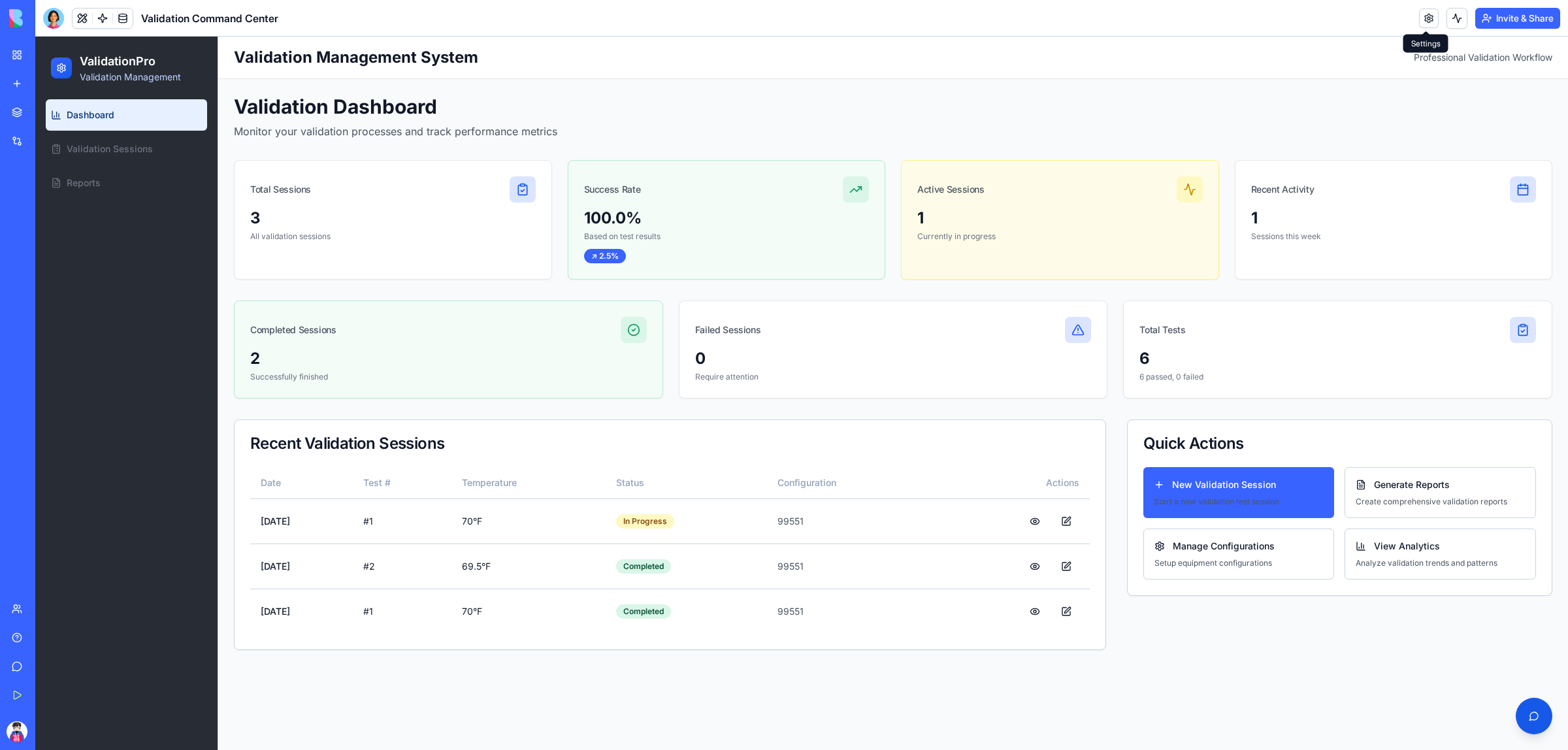
click at [1427, 21] on link at bounding box center [1428, 18] width 20 height 20
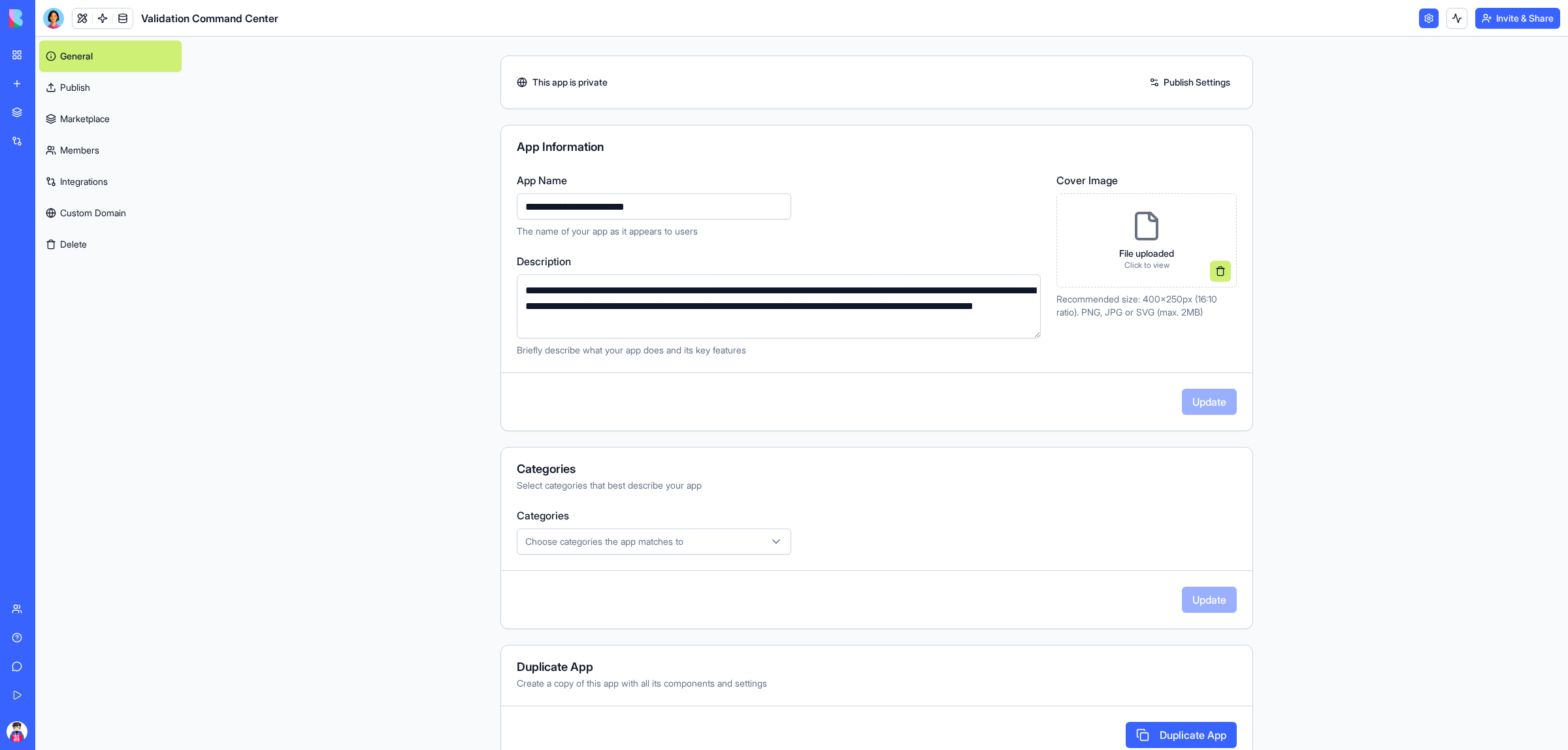
scroll to position [61, 0]
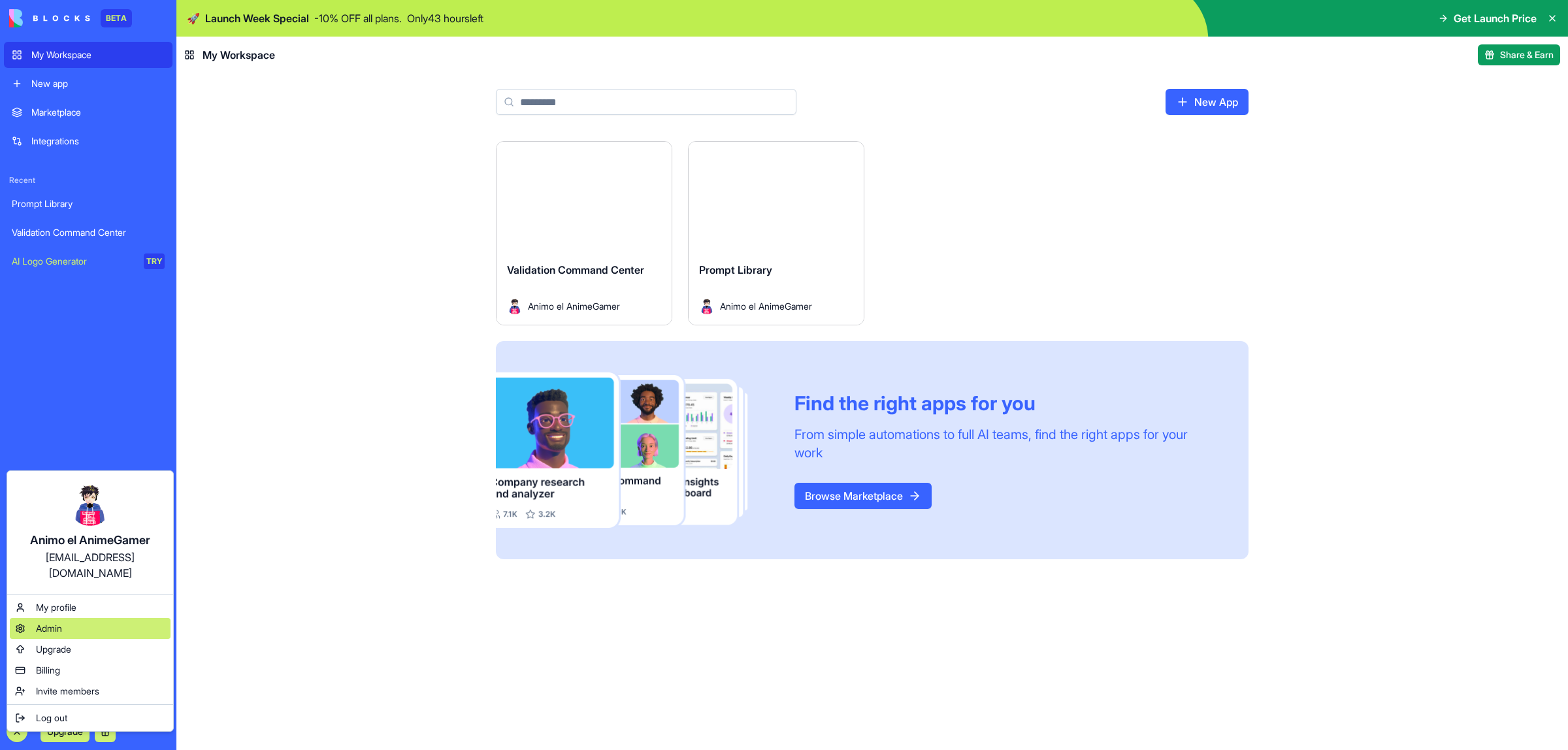
click at [84, 618] on div "Admin" at bounding box center [90, 628] width 161 height 21
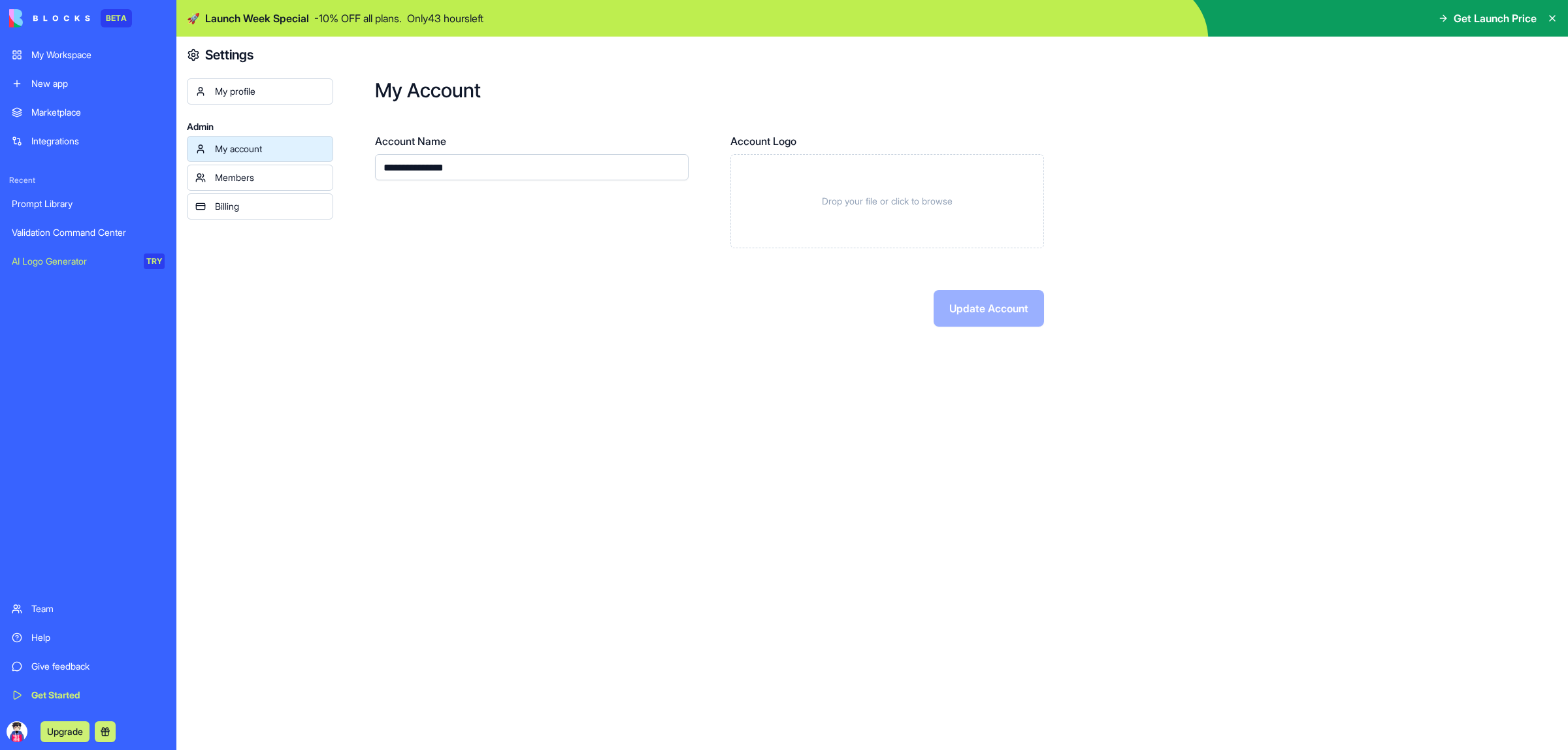
click at [289, 177] on div "Members" at bounding box center [270, 177] width 110 height 13
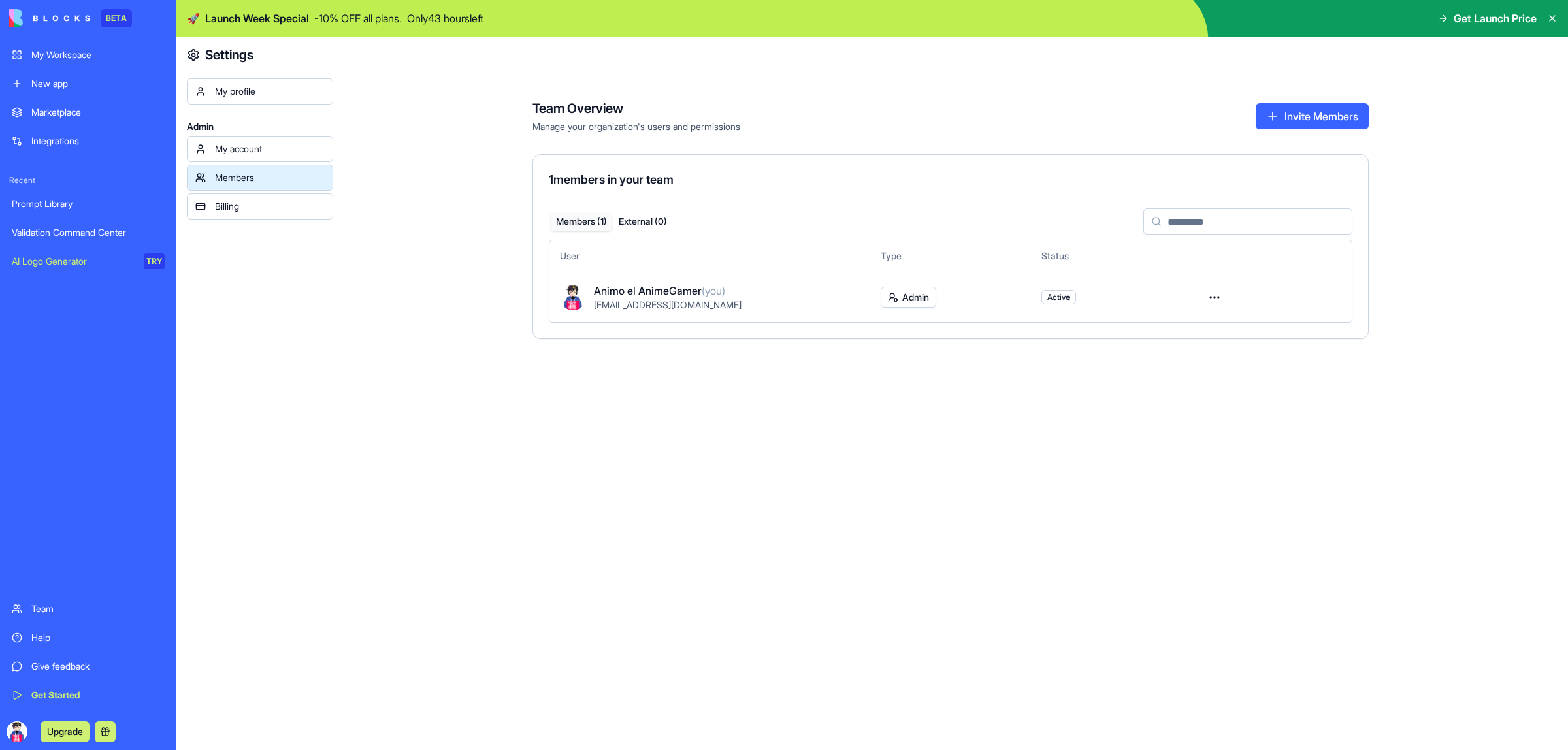
click at [289, 206] on div "Billing" at bounding box center [270, 206] width 110 height 13
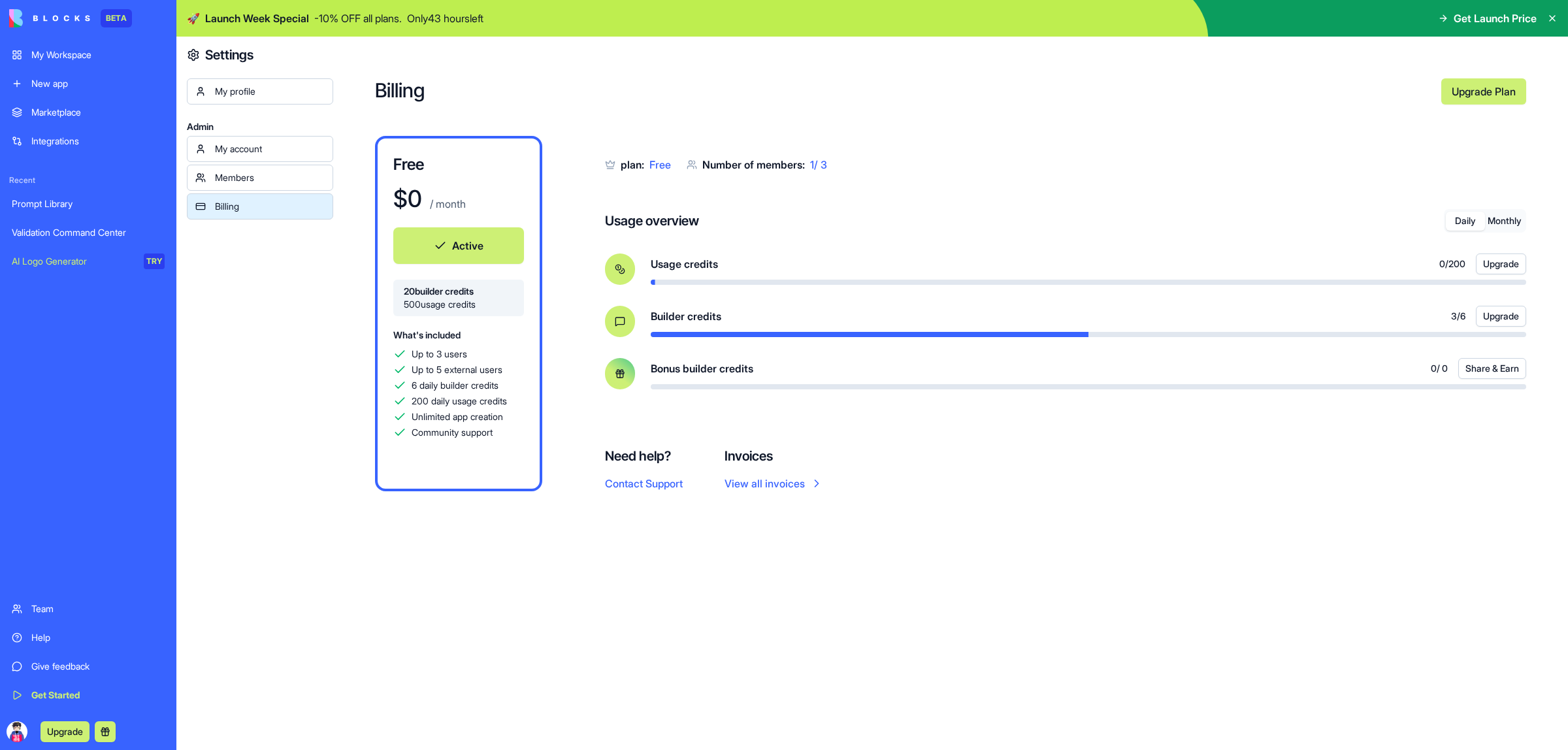
click at [268, 96] on div "My profile" at bounding box center [270, 91] width 110 height 13
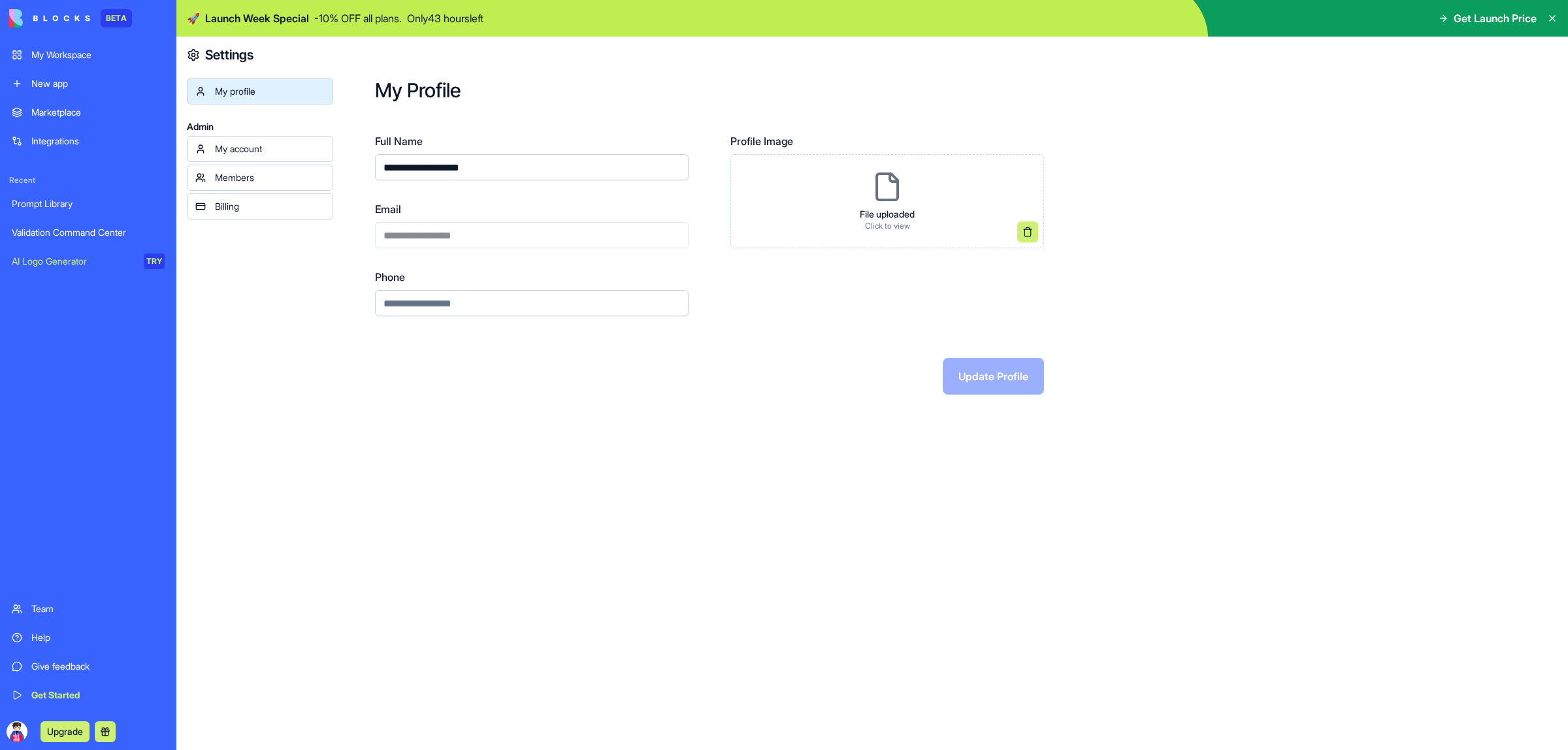
click at [318, 444] on div "My profile Admin My account Members Billing" at bounding box center [260, 435] width 147 height 713
click at [73, 737] on button "Upgrade" at bounding box center [64, 732] width 49 height 21
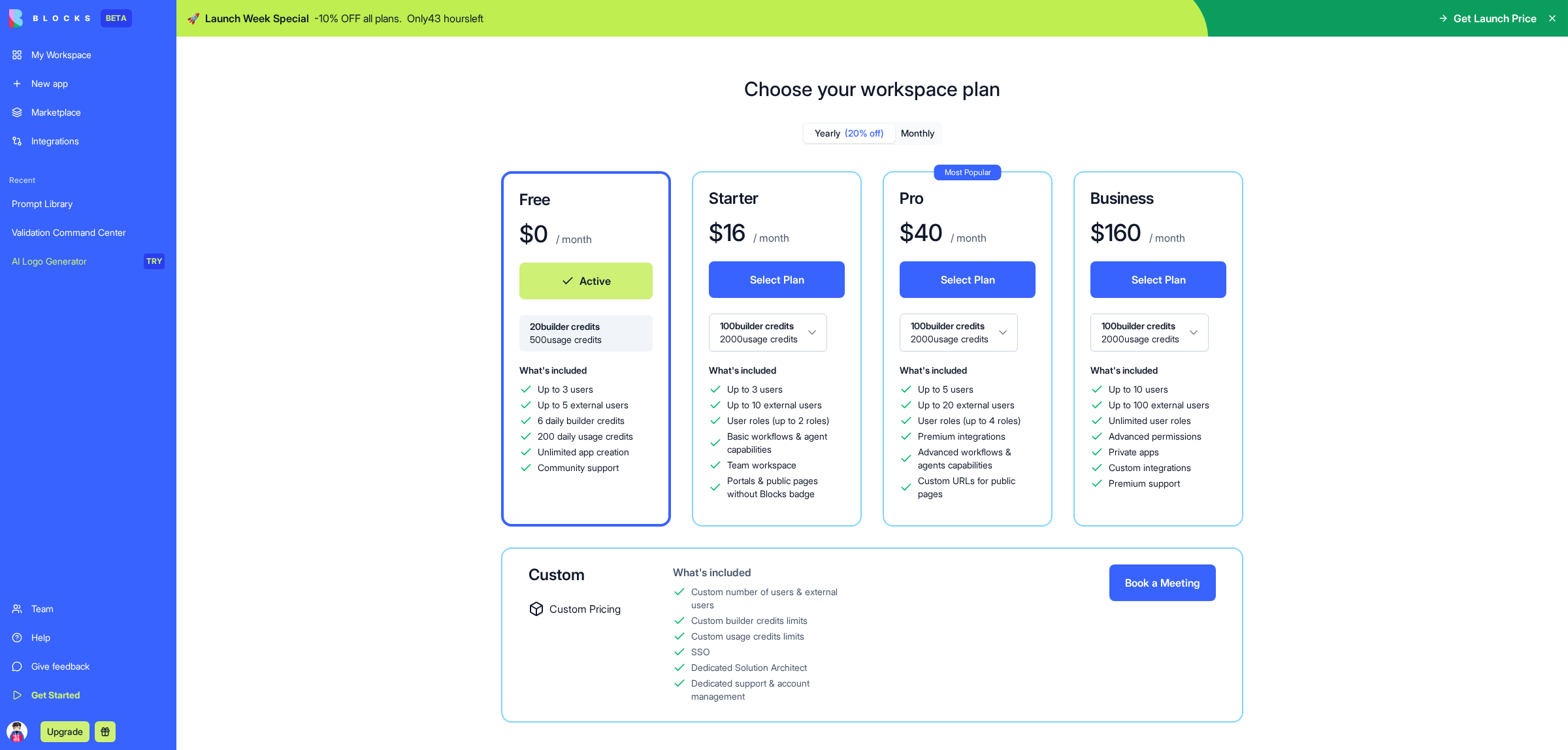
click at [298, 466] on div "Choose your workspace plan Yearly (20% off) Monthly Free $ 0 / month Active 20 …" at bounding box center [872, 411] width 1391 height 708
click at [53, 668] on div "Give feedback" at bounding box center [99, 666] width 134 height 13
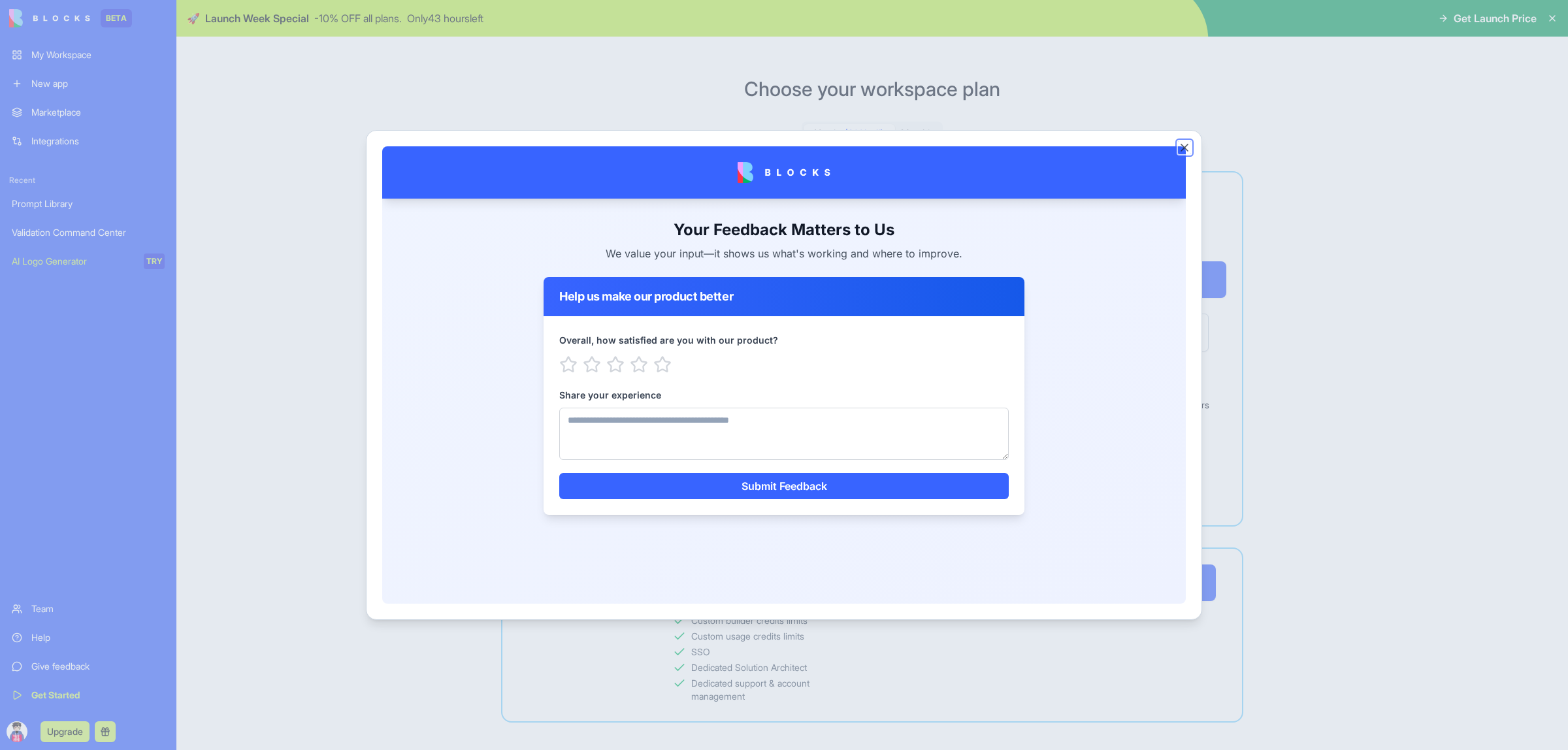
click at [1187, 145] on button "Close" at bounding box center [1183, 147] width 13 height 13
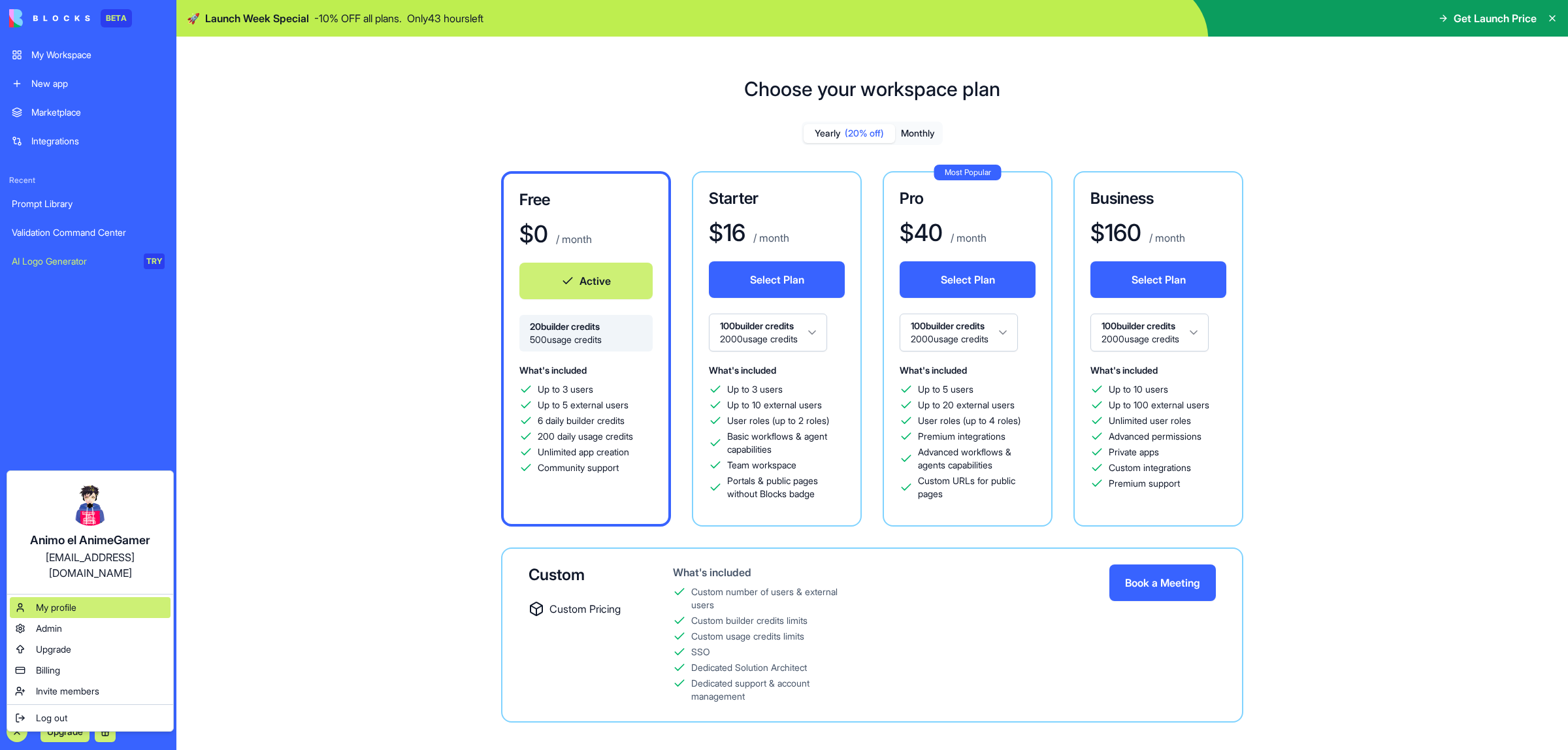
click at [81, 597] on div "My profile" at bounding box center [90, 608] width 161 height 21
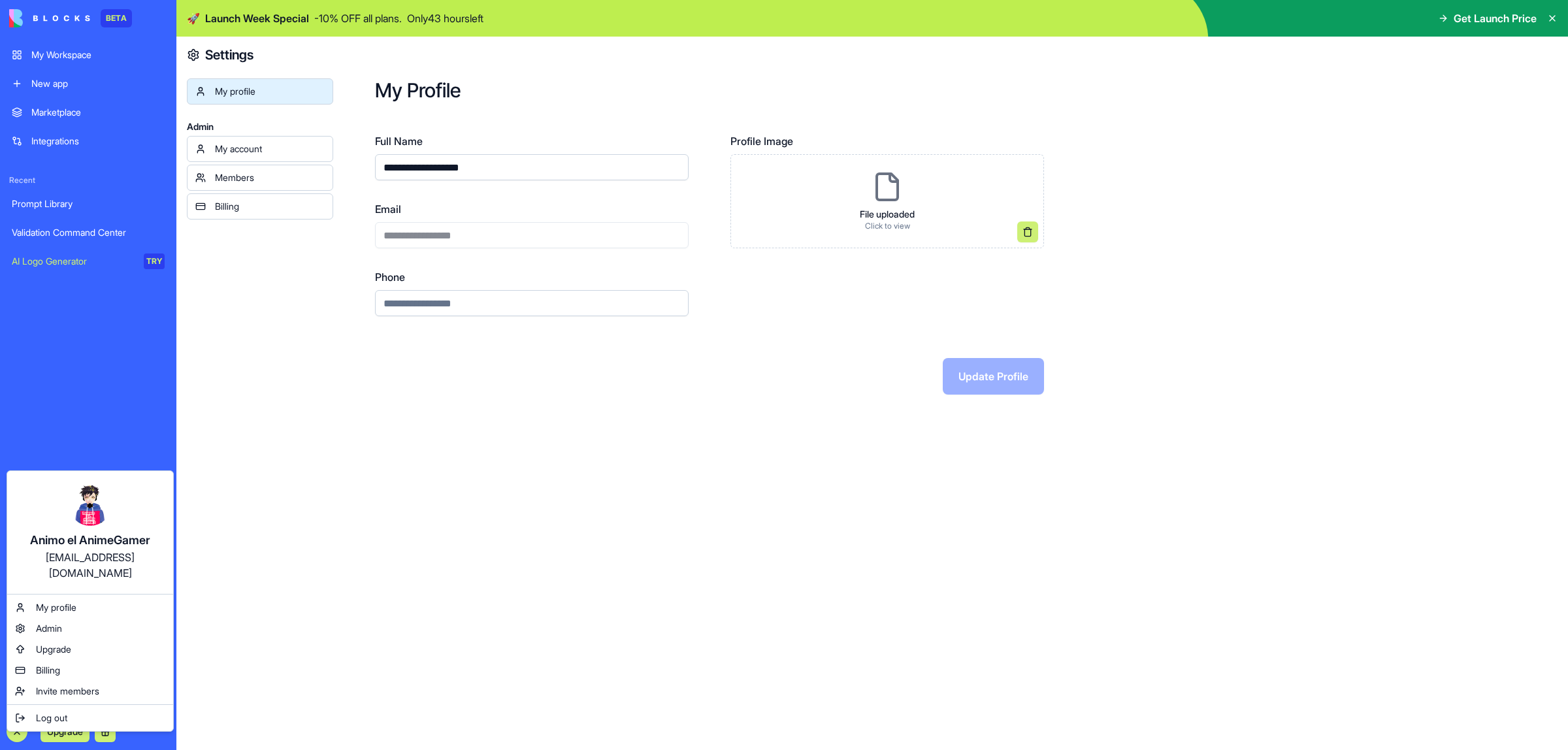
click at [367, 543] on html "**********" at bounding box center [784, 375] width 1568 height 750
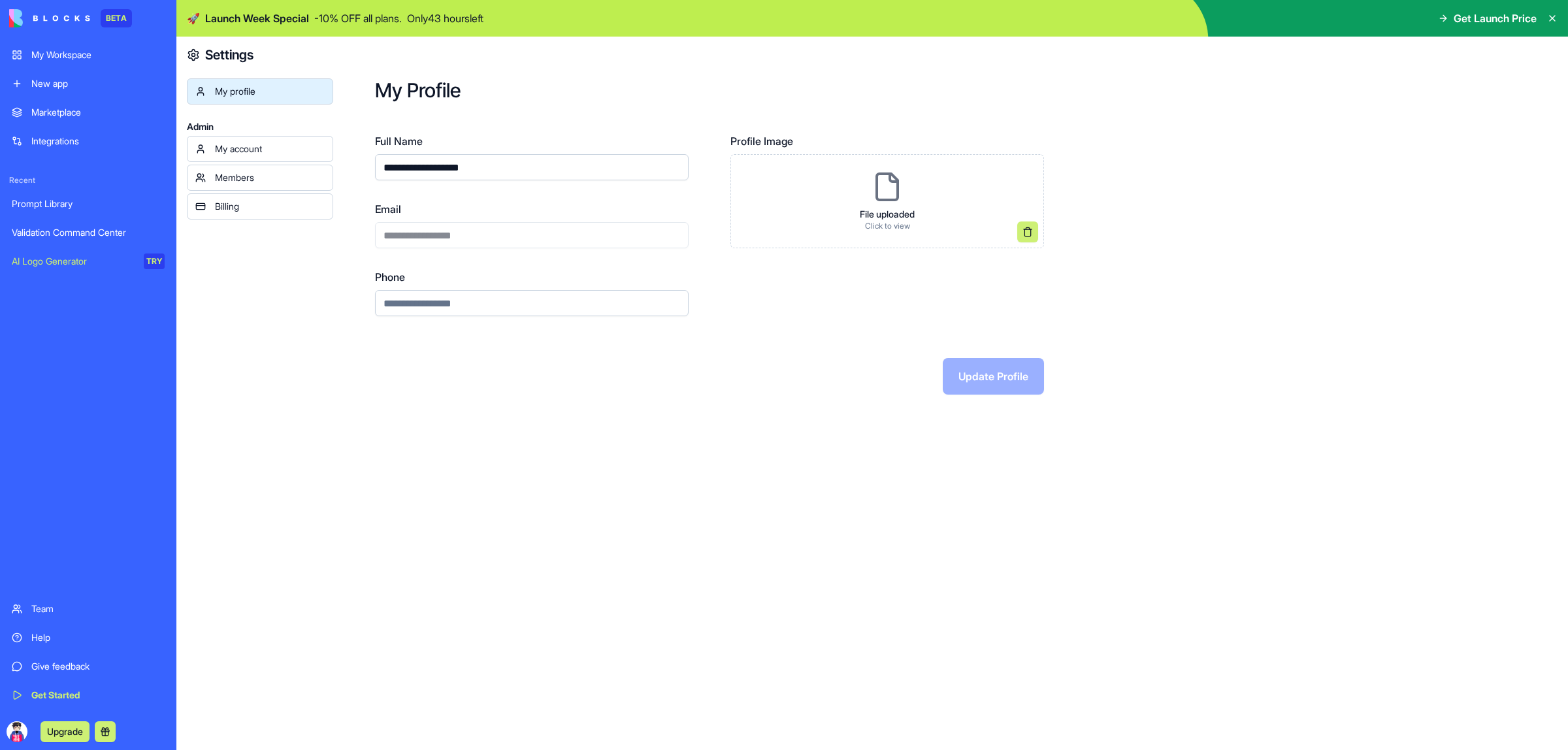
click at [1550, 18] on icon at bounding box center [1552, 18] width 10 height 10
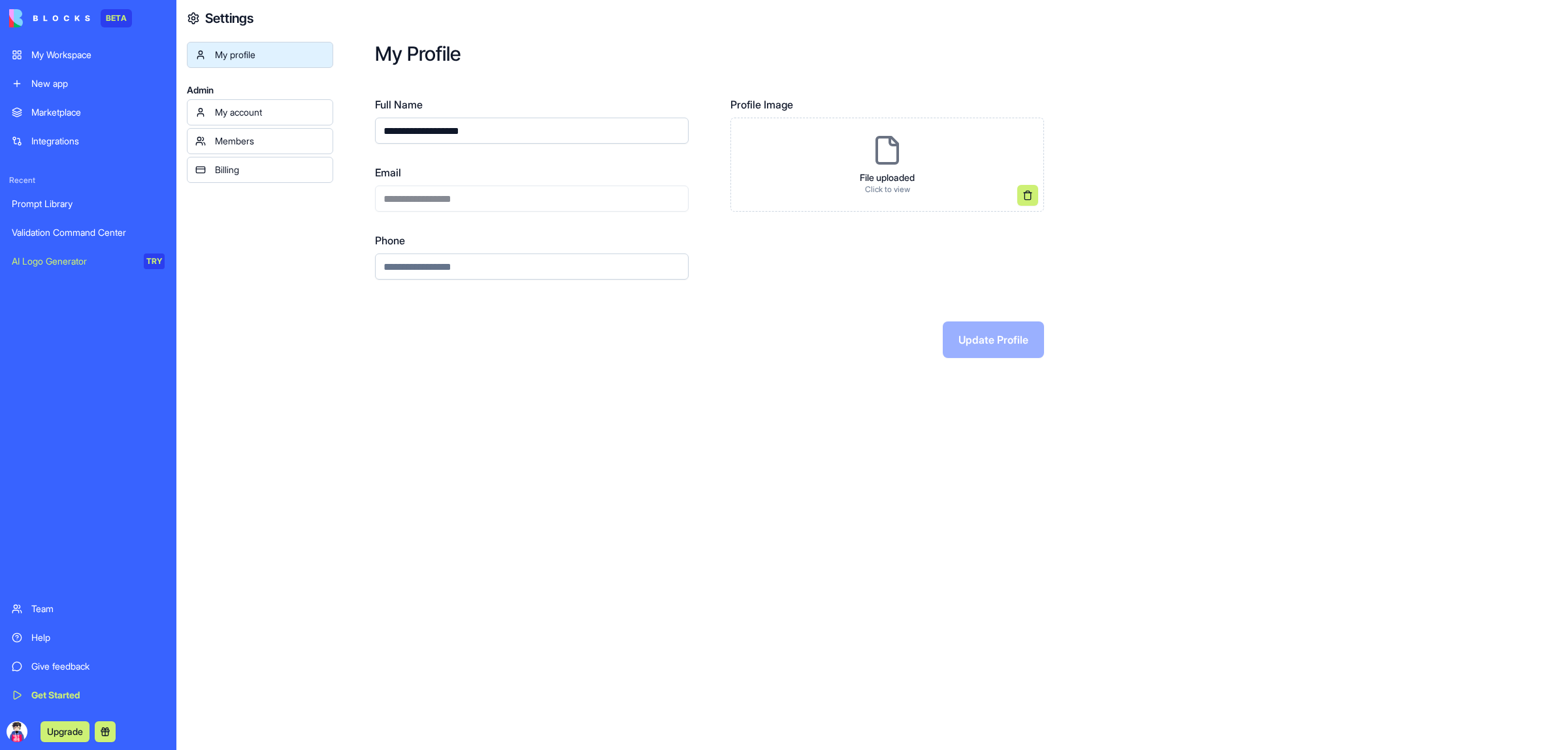
click at [64, 53] on div "My Workspace" at bounding box center [99, 54] width 134 height 13
